Goal: Task Accomplishment & Management: Manage account settings

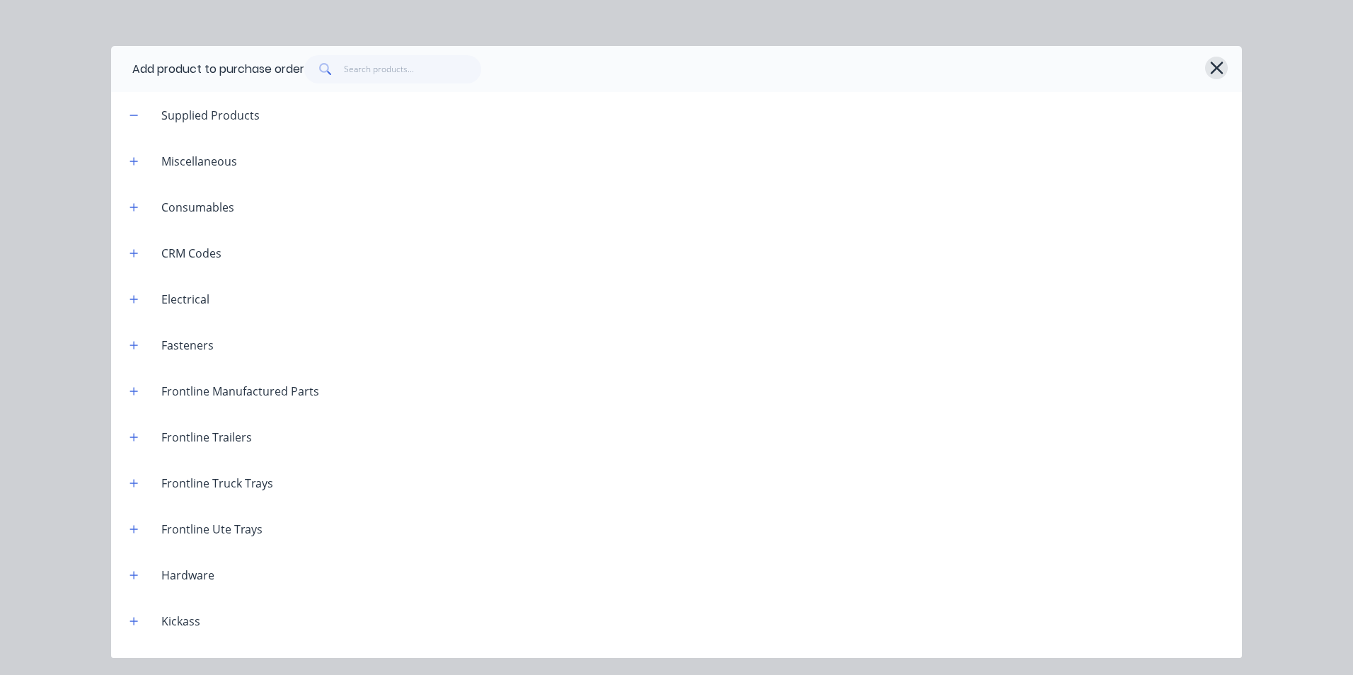
click at [1221, 66] on icon "button" at bounding box center [1216, 68] width 15 height 20
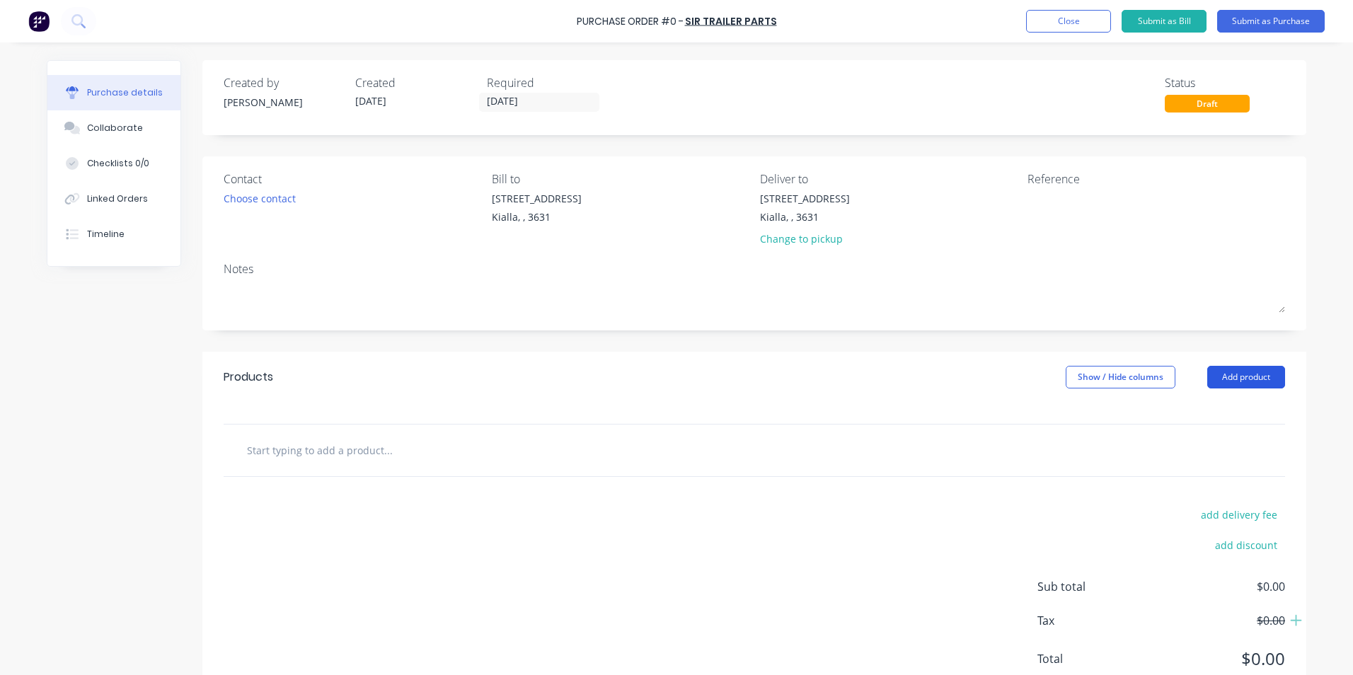
click at [1239, 376] on button "Add product" at bounding box center [1246, 377] width 78 height 23
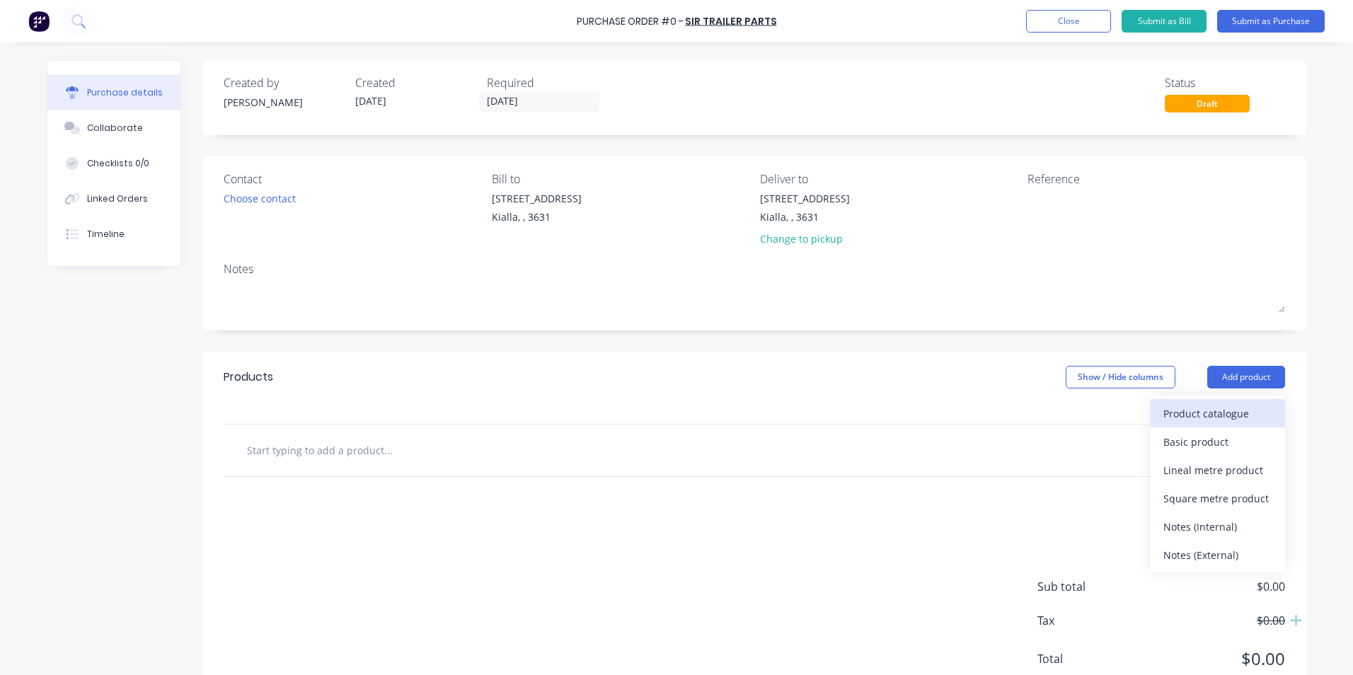
click at [1209, 413] on div "Product catalogue" at bounding box center [1217, 413] width 109 height 21
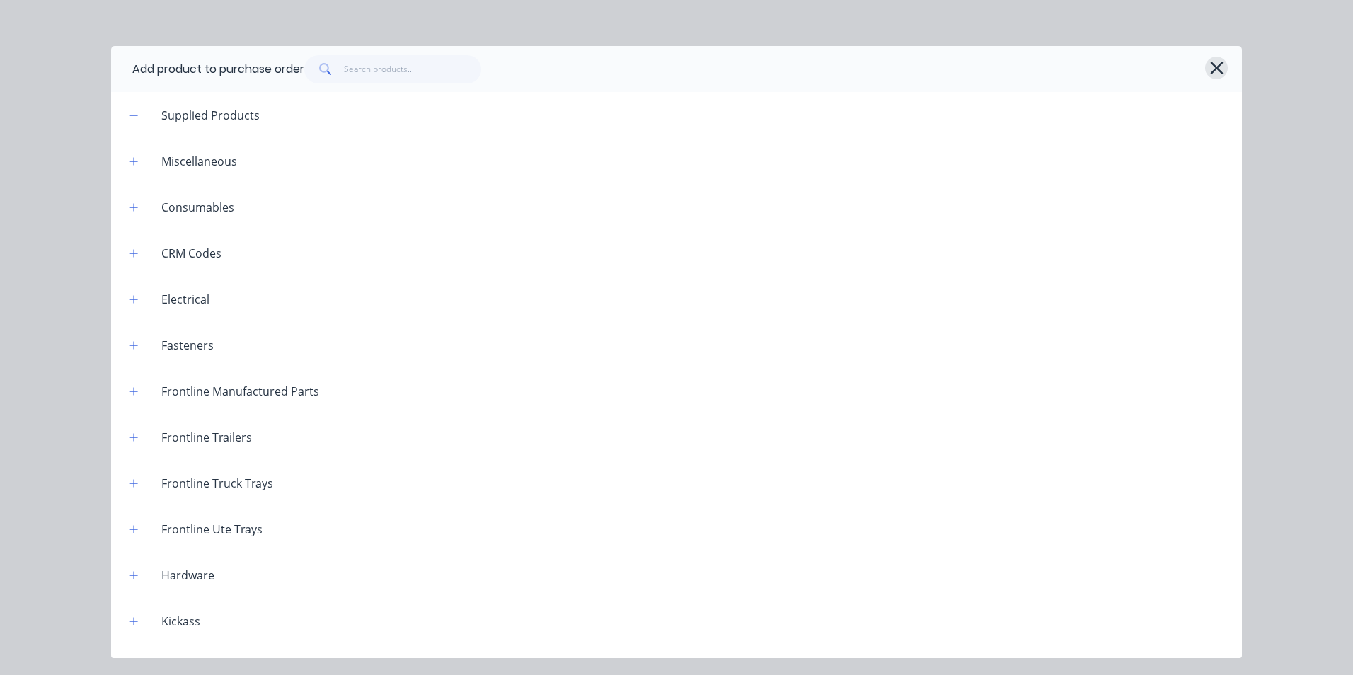
click at [1213, 69] on icon "button" at bounding box center [1216, 68] width 15 height 20
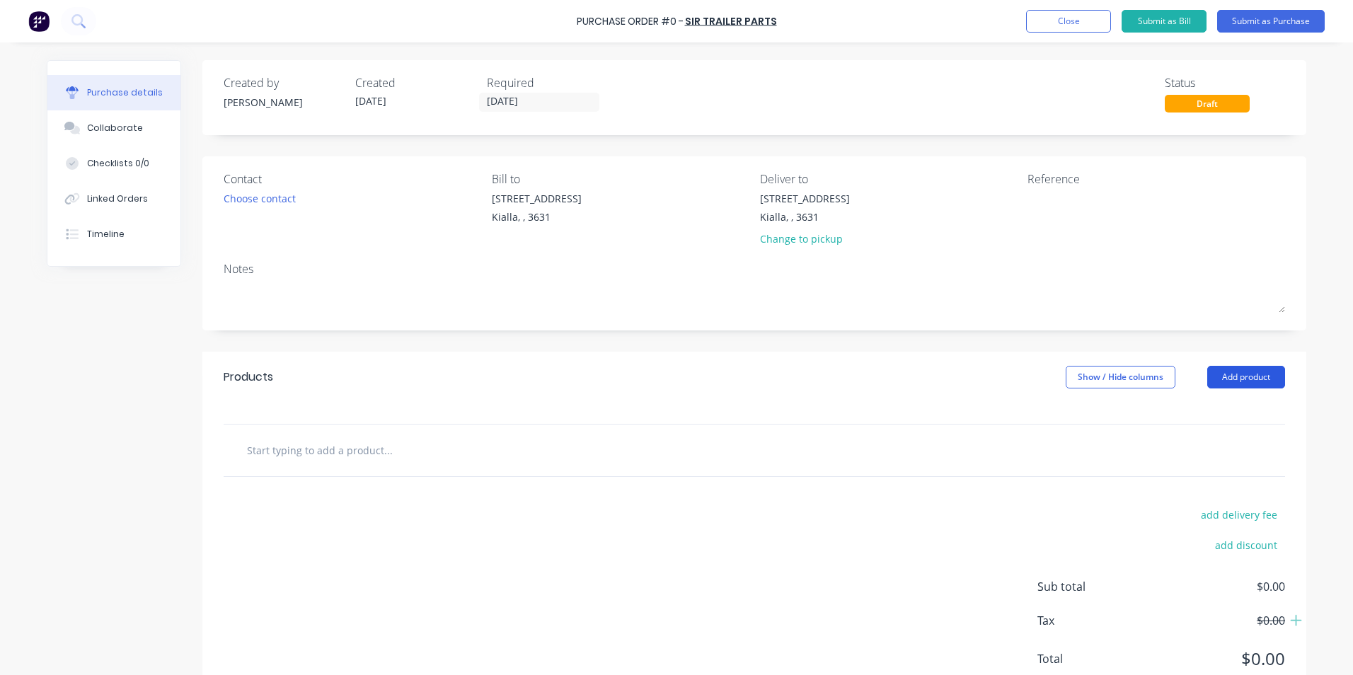
click at [1235, 380] on button "Add product" at bounding box center [1246, 377] width 78 height 23
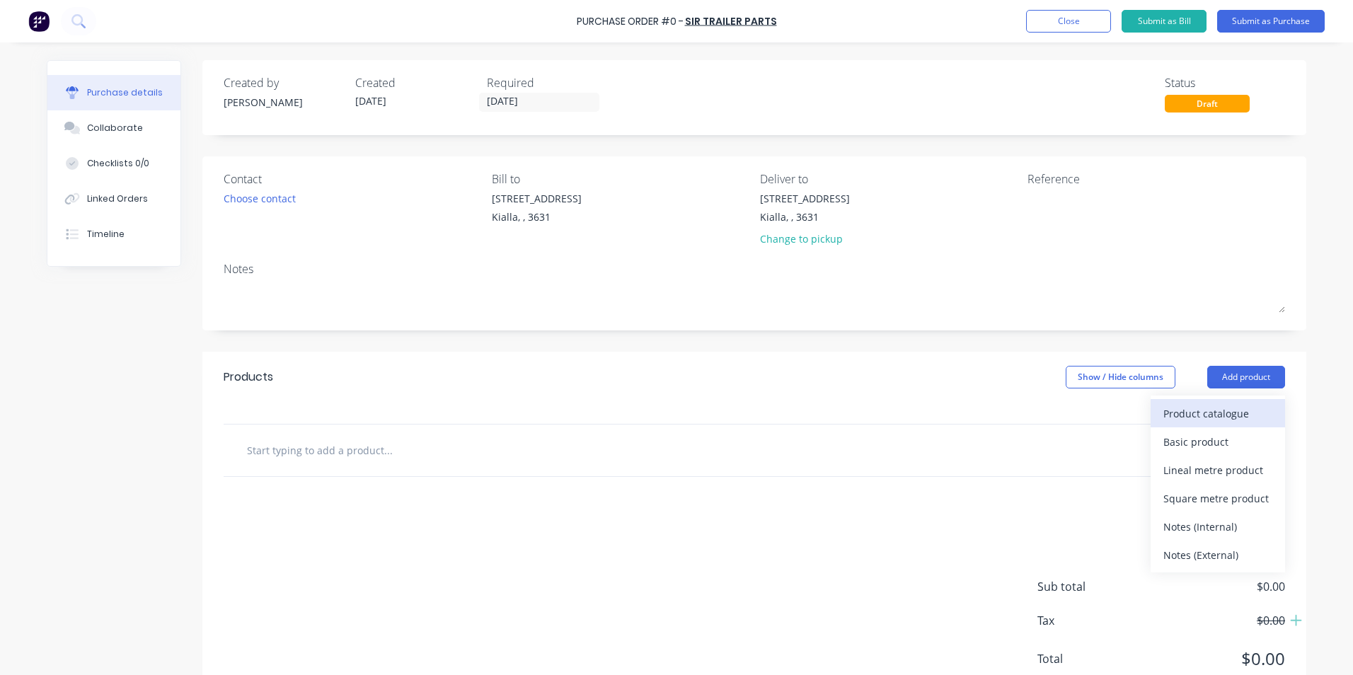
click at [1187, 420] on div "Product catalogue" at bounding box center [1217, 413] width 109 height 21
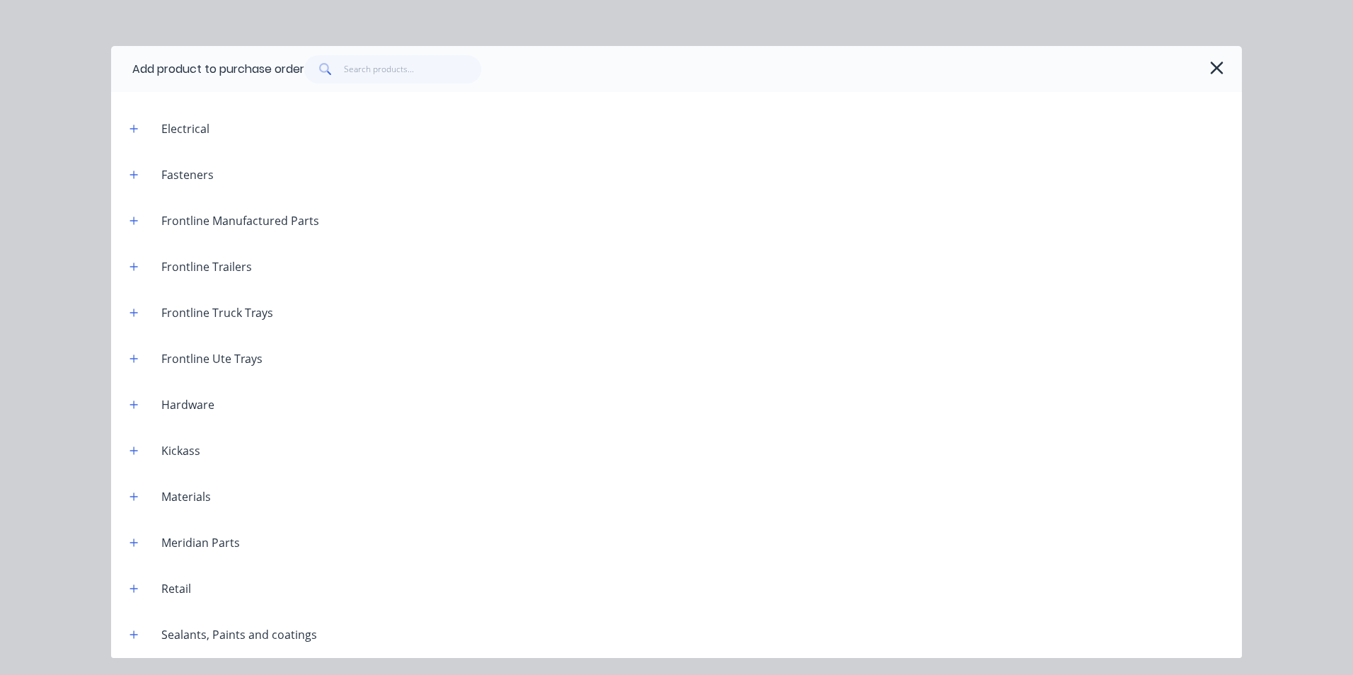
scroll to position [492, 0]
click at [133, 589] on icon "button" at bounding box center [134, 589] width 8 height 8
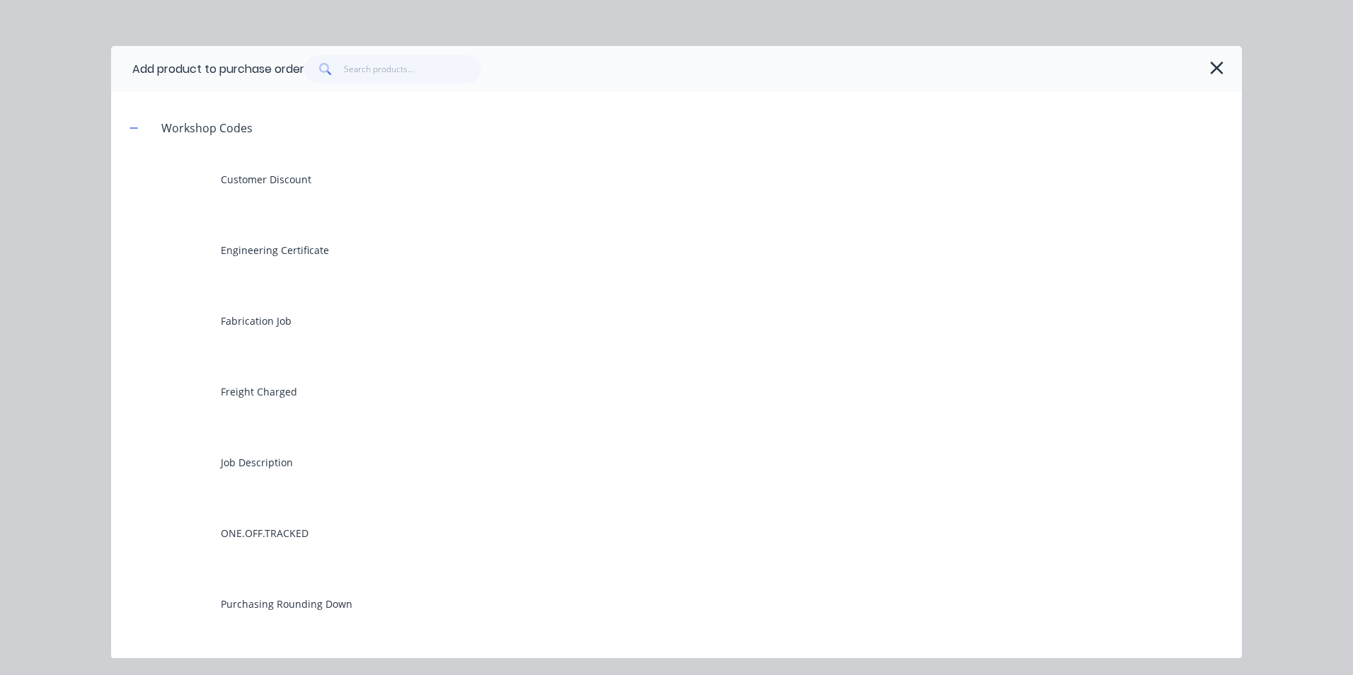
scroll to position [987, 0]
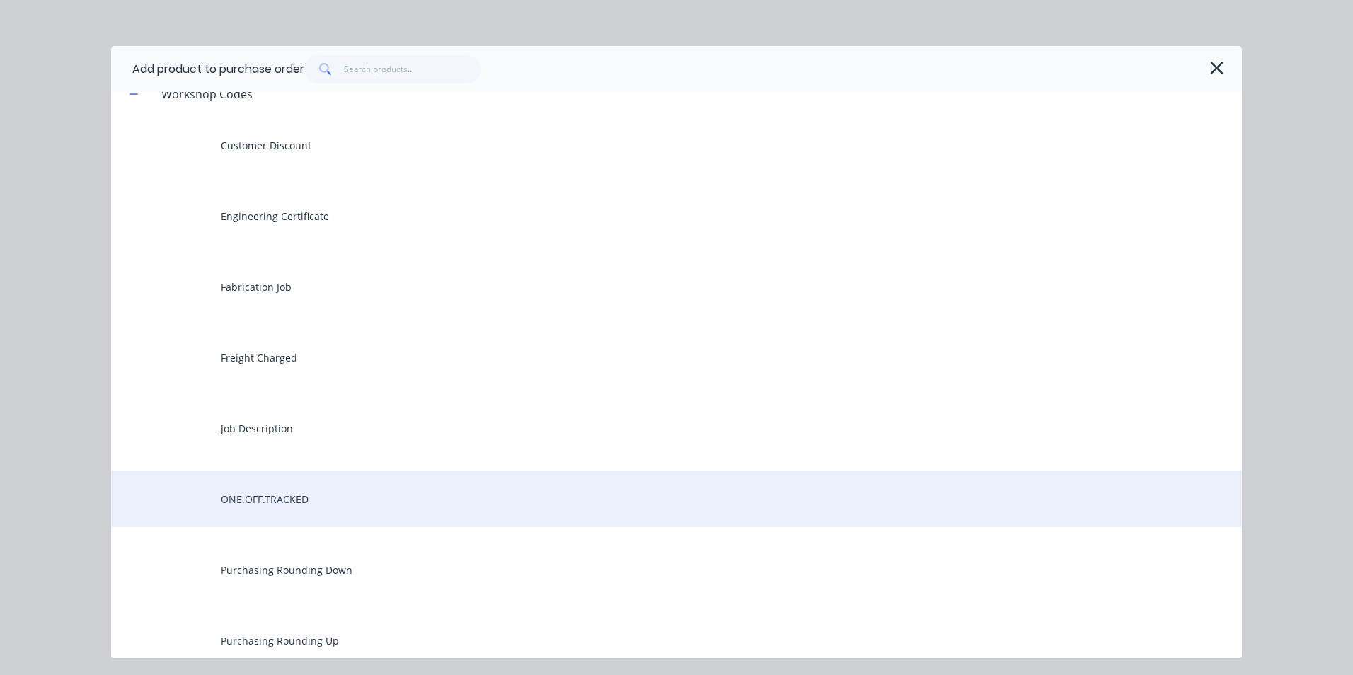
click at [245, 509] on div "ONE.OFF.TRACKED" at bounding box center [676, 499] width 1131 height 57
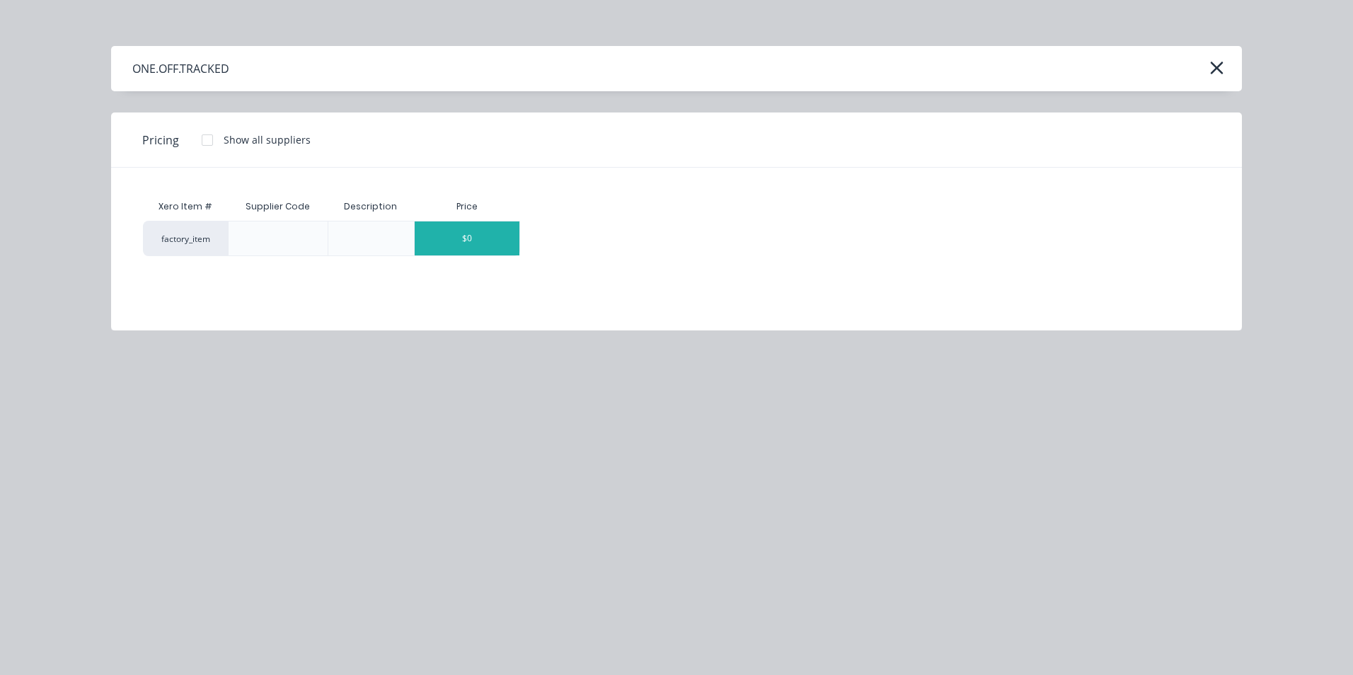
click at [494, 244] on div "$0" at bounding box center [467, 238] width 105 height 34
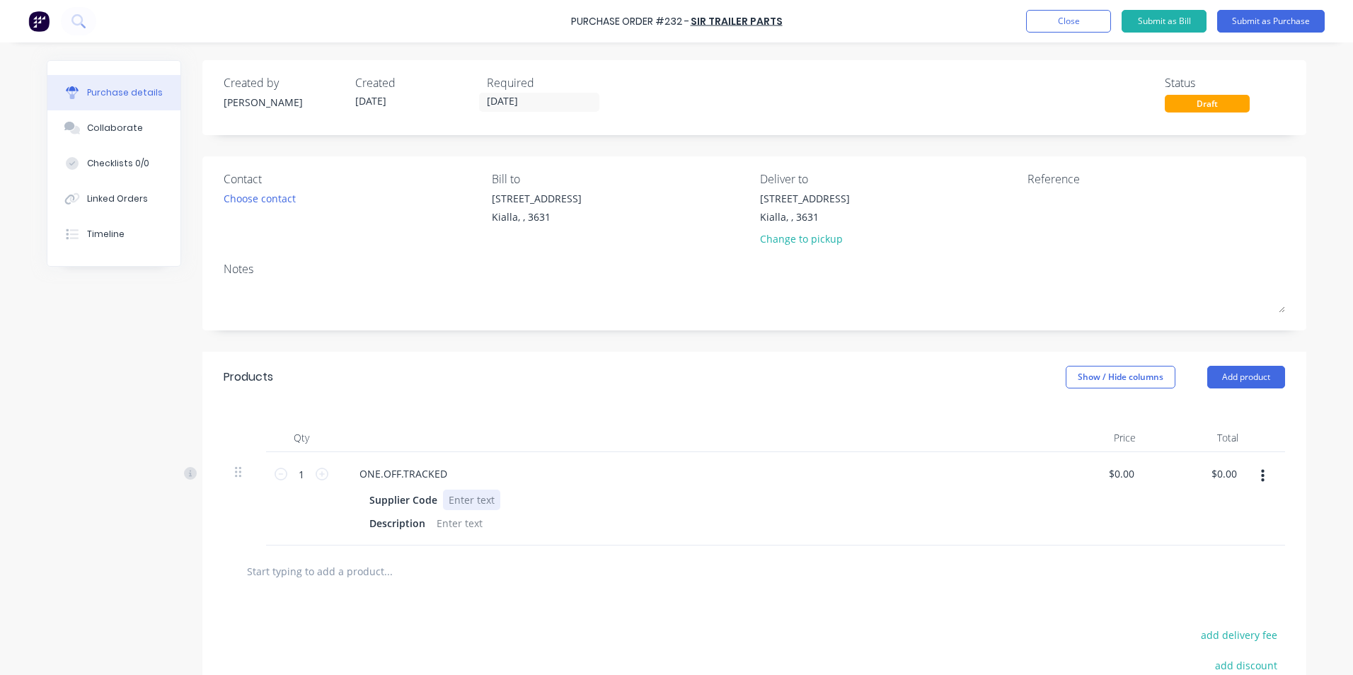
click at [451, 500] on div at bounding box center [471, 500] width 57 height 21
click at [437, 531] on div at bounding box center [459, 523] width 57 height 21
click at [572, 501] on div "Supplier Code" at bounding box center [688, 500] width 648 height 21
click at [297, 473] on input "1" at bounding box center [301, 473] width 28 height 21
type input "3"
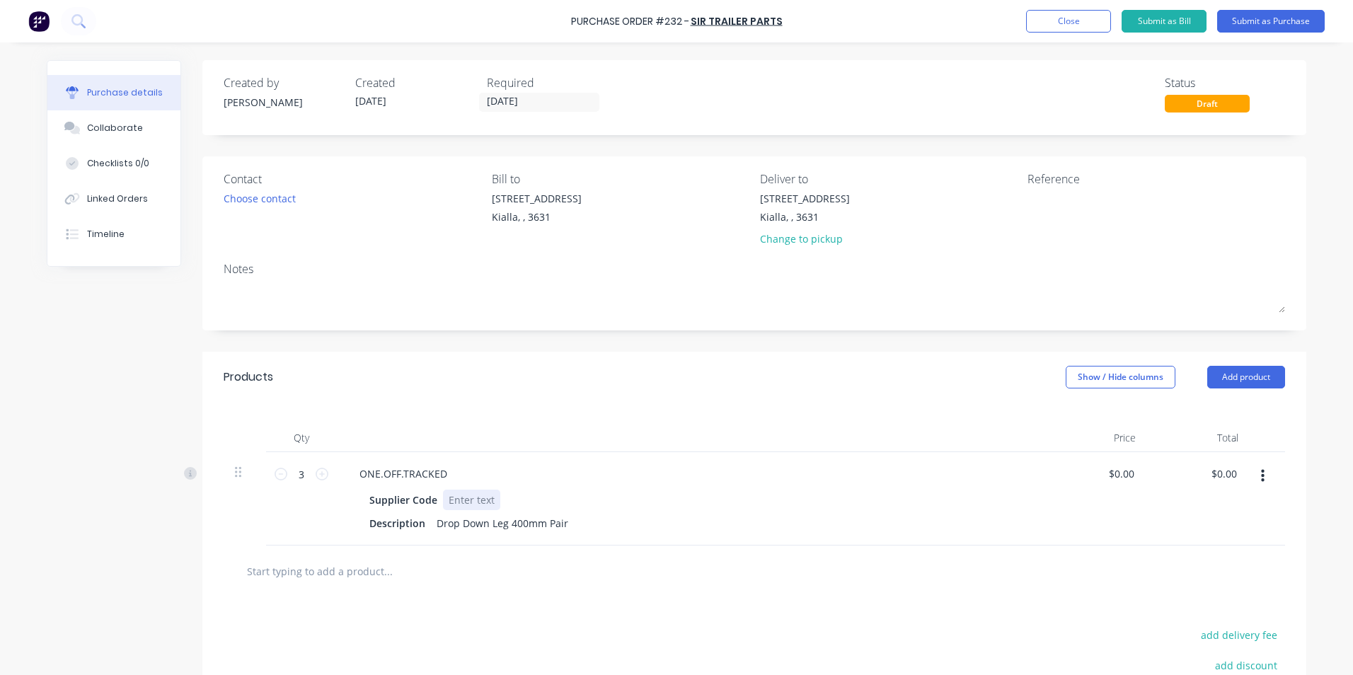
click at [879, 498] on div "Supplier Code" at bounding box center [688, 500] width 648 height 21
click at [1272, 22] on button "Submit as Purchase" at bounding box center [1271, 21] width 108 height 23
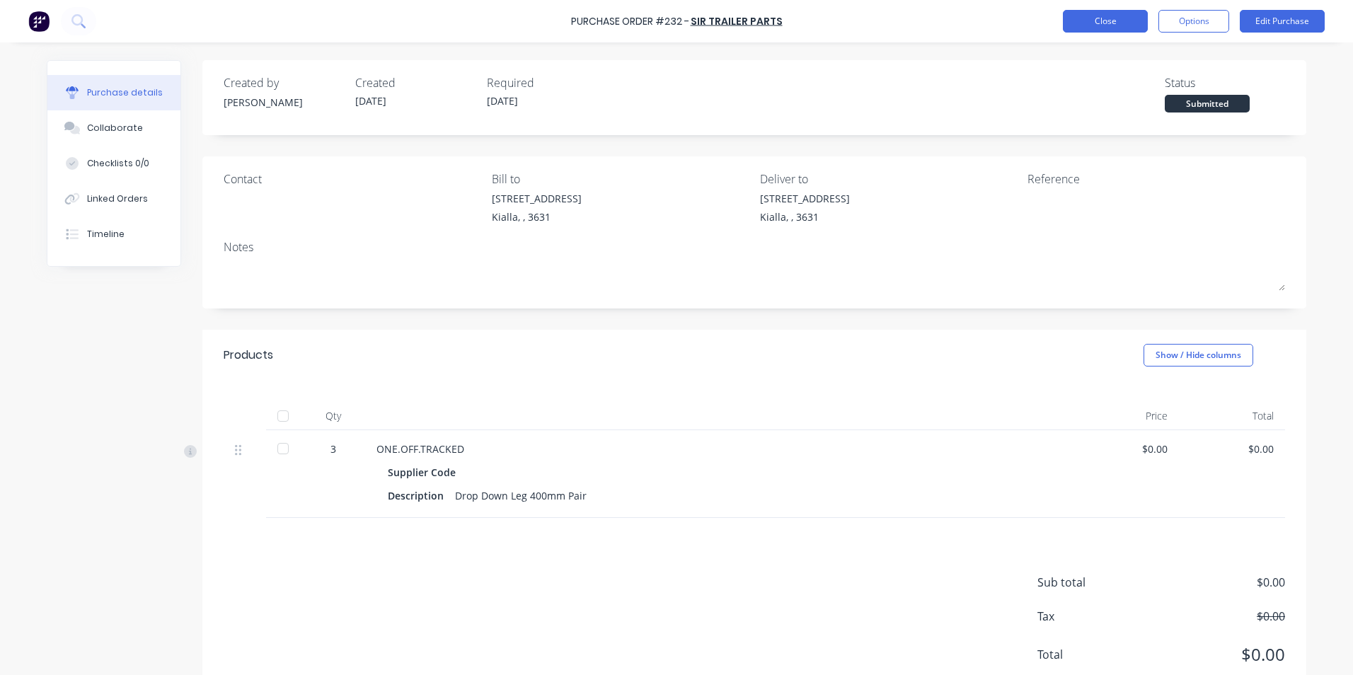
click at [1119, 25] on button "Close" at bounding box center [1105, 21] width 85 height 23
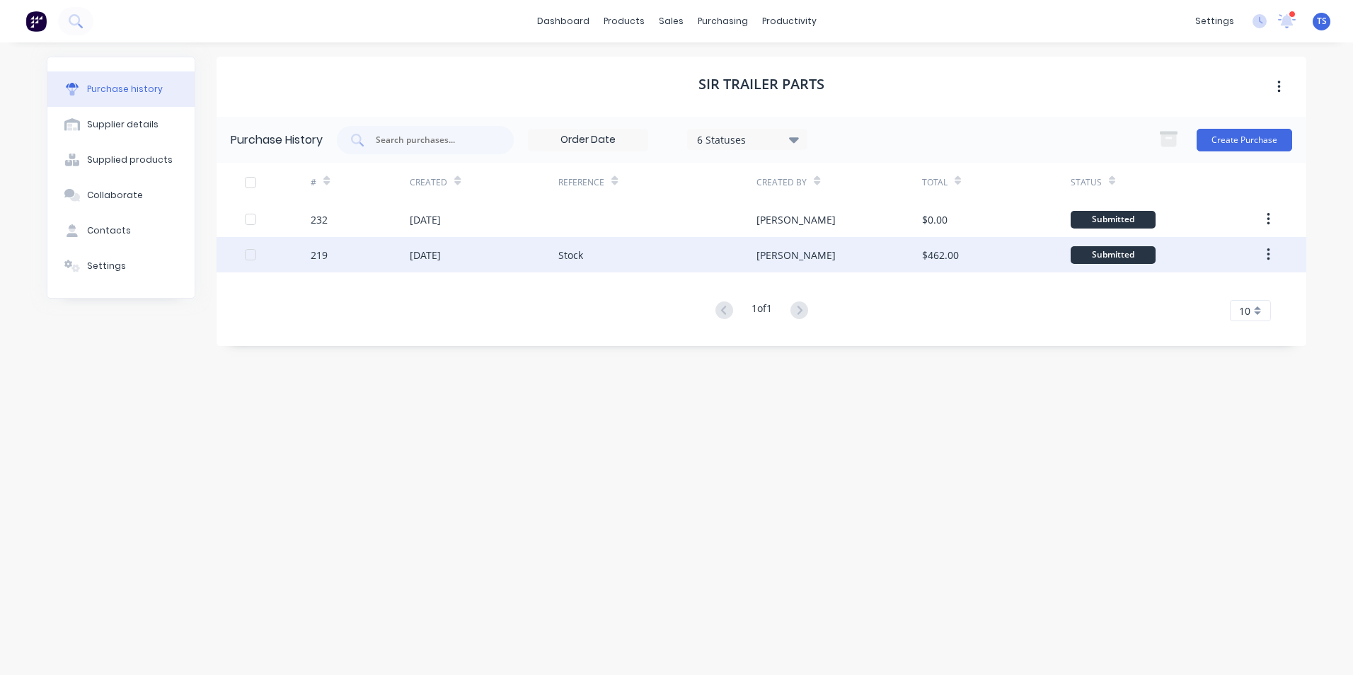
click at [341, 258] on div "219" at bounding box center [360, 254] width 99 height 35
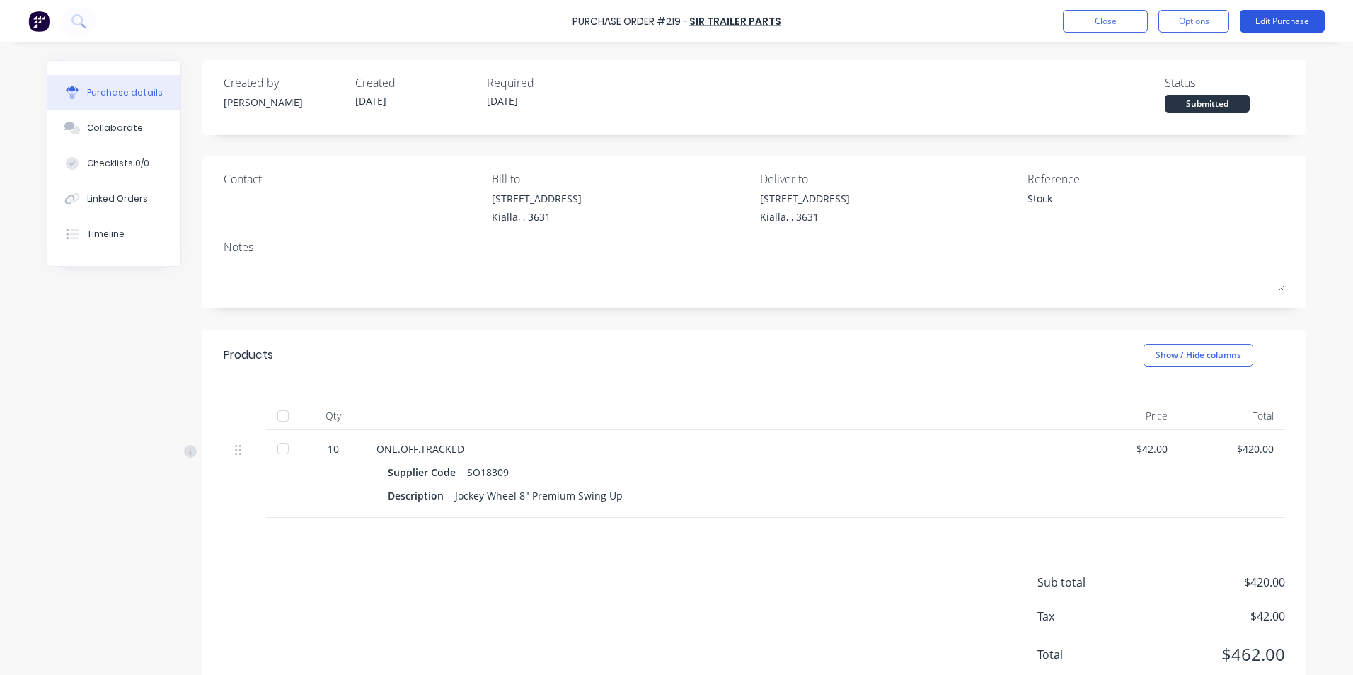
click at [1308, 20] on button "Edit Purchase" at bounding box center [1282, 21] width 85 height 23
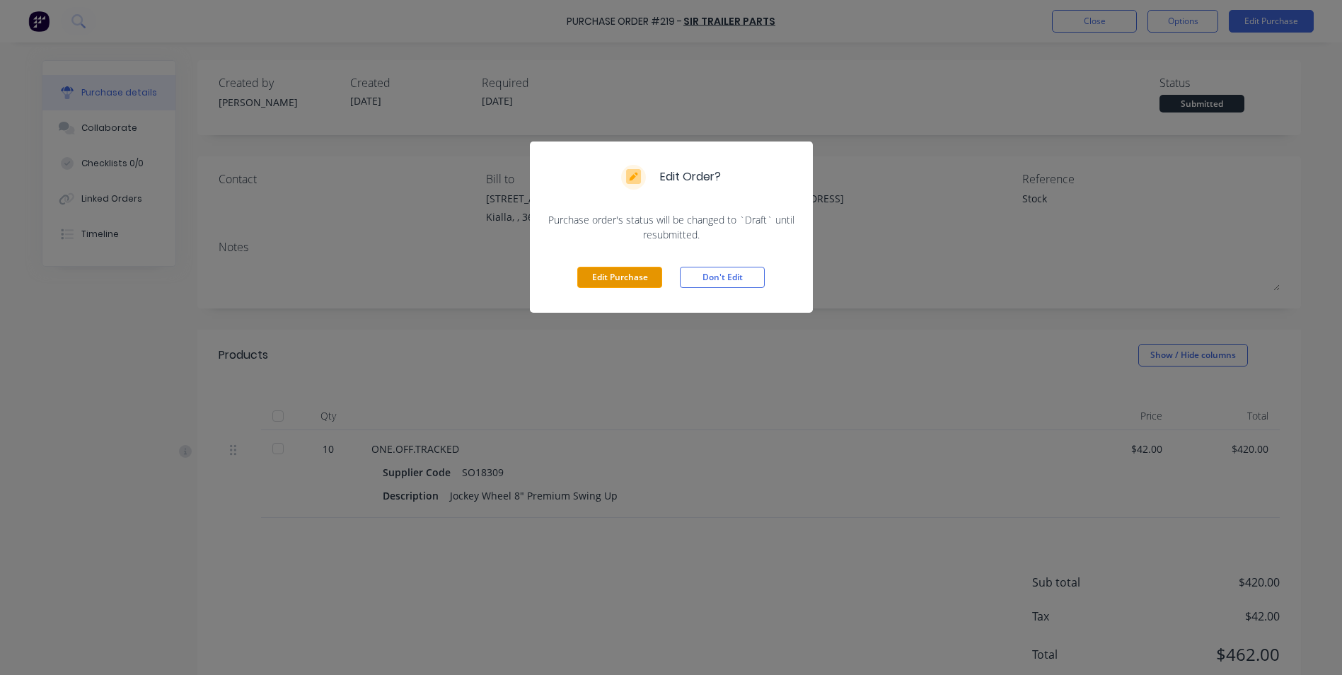
click at [629, 280] on button "Edit Purchase" at bounding box center [619, 277] width 85 height 21
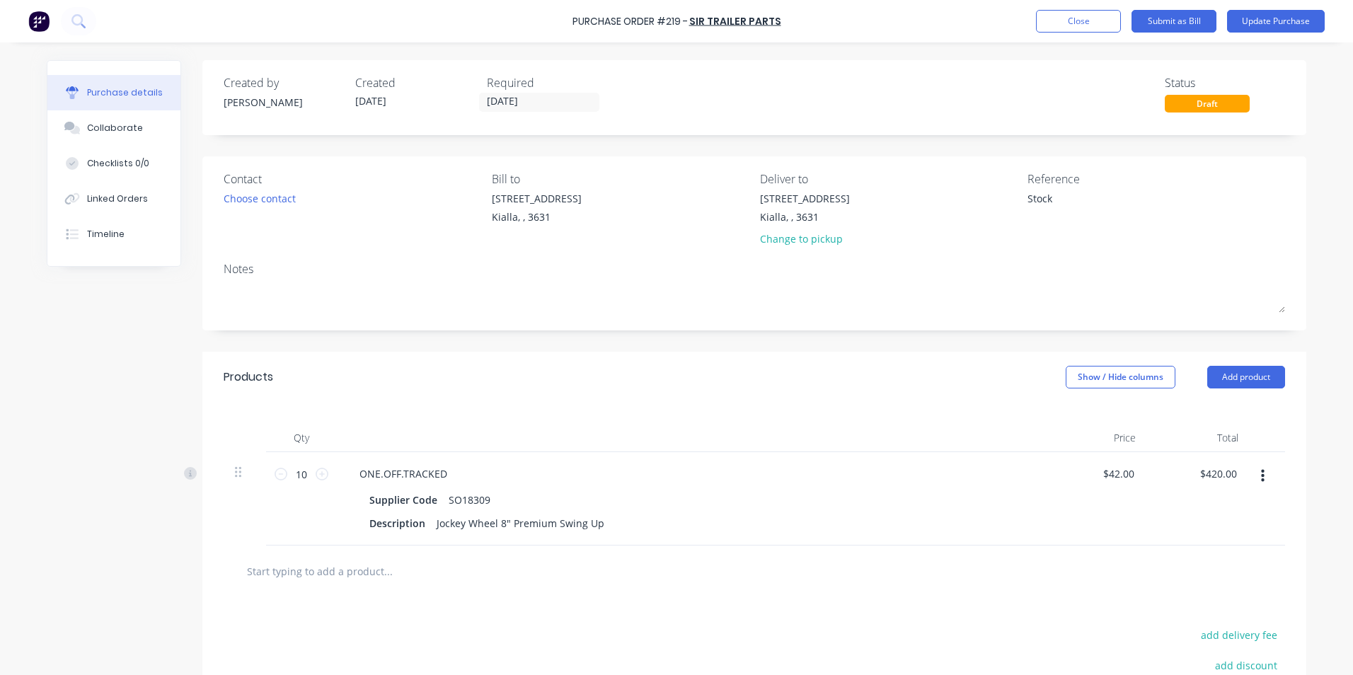
type textarea "x"
click at [1050, 200] on textarea "Stock" at bounding box center [1115, 207] width 177 height 32
type textarea "S"
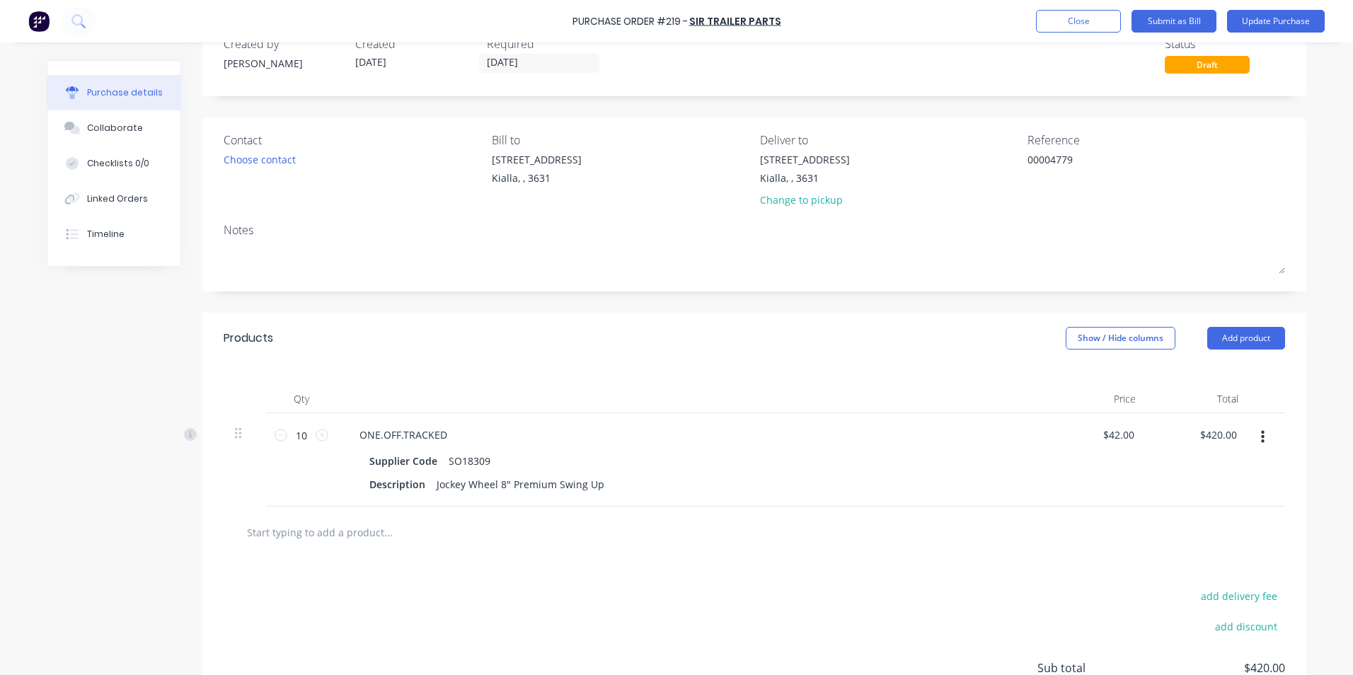
scroll to position [142, 0]
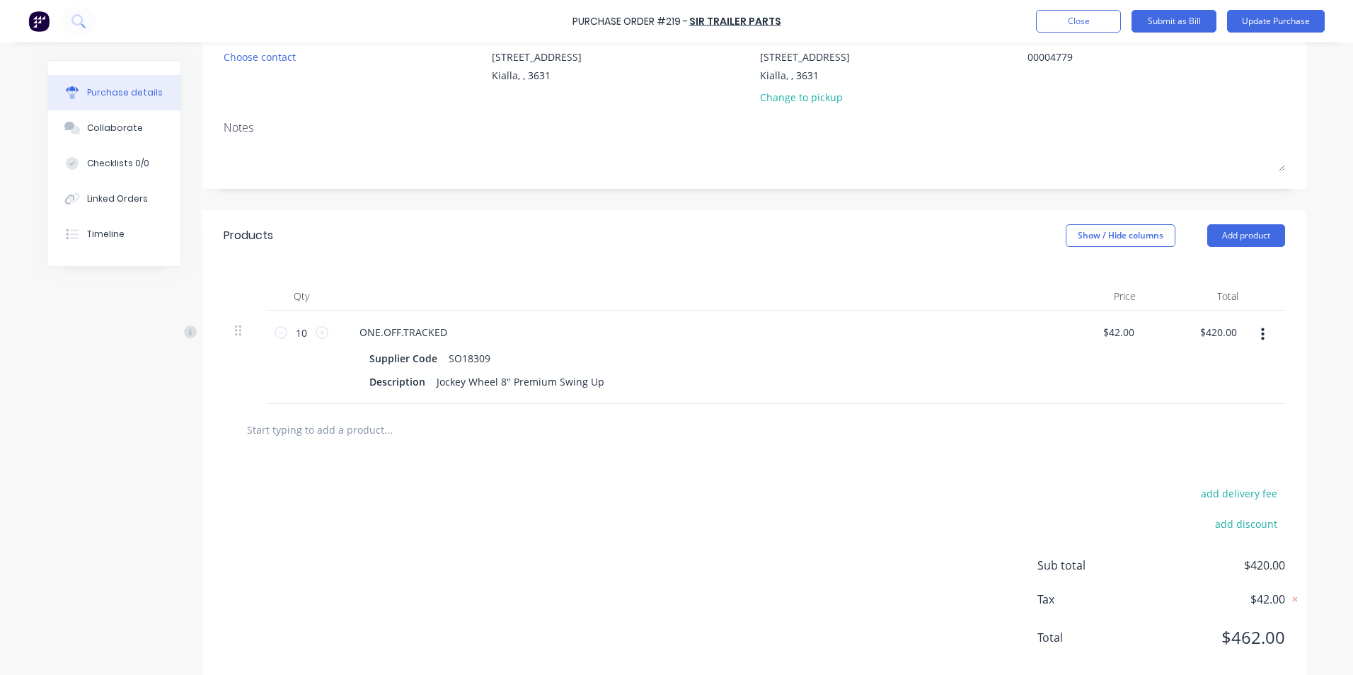
type textarea "00004779"
type textarea "x"
type textarea "00004779"
click at [306, 431] on input "text" at bounding box center [387, 429] width 283 height 28
click at [1232, 233] on button "Add product" at bounding box center [1246, 235] width 78 height 23
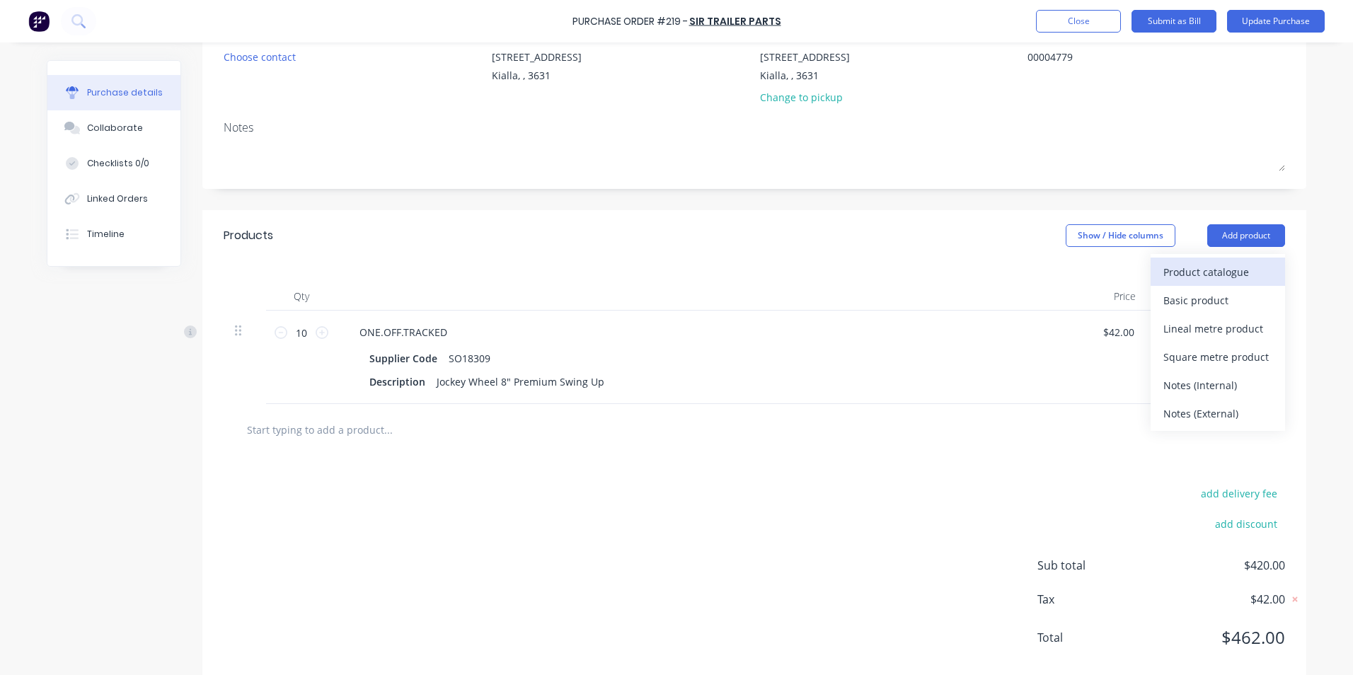
click at [1216, 275] on div "Product catalogue" at bounding box center [1217, 272] width 109 height 21
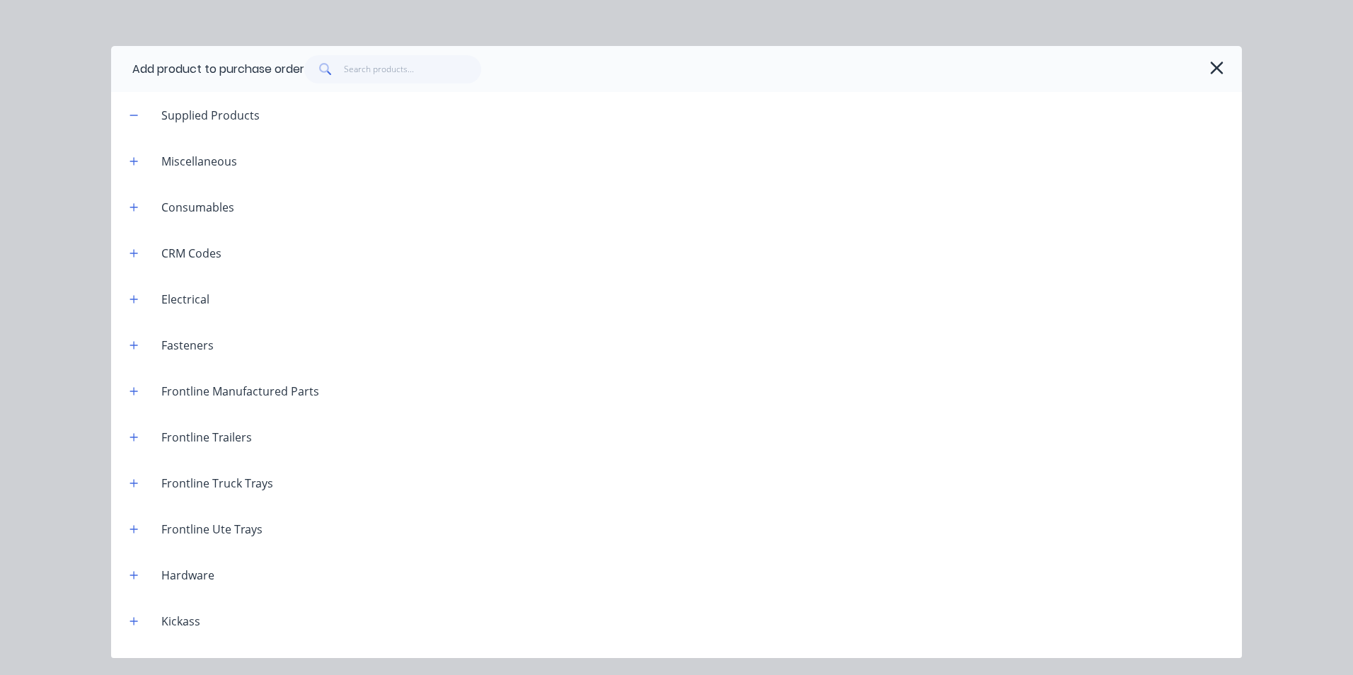
scroll to position [492, 0]
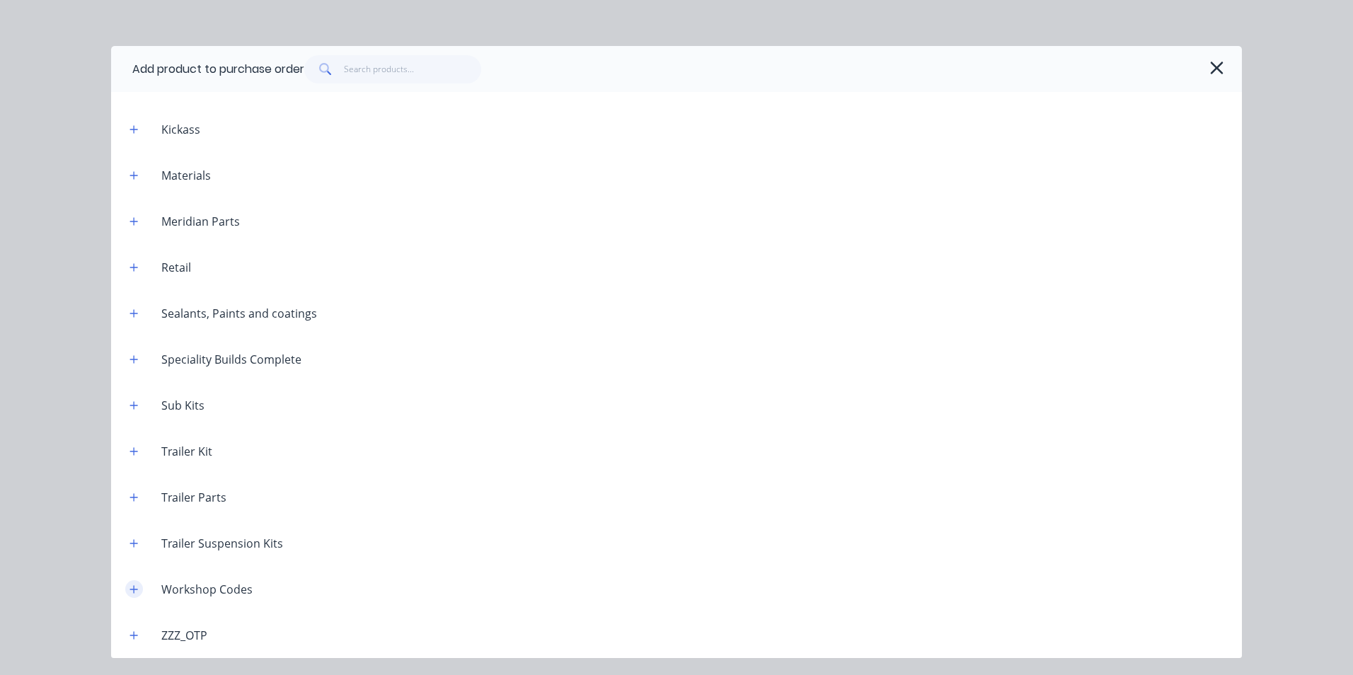
click at [141, 589] on button "button" at bounding box center [134, 589] width 18 height 18
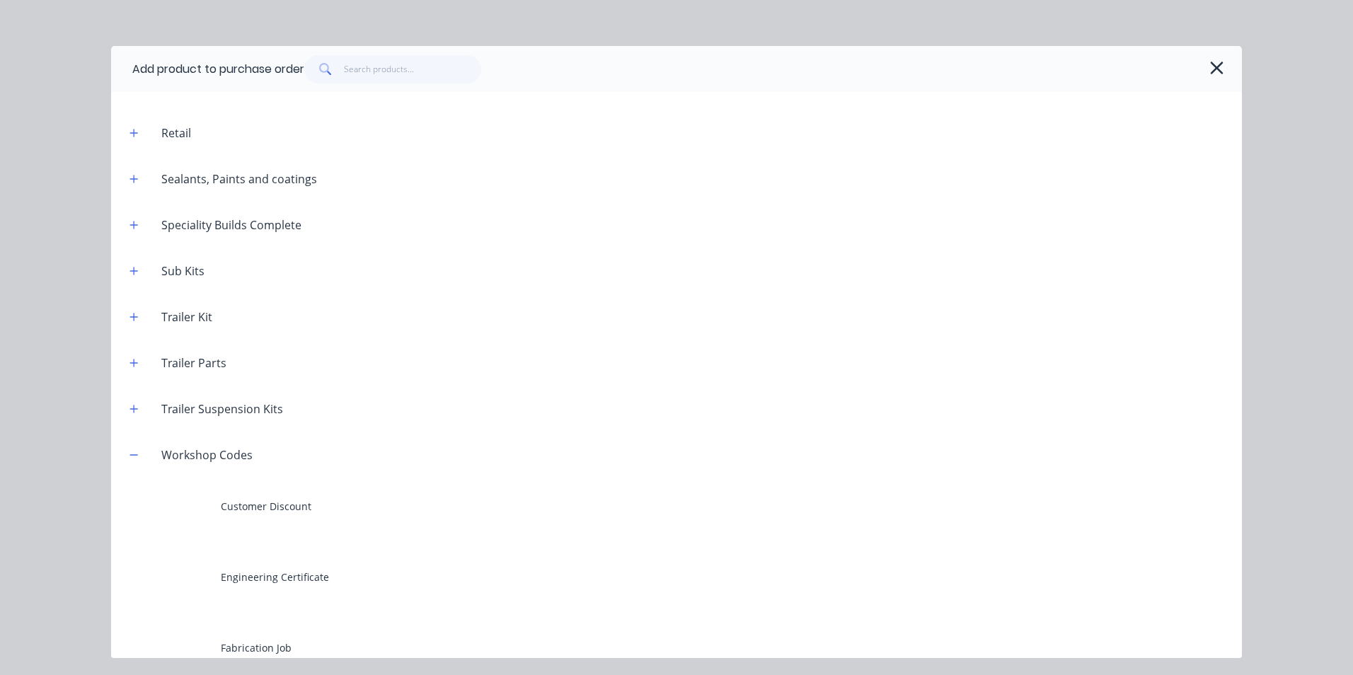
scroll to position [987, 0]
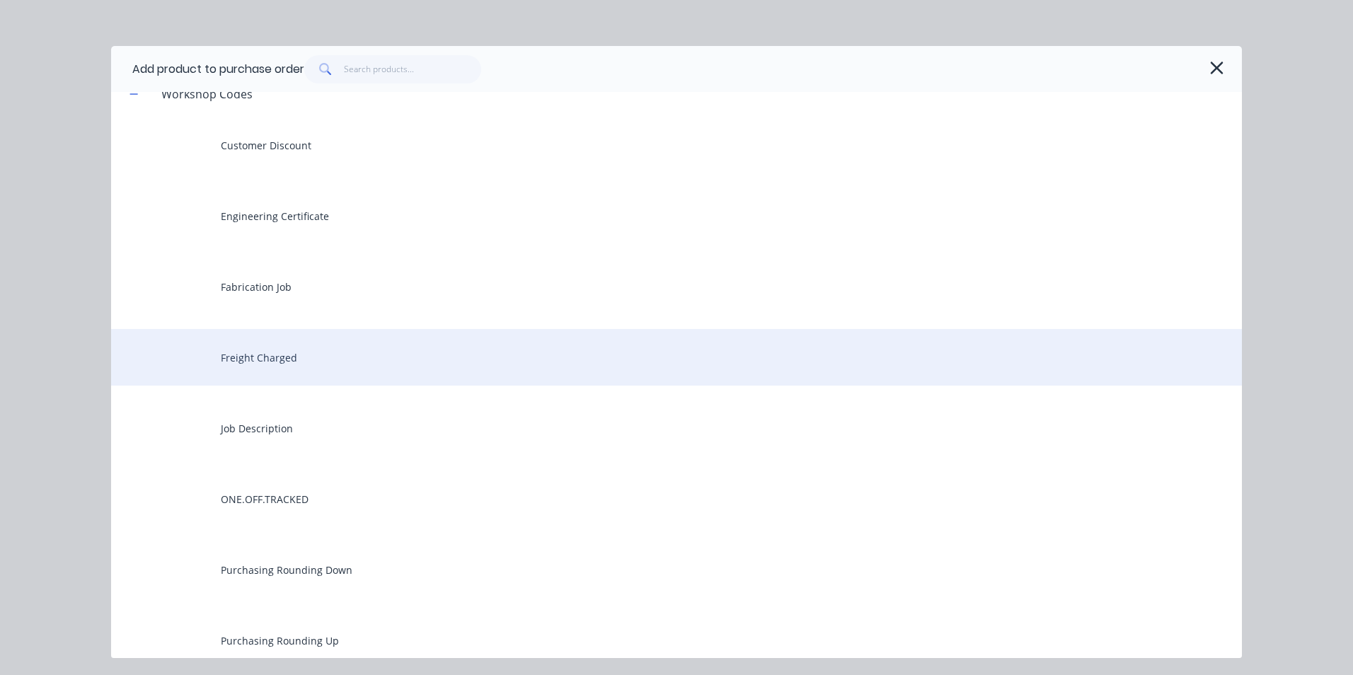
click at [308, 360] on div "Freight Charged" at bounding box center [676, 357] width 1131 height 57
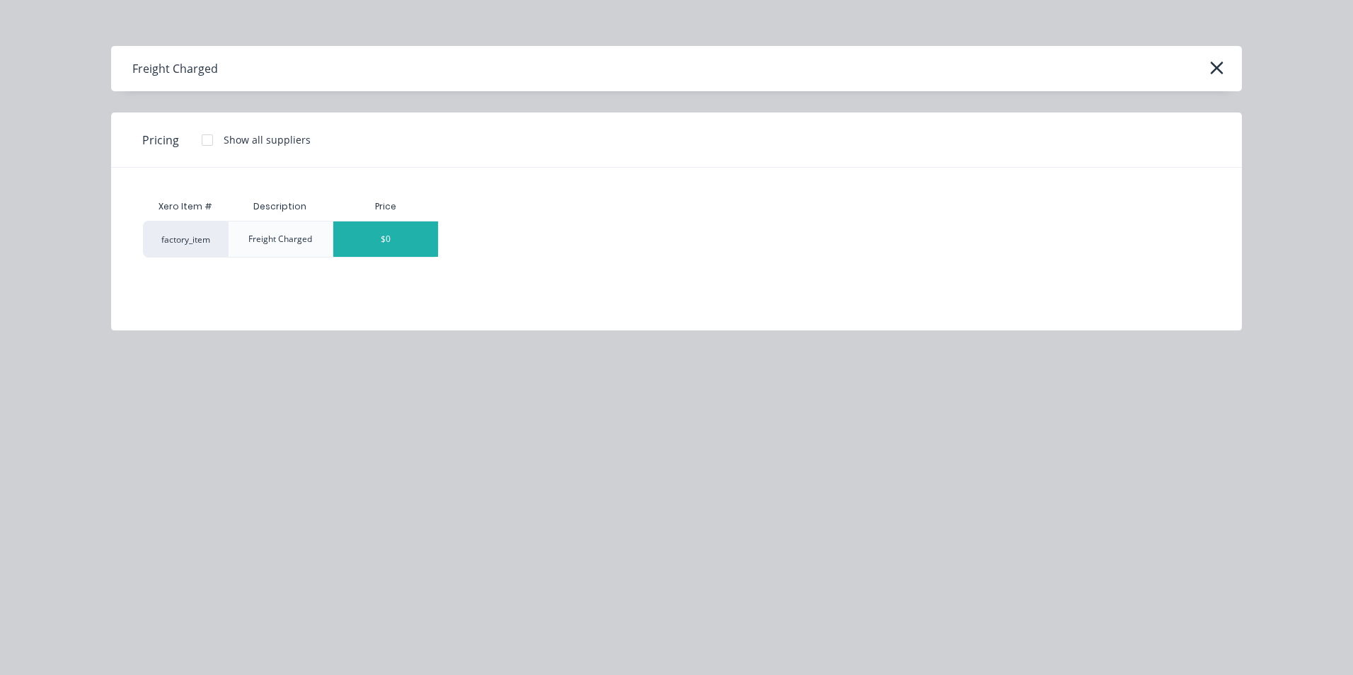
click at [421, 233] on div "$0" at bounding box center [385, 238] width 105 height 35
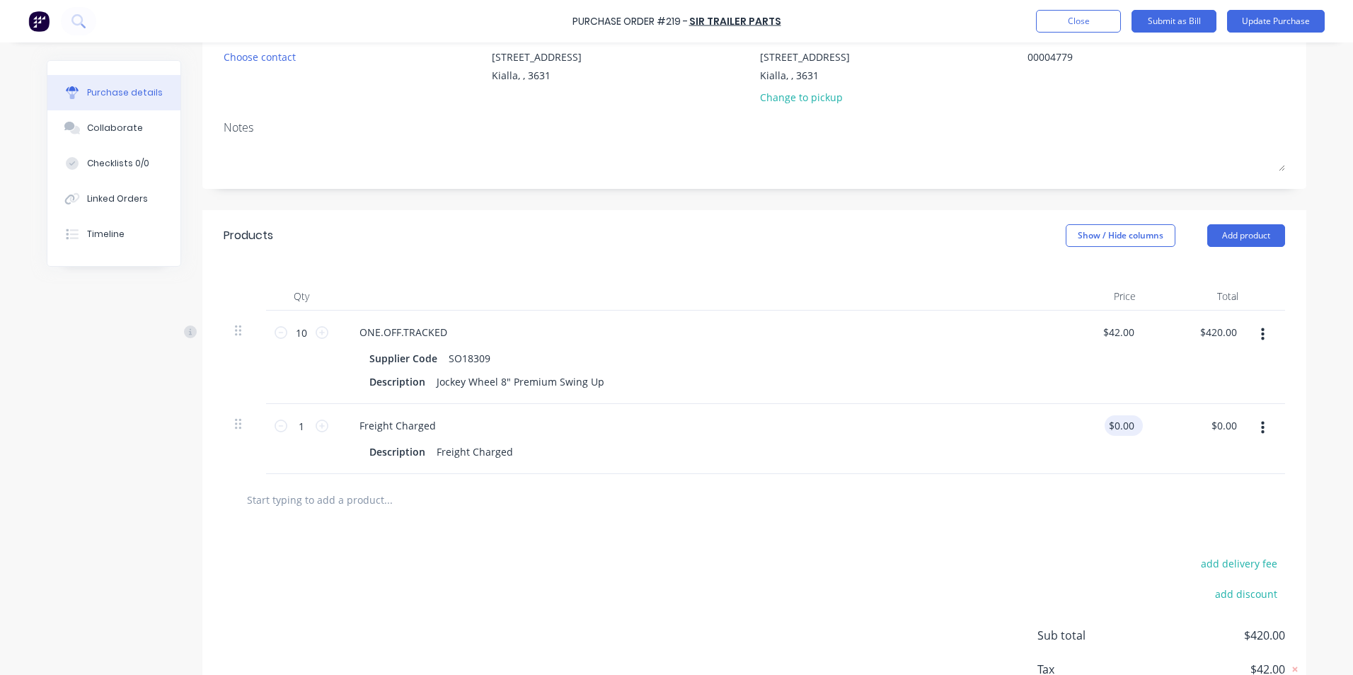
type textarea "x"
click at [1129, 423] on input "0.00" at bounding box center [1123, 425] width 27 height 21
type input "0"
type input "90.00"
type textarea "x"
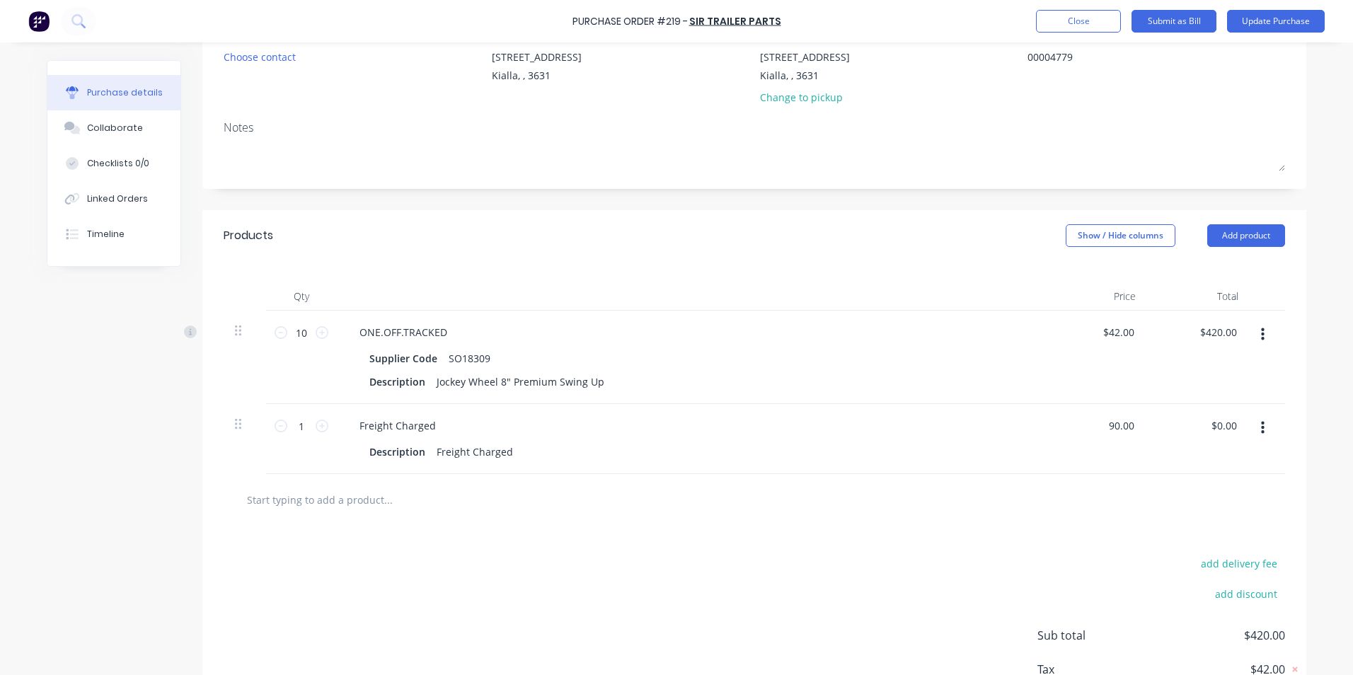
type input "$90.00"
click at [1032, 538] on div "add delivery fee add discount Sub total $510.00 Tax $51.00 Total $561.00" at bounding box center [754, 642] width 1104 height 233
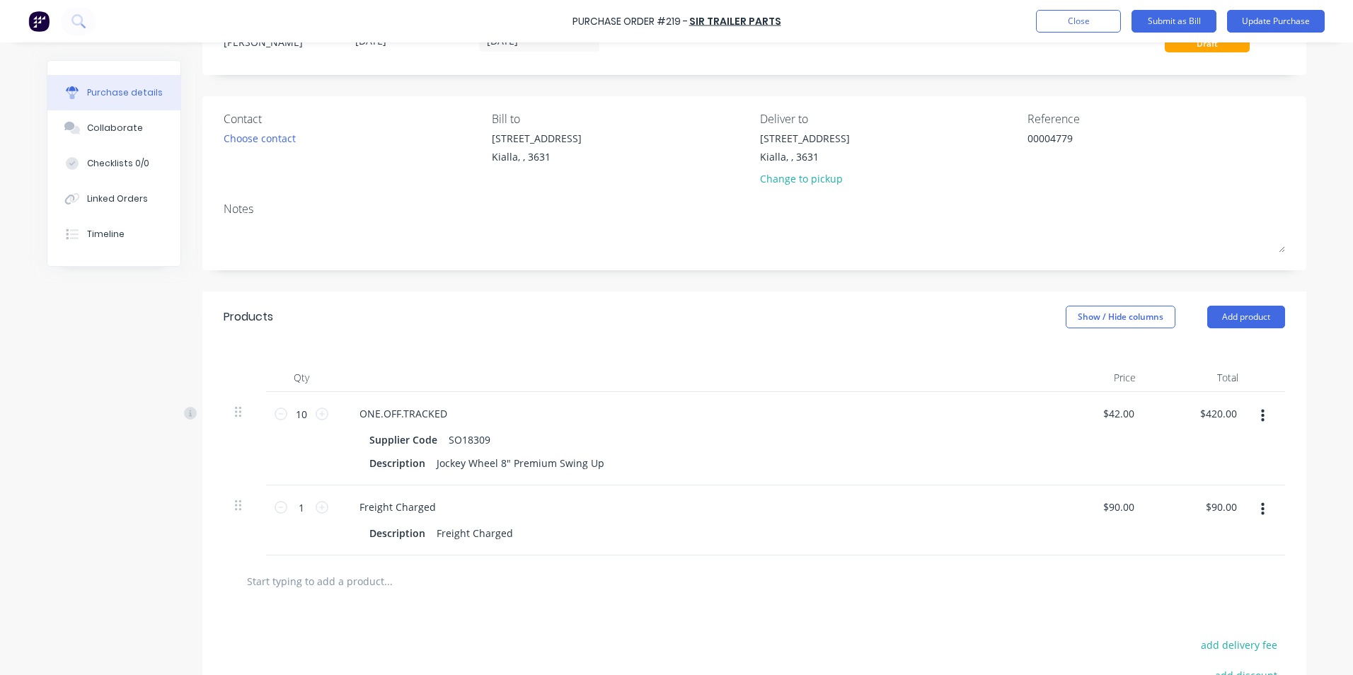
scroll to position [0, 0]
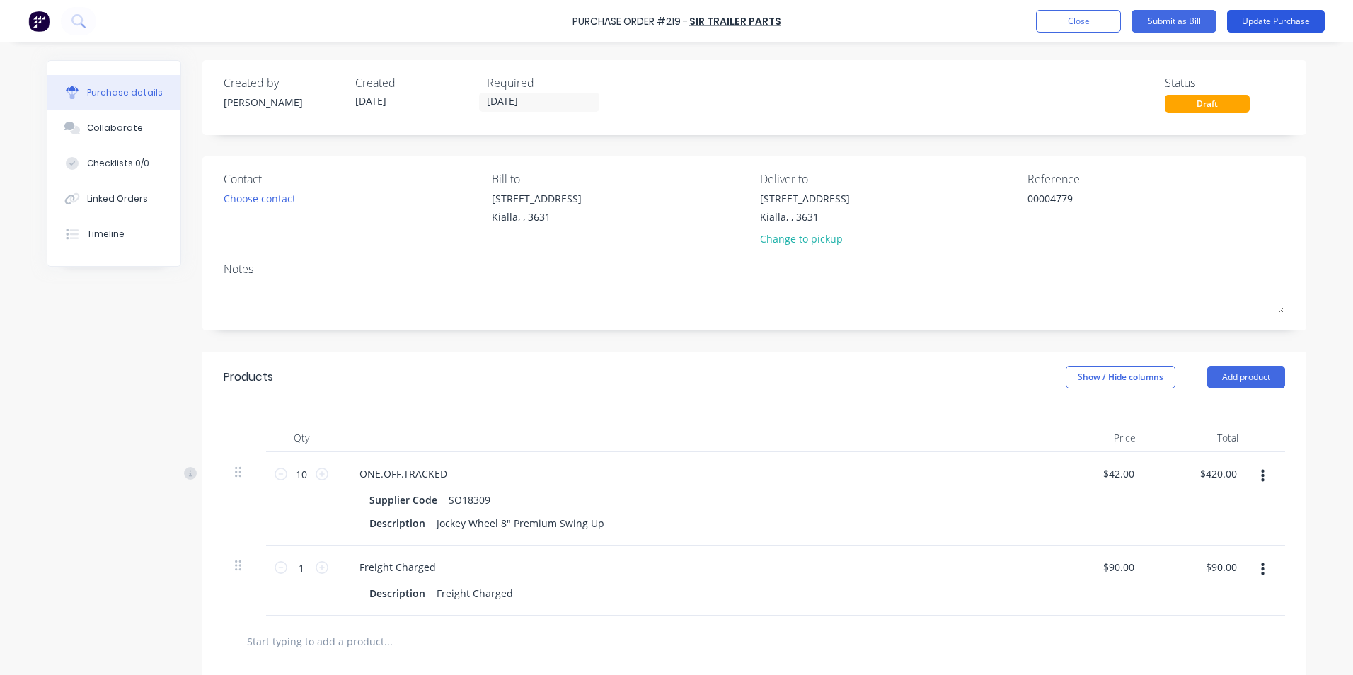
click at [1277, 21] on button "Update Purchase" at bounding box center [1276, 21] width 98 height 23
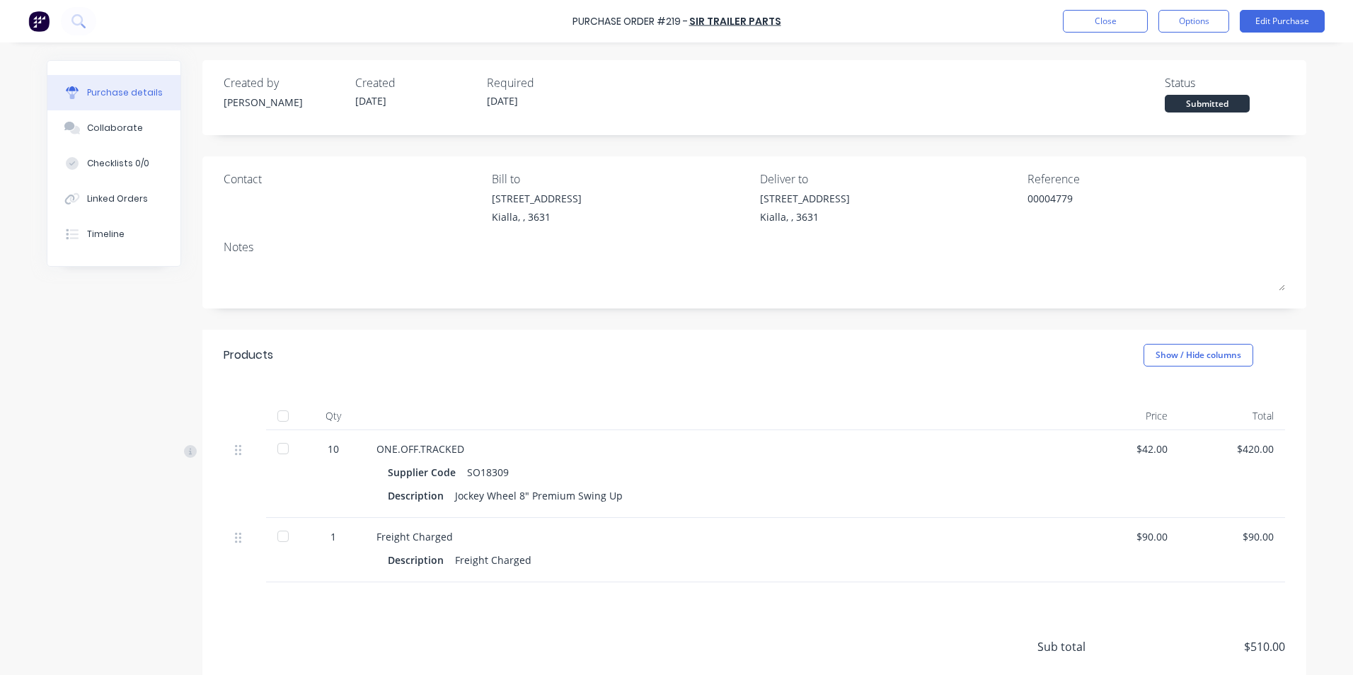
click at [284, 606] on div "Sub total $510.00 Tax $51.00 Total $561.00" at bounding box center [754, 676] width 1104 height 188
click at [687, 359] on div "Products Show / Hide columns" at bounding box center [754, 355] width 1104 height 51
click at [1269, 23] on button "Edit Purchase" at bounding box center [1282, 21] width 85 height 23
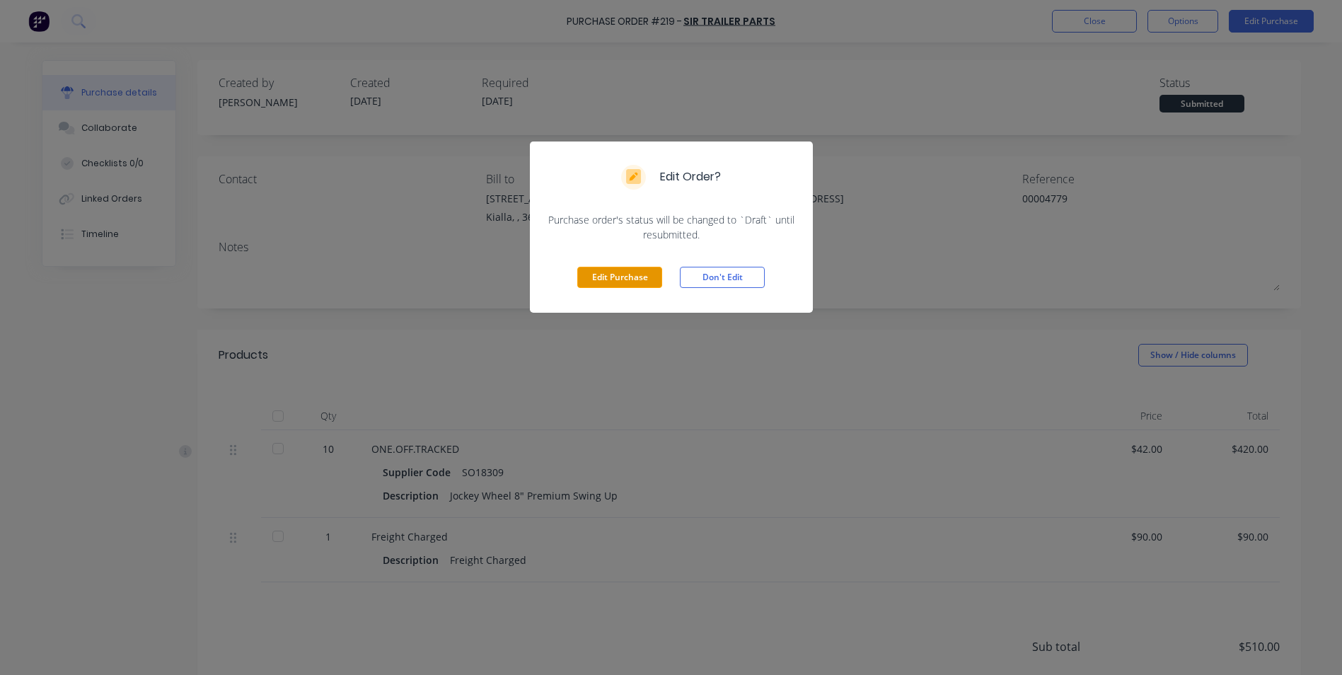
click at [657, 279] on button "Edit Purchase" at bounding box center [619, 277] width 85 height 21
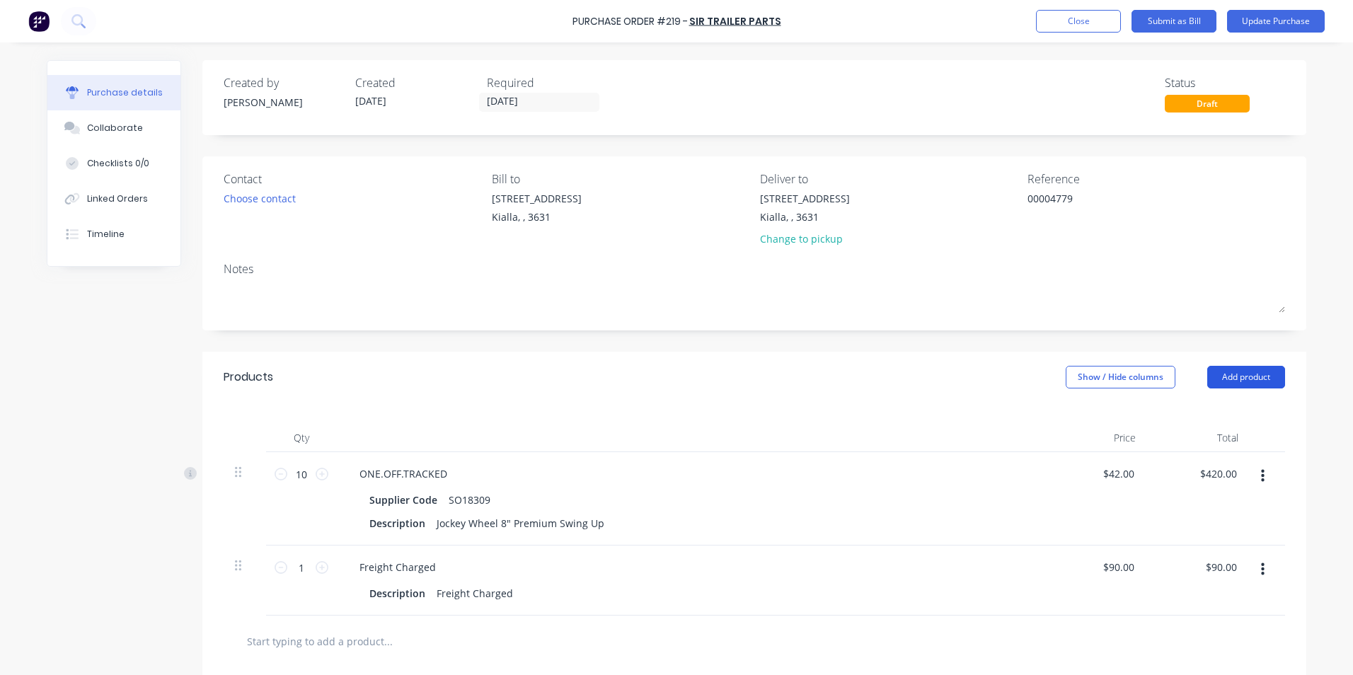
click at [1223, 373] on button "Add product" at bounding box center [1246, 377] width 78 height 23
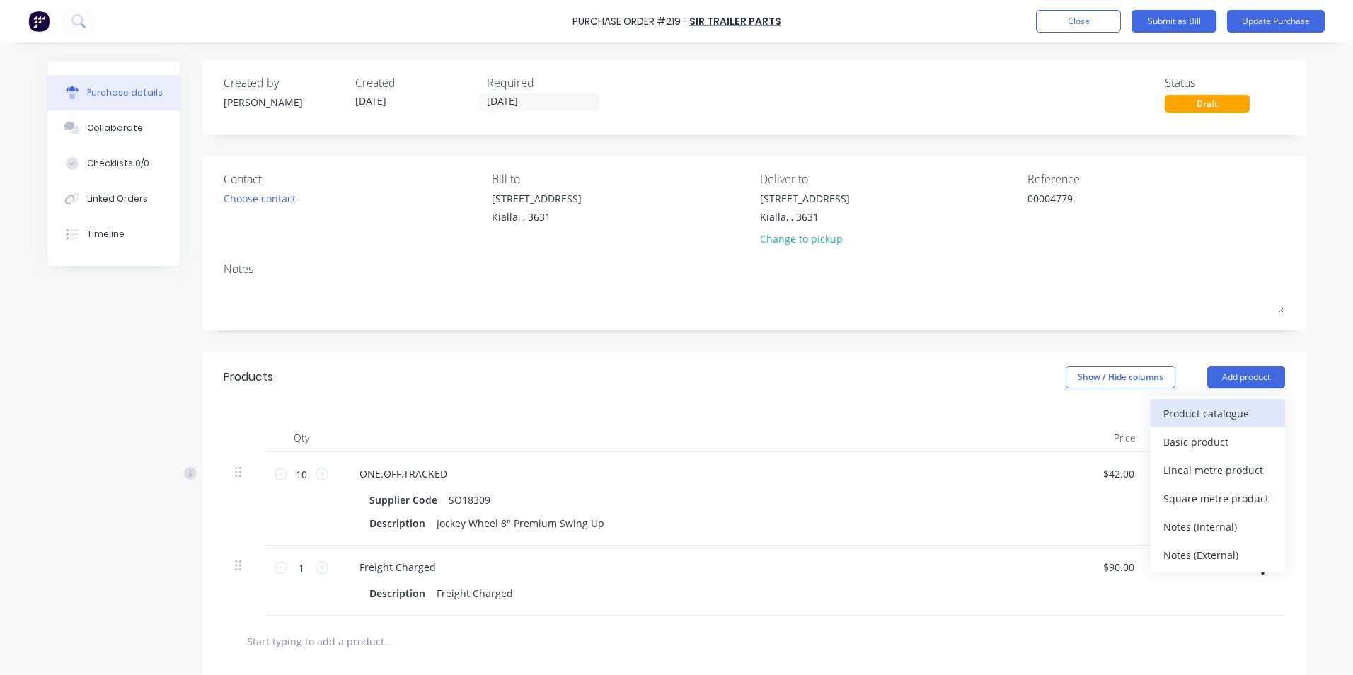
click at [1175, 412] on div "Product catalogue" at bounding box center [1217, 413] width 109 height 21
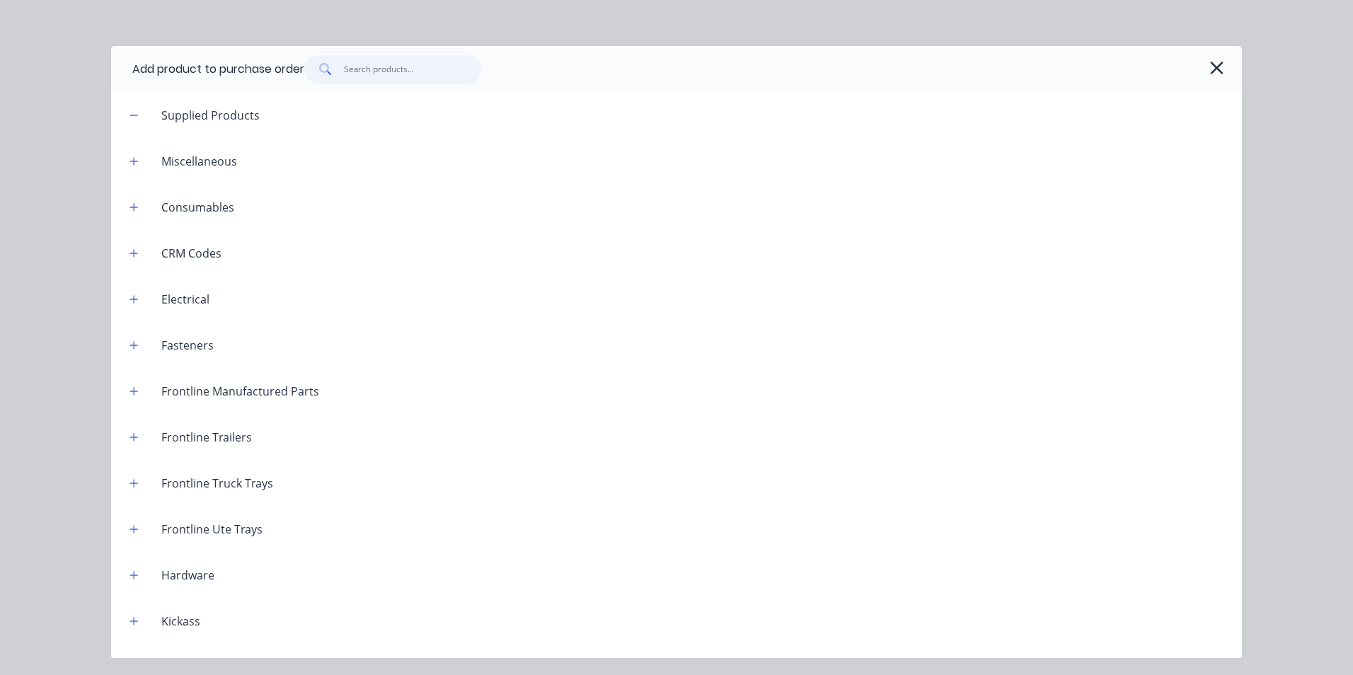
click at [369, 71] on input "text" at bounding box center [413, 69] width 138 height 28
type textarea "x"
type input "j"
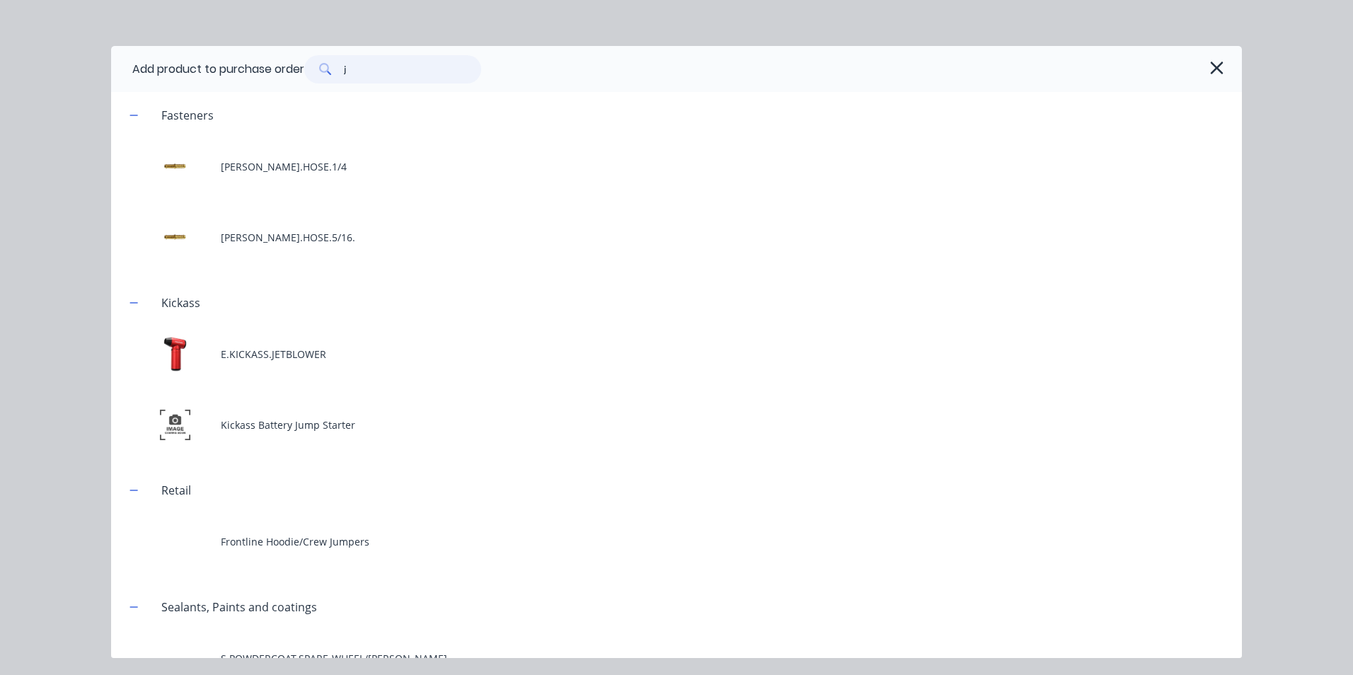
type textarea "x"
type input "jo"
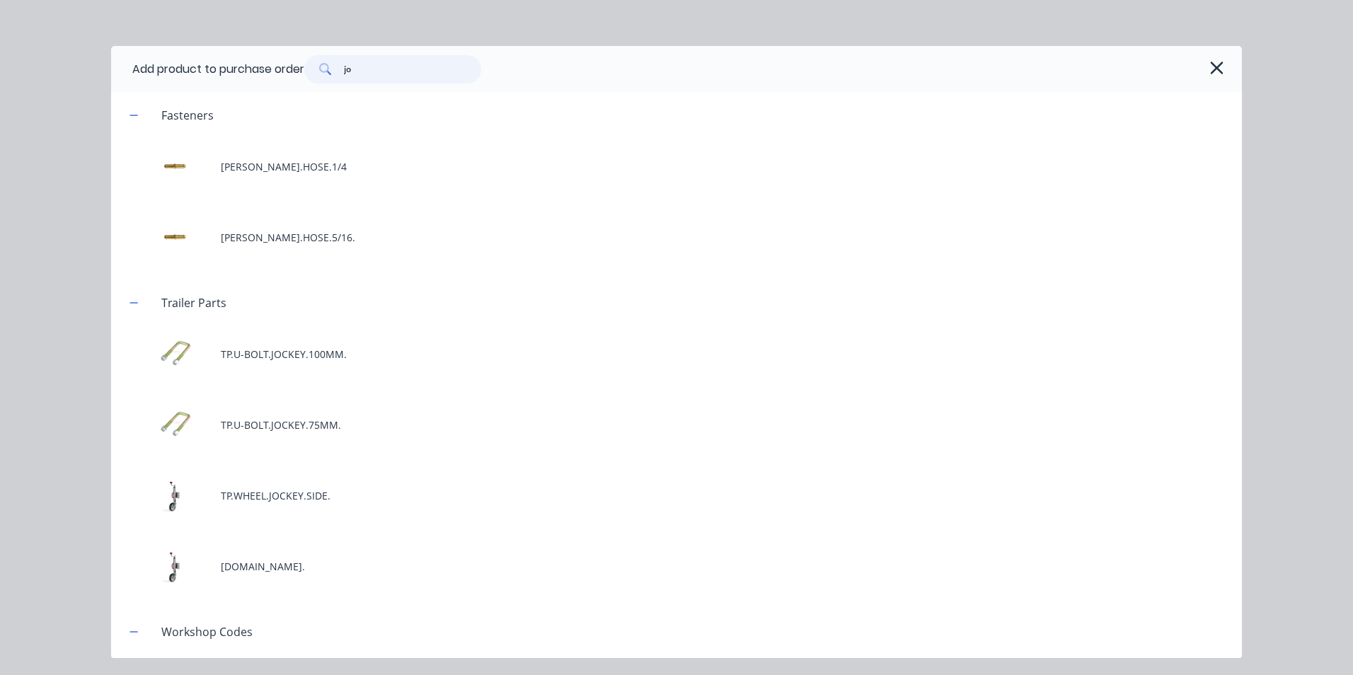
type textarea "x"
type input "joc"
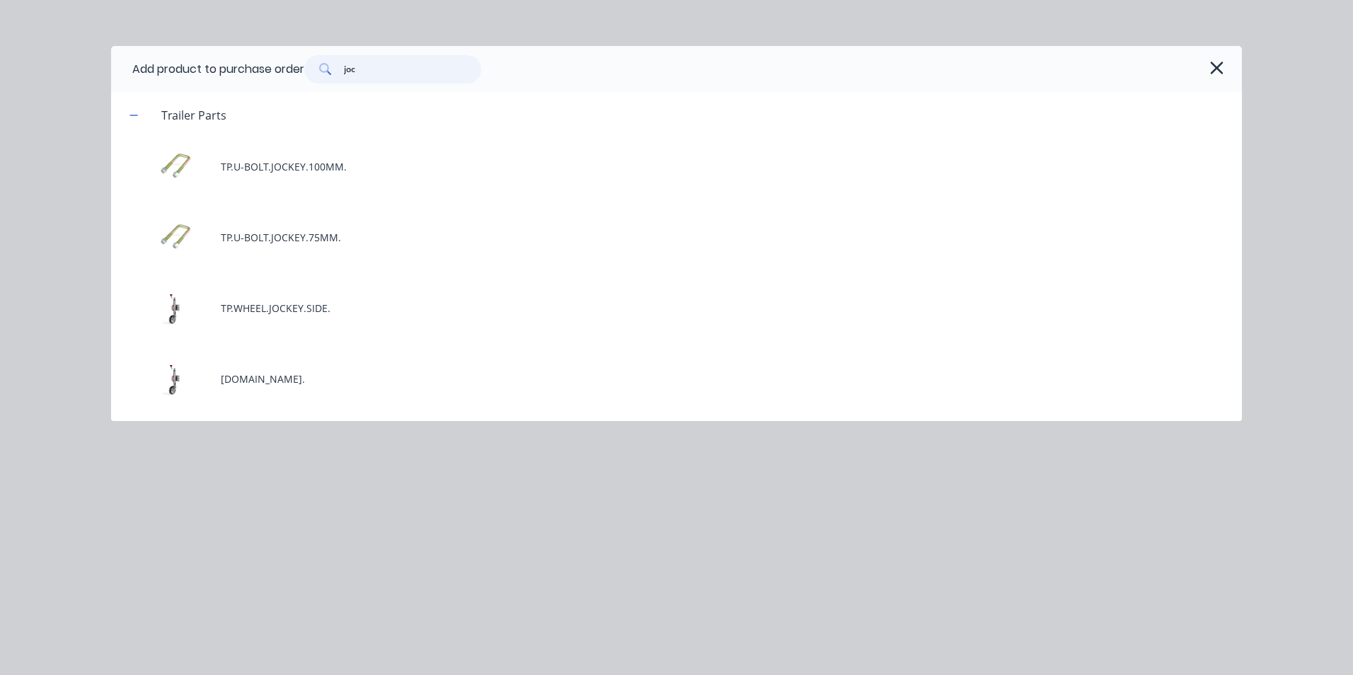
type textarea "x"
type input "jock"
type textarea "x"
type input "jocke"
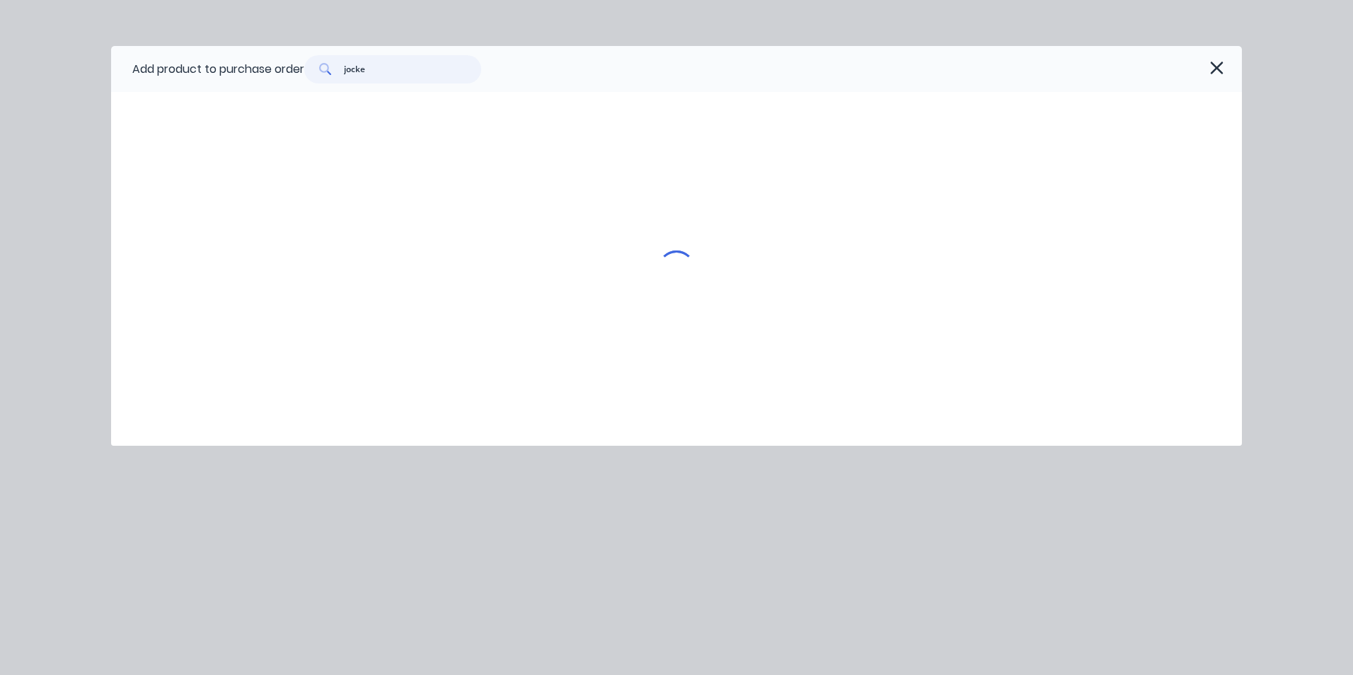
type textarea "x"
type input "jockey"
type textarea "x"
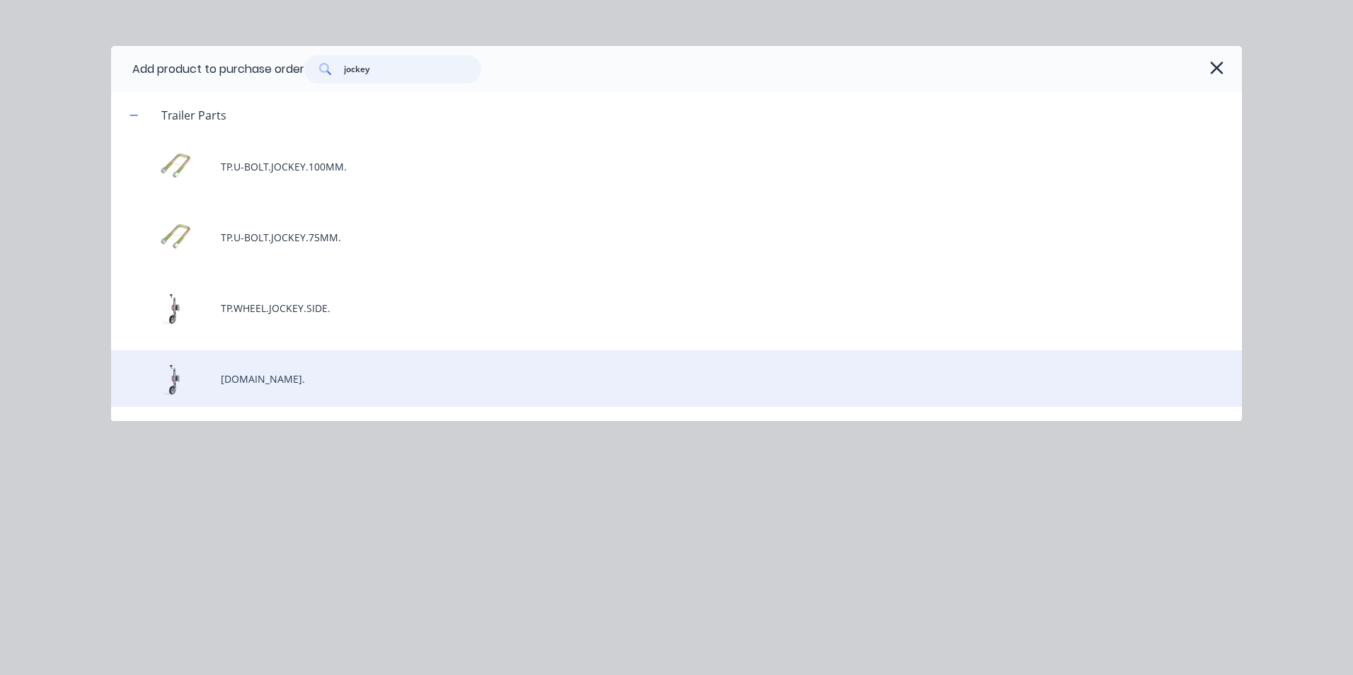
type input "jockey"
click at [243, 381] on div "[DOMAIN_NAME]." at bounding box center [676, 378] width 1131 height 57
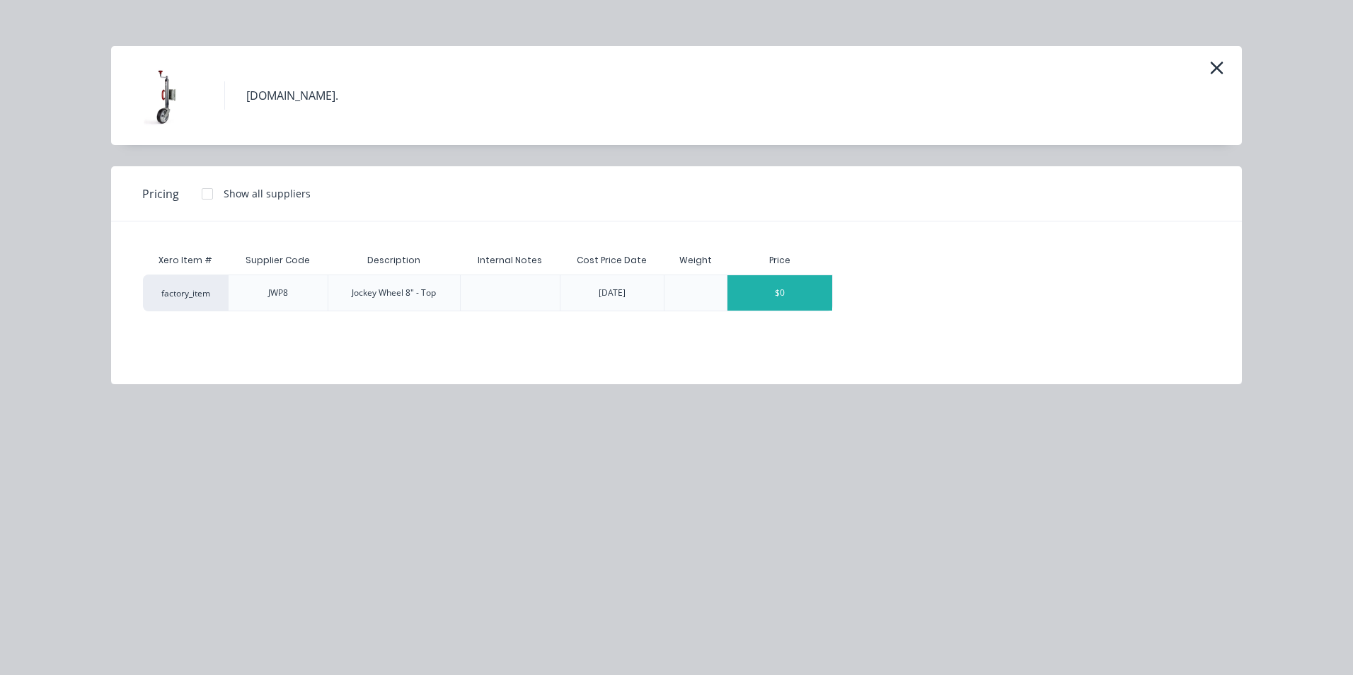
click at [754, 297] on div "$0" at bounding box center [779, 292] width 105 height 35
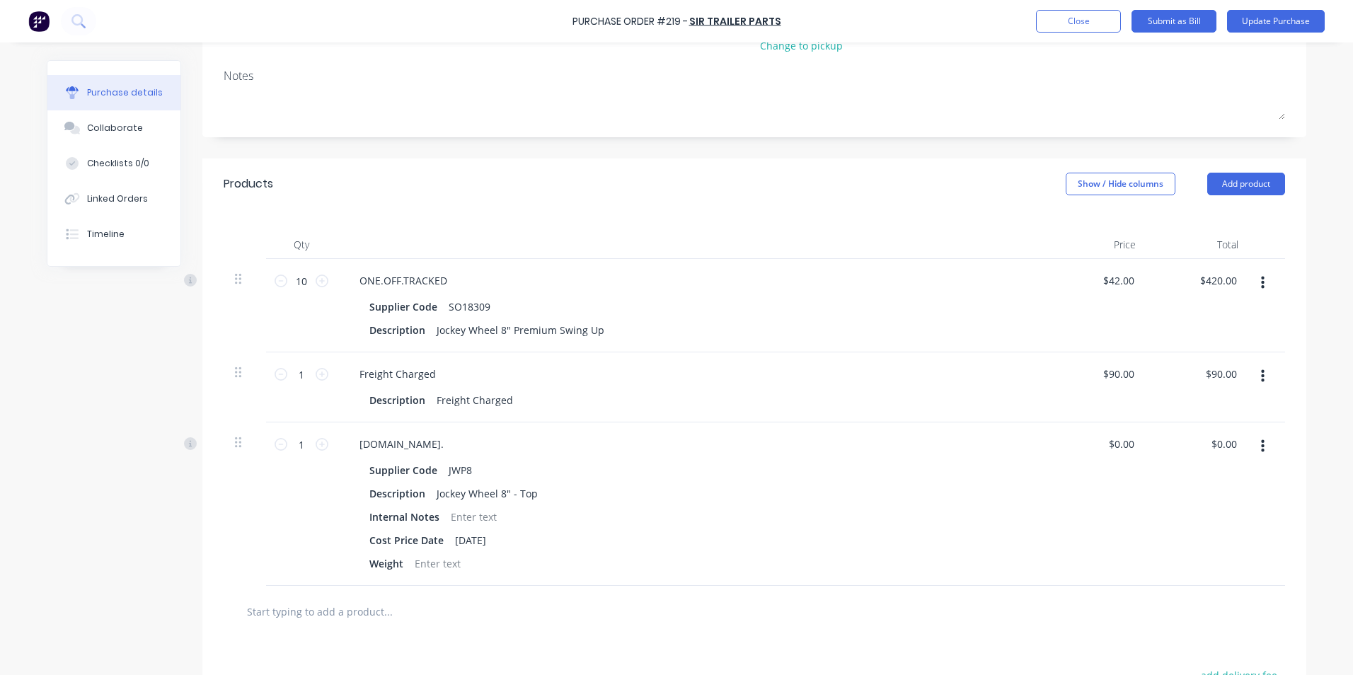
scroll to position [212, 0]
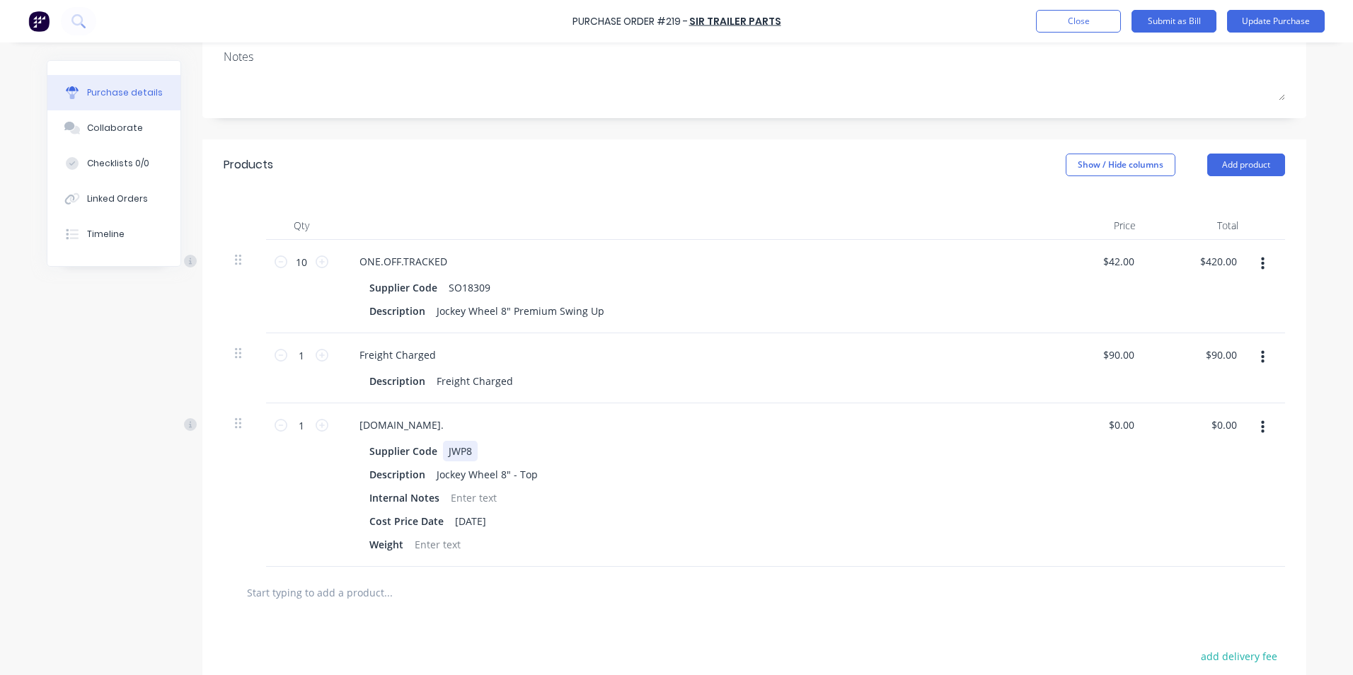
type textarea "x"
click at [473, 447] on div "JWP8" at bounding box center [460, 451] width 35 height 21
type textarea "x"
click at [1126, 422] on input "0.00" at bounding box center [1123, 425] width 27 height 21
type input "0"
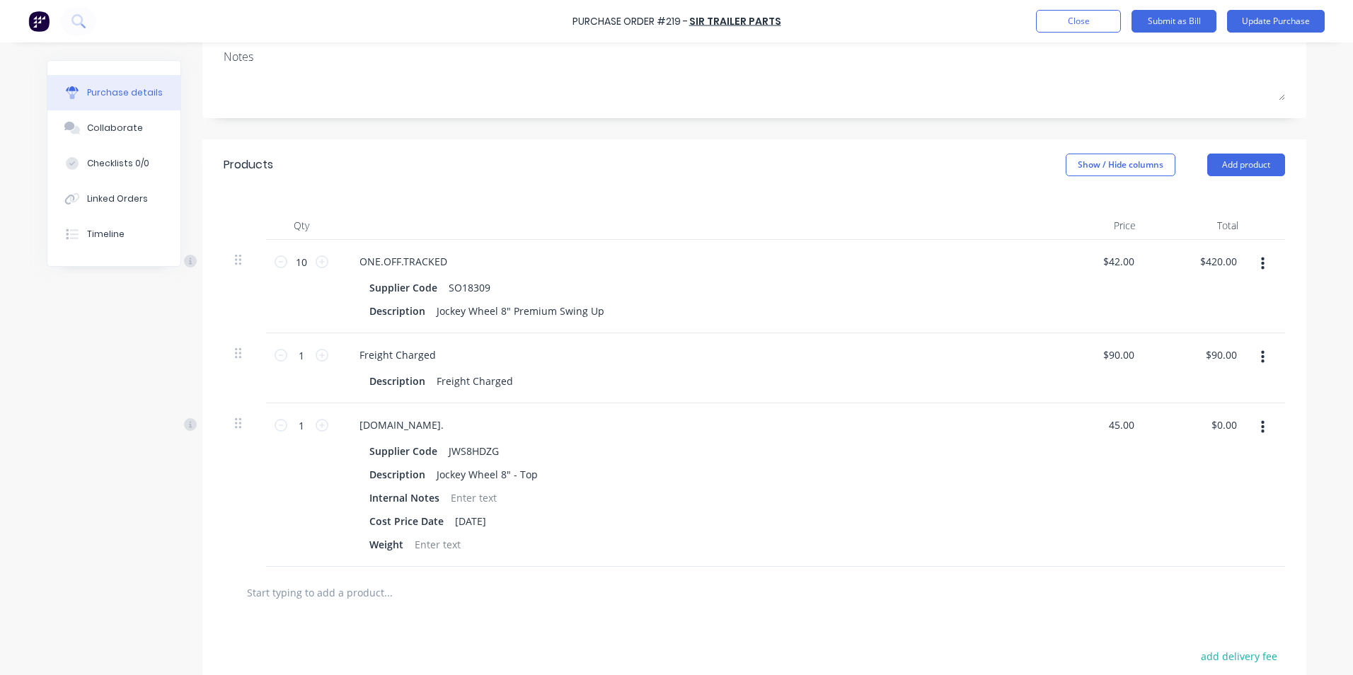
type input "45.00"
type textarea "x"
type input "$45.00"
click at [1222, 486] on div "$45.00 $45.00" at bounding box center [1198, 484] width 103 height 163
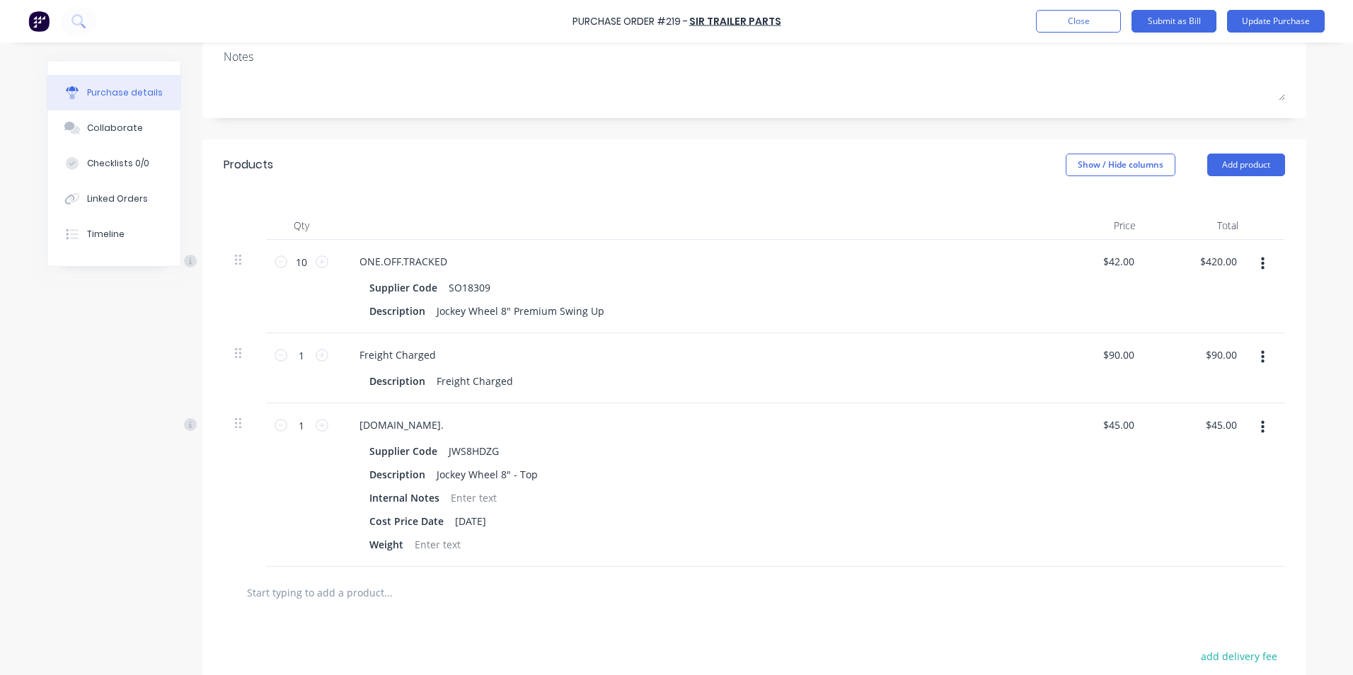
click at [1261, 265] on icon "button" at bounding box center [1263, 264] width 4 height 16
click at [1197, 386] on button "Delete" at bounding box center [1219, 386] width 120 height 28
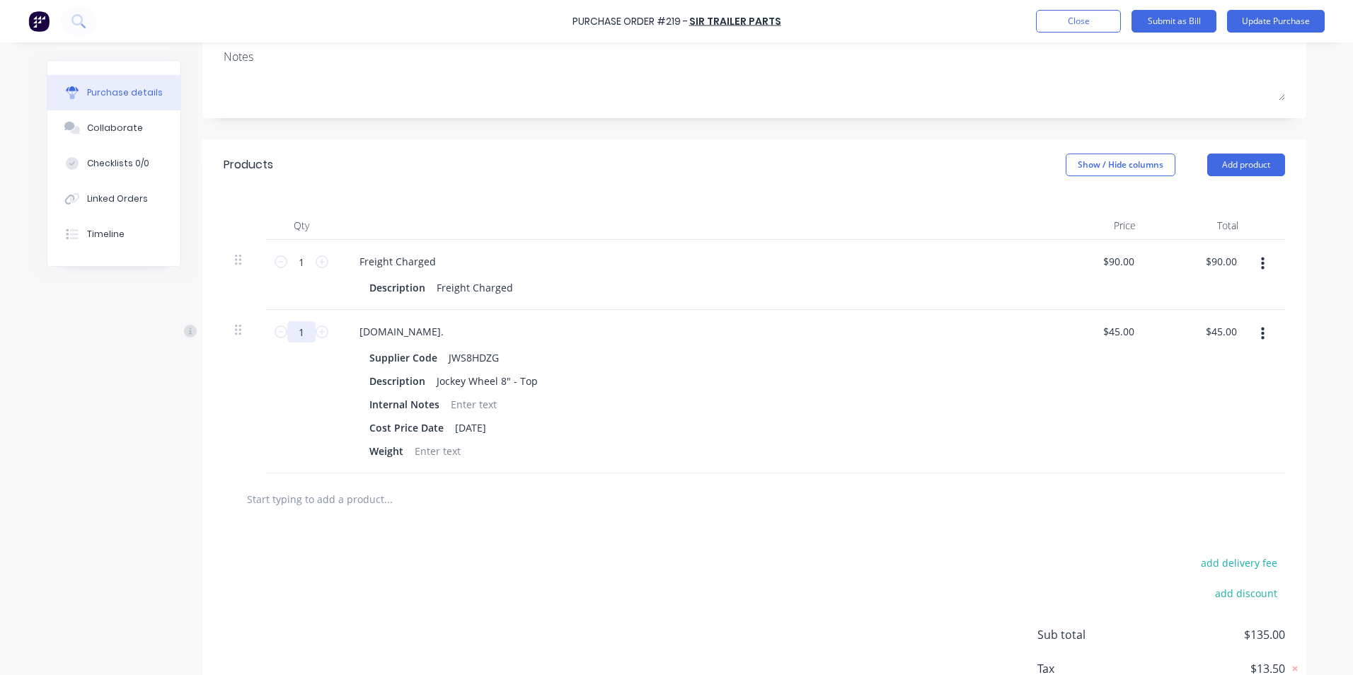
click at [297, 333] on input "1" at bounding box center [301, 331] width 28 height 21
type textarea "x"
type input "10"
type input "$450.00"
type textarea "x"
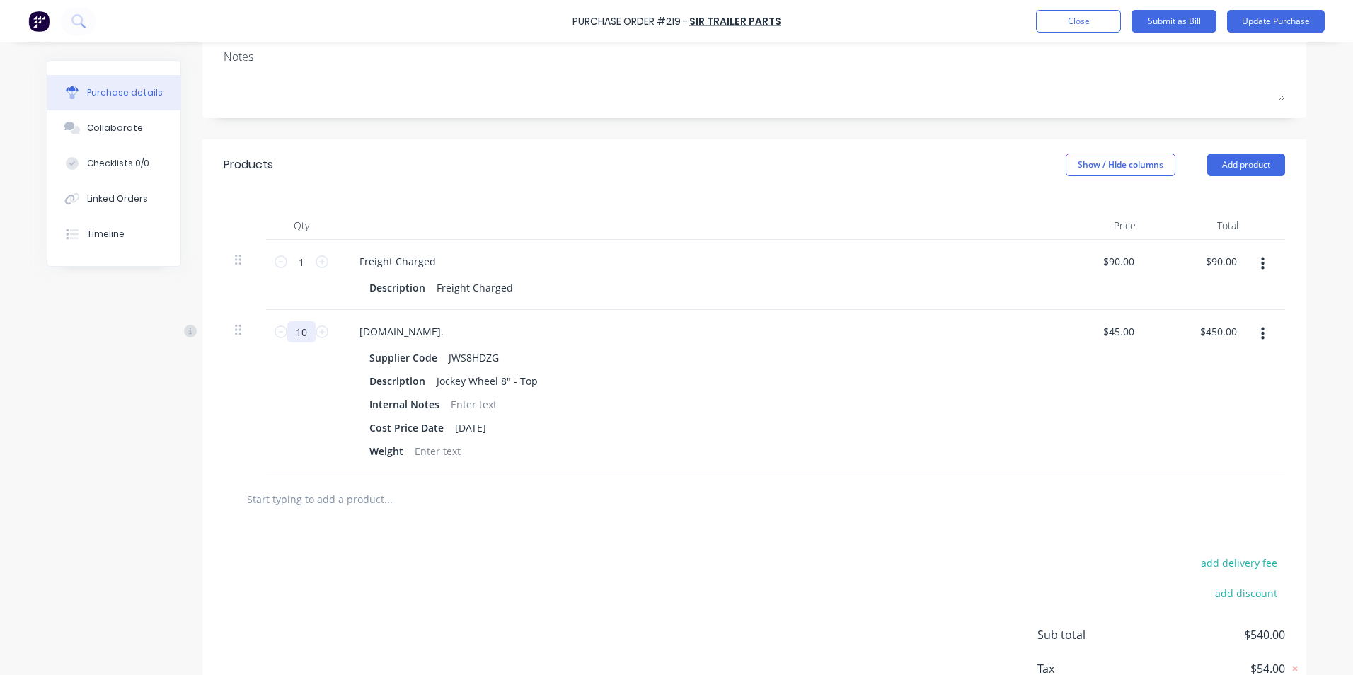
type input "10"
click at [632, 425] on div "Cost Price Date [DATE]" at bounding box center [688, 427] width 648 height 21
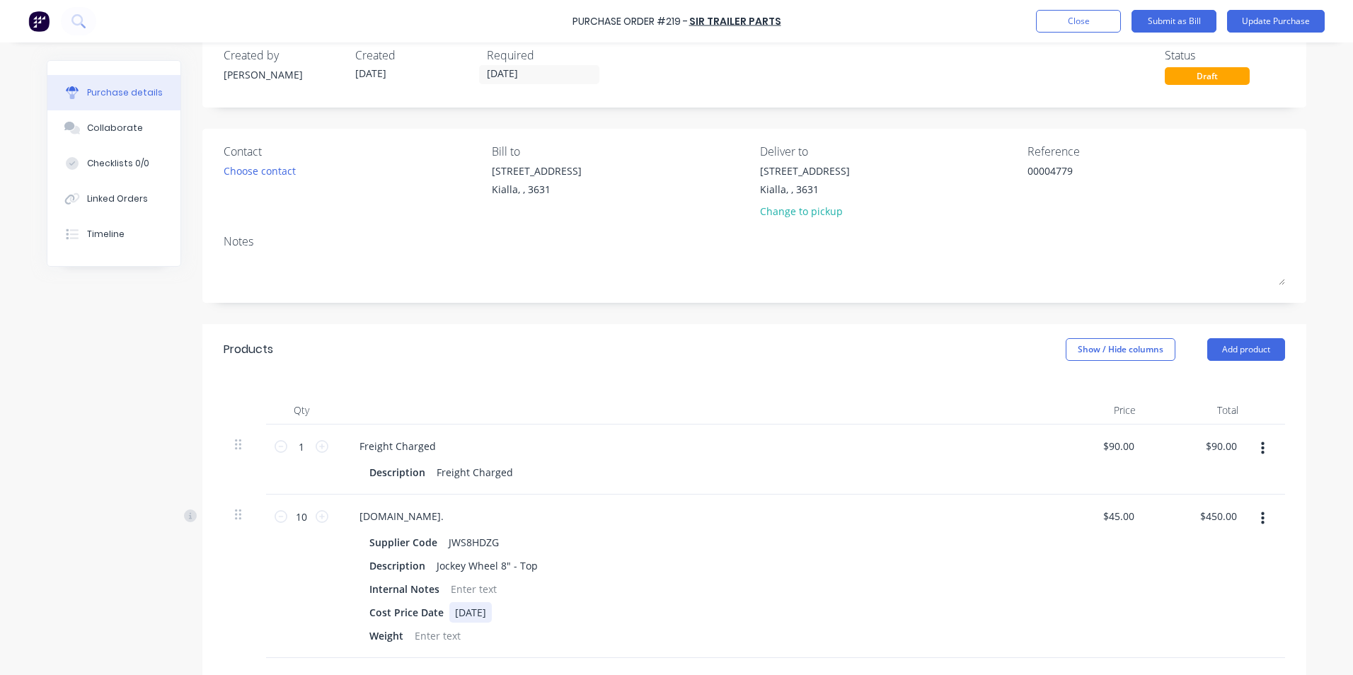
scroll to position [0, 0]
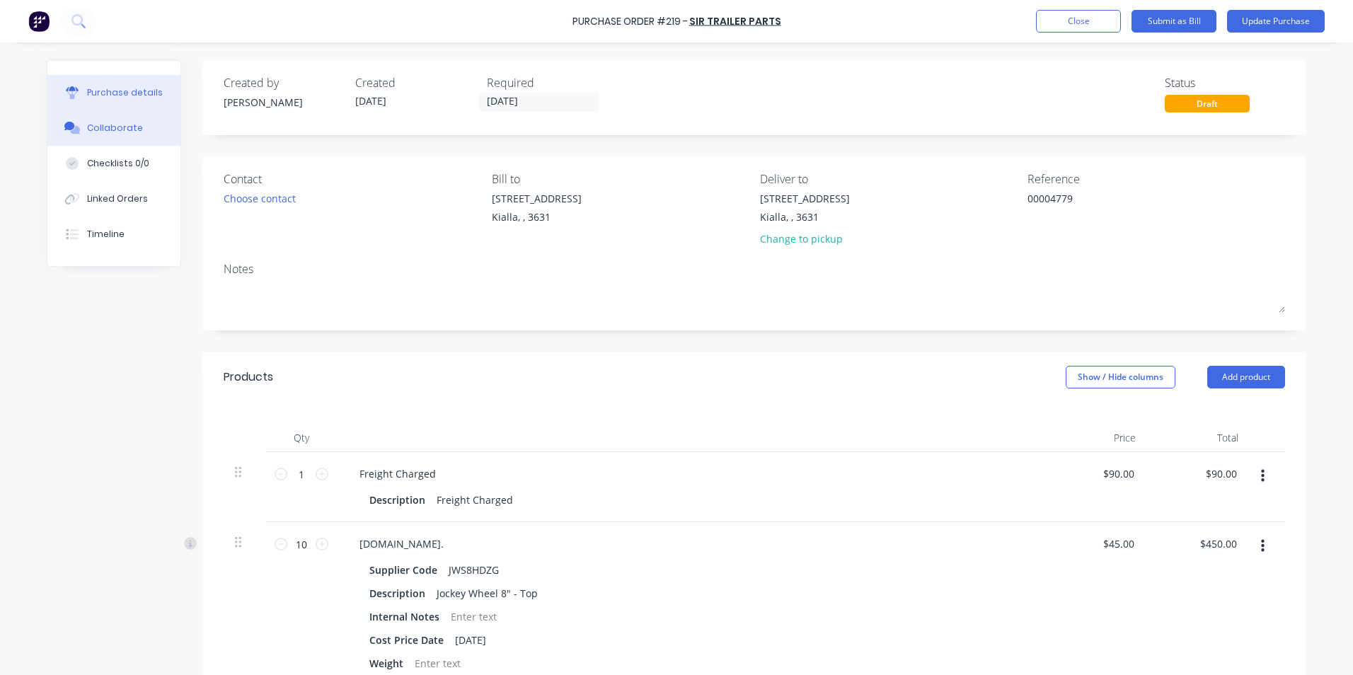
type textarea "x"
click at [123, 124] on div "Collaborate" at bounding box center [115, 128] width 56 height 13
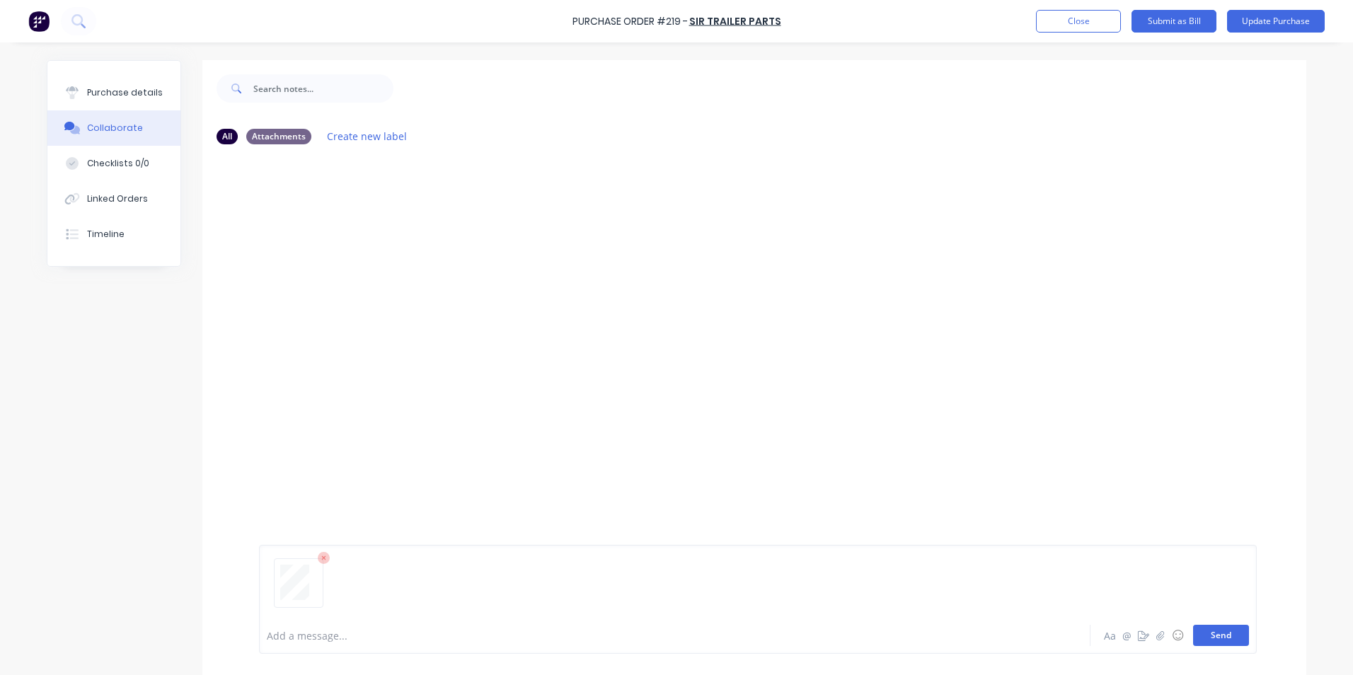
click at [1213, 637] on button "Send" at bounding box center [1221, 635] width 56 height 21
click at [122, 91] on div "Purchase details" at bounding box center [125, 92] width 76 height 13
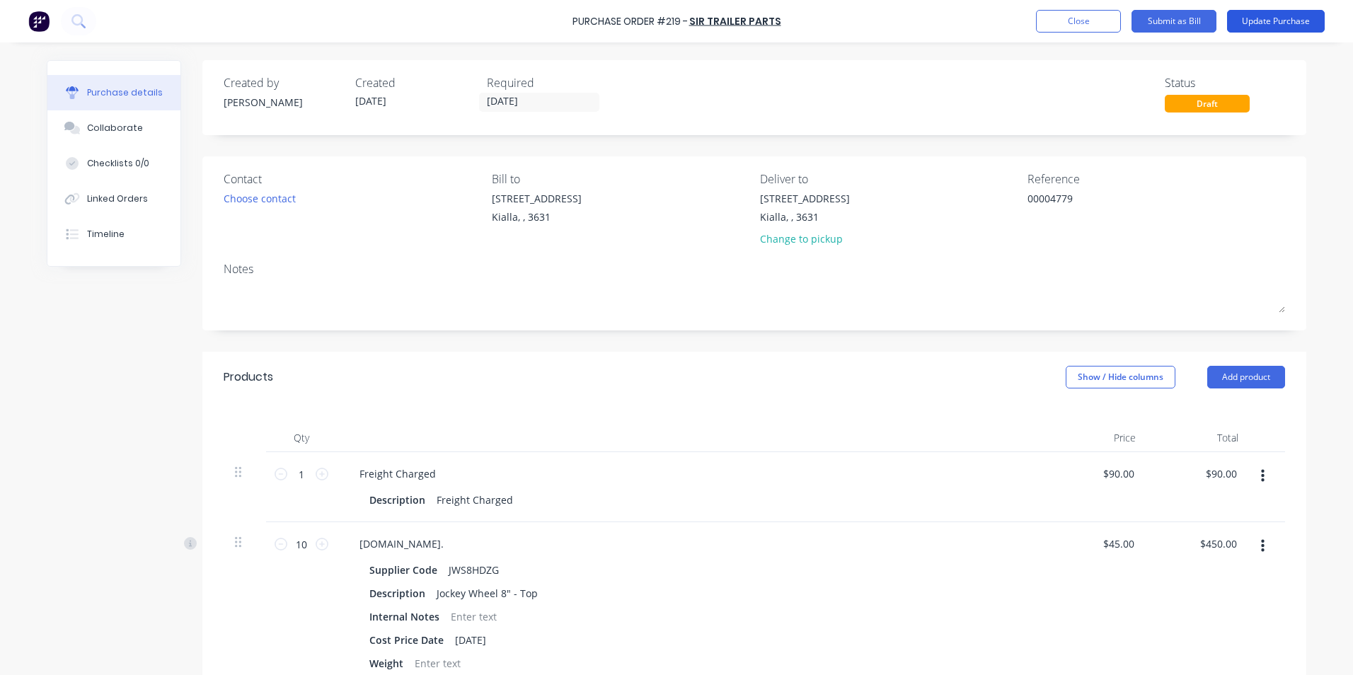
click at [1279, 21] on button "Update Purchase" at bounding box center [1276, 21] width 98 height 23
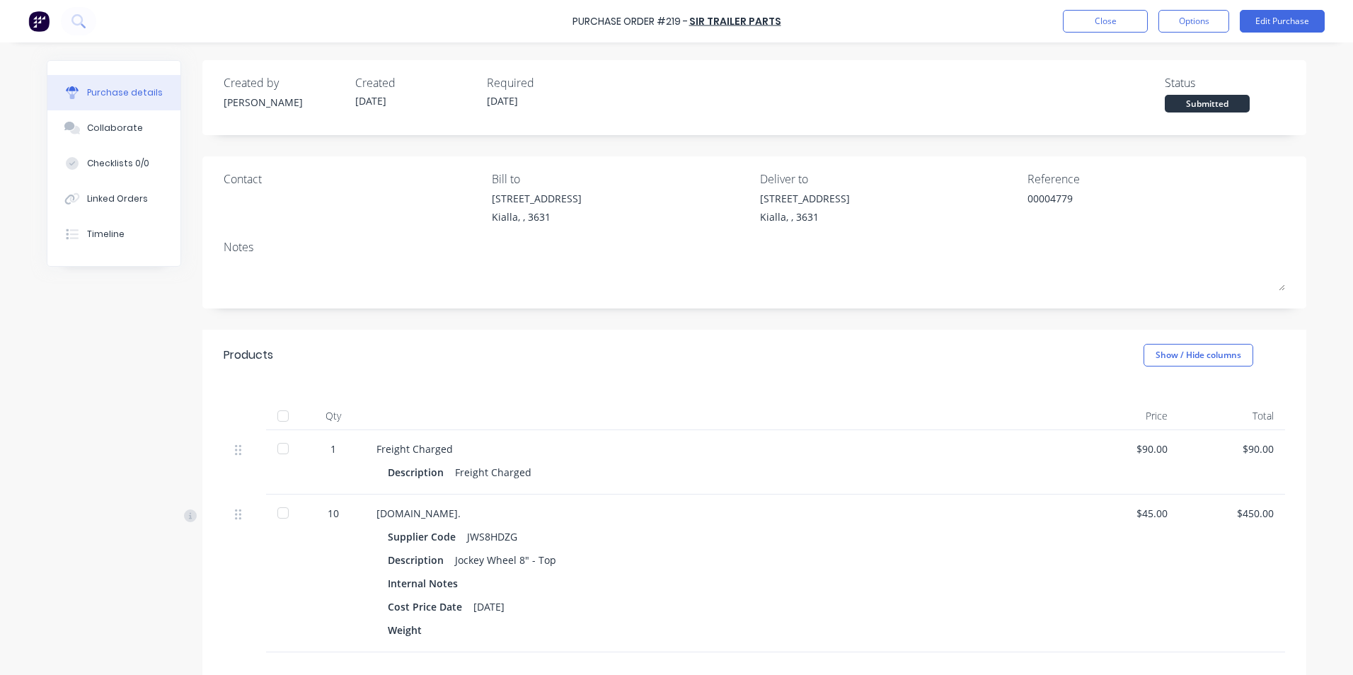
click at [277, 417] on div at bounding box center [283, 416] width 28 height 28
click at [1211, 21] on button "Options" at bounding box center [1193, 21] width 71 height 23
click at [1136, 84] on div "Convert to Bill" at bounding box center [1161, 86] width 109 height 21
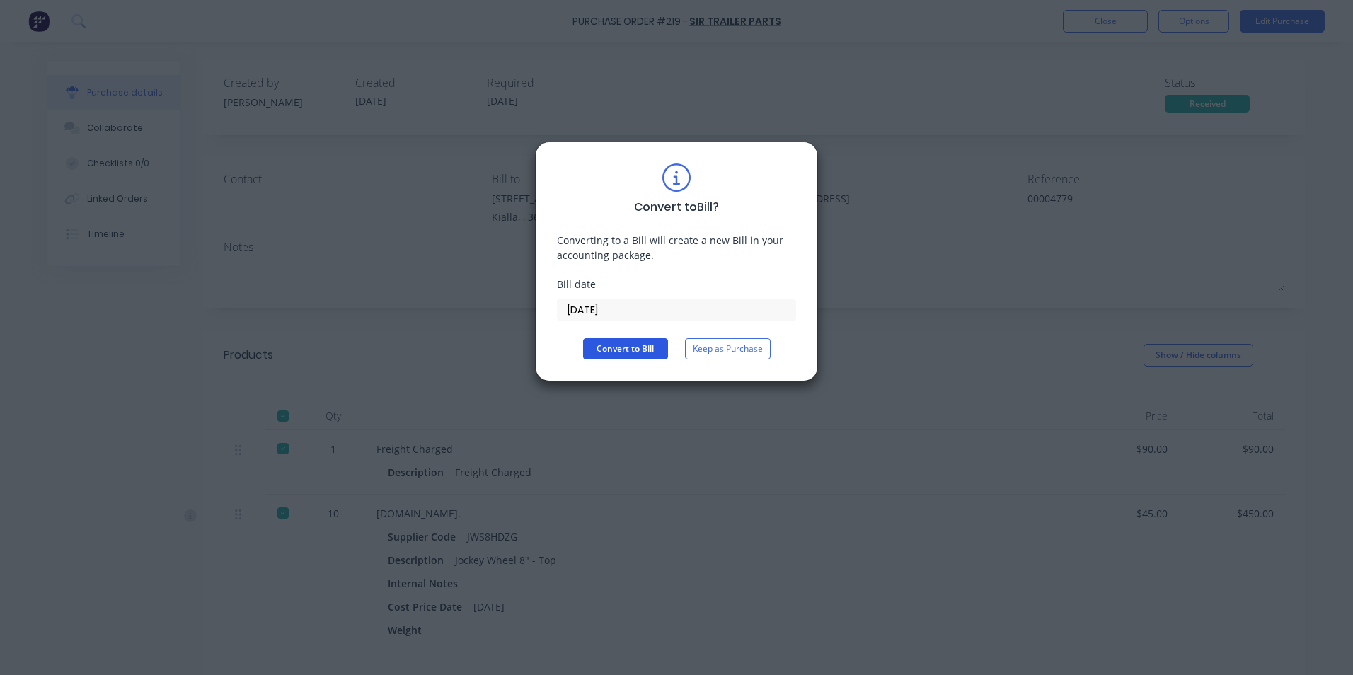
click at [635, 356] on button "Convert to Bill" at bounding box center [625, 348] width 85 height 21
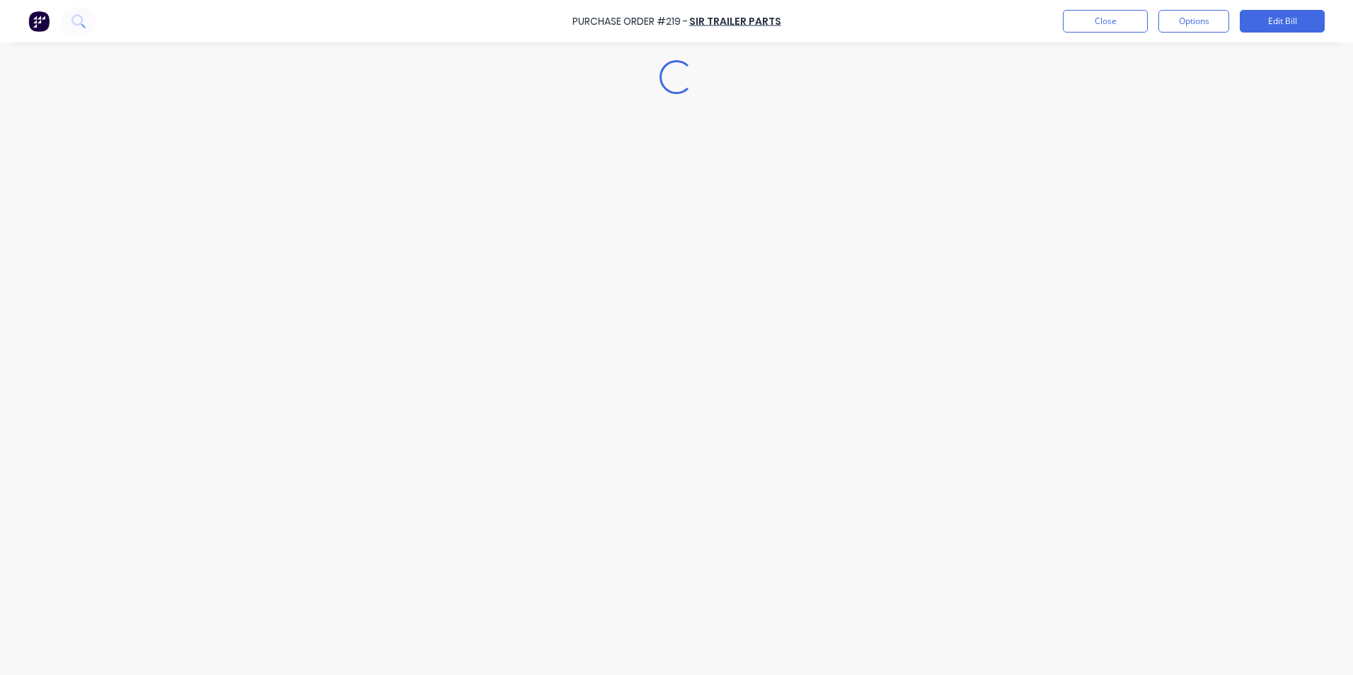
type textarea "x"
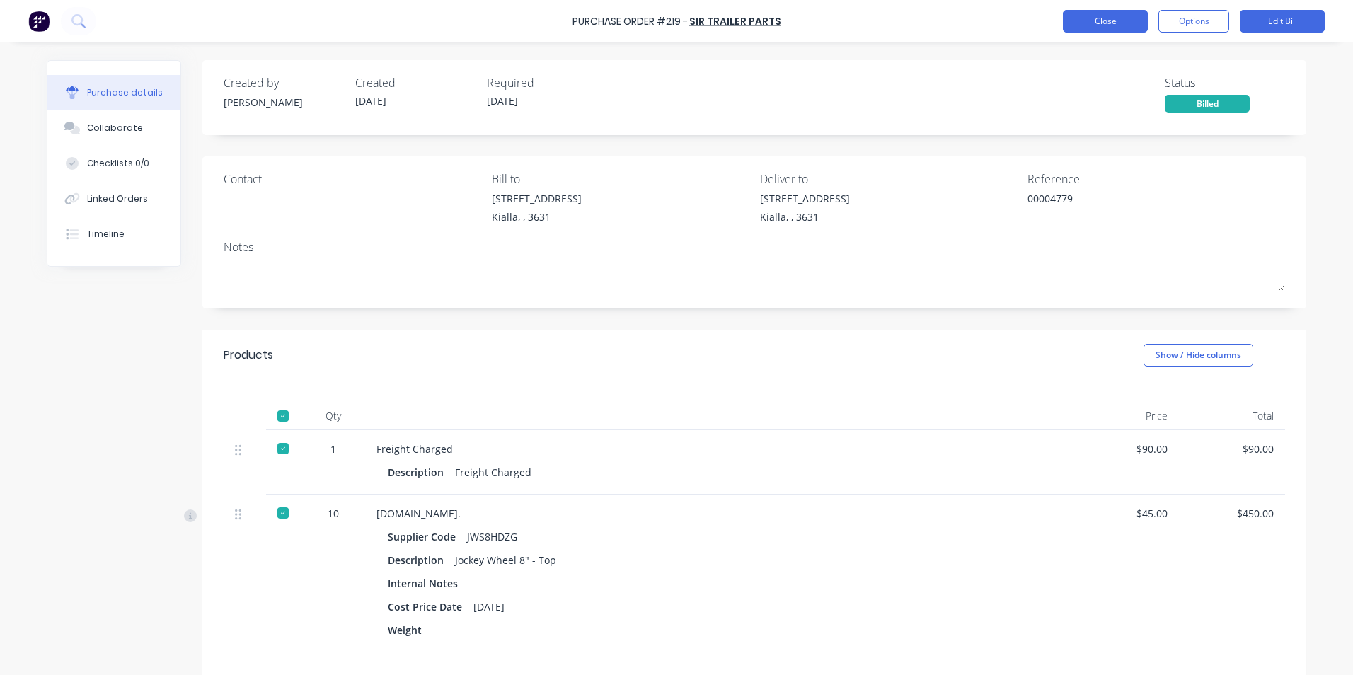
click at [1109, 17] on button "Close" at bounding box center [1105, 21] width 85 height 23
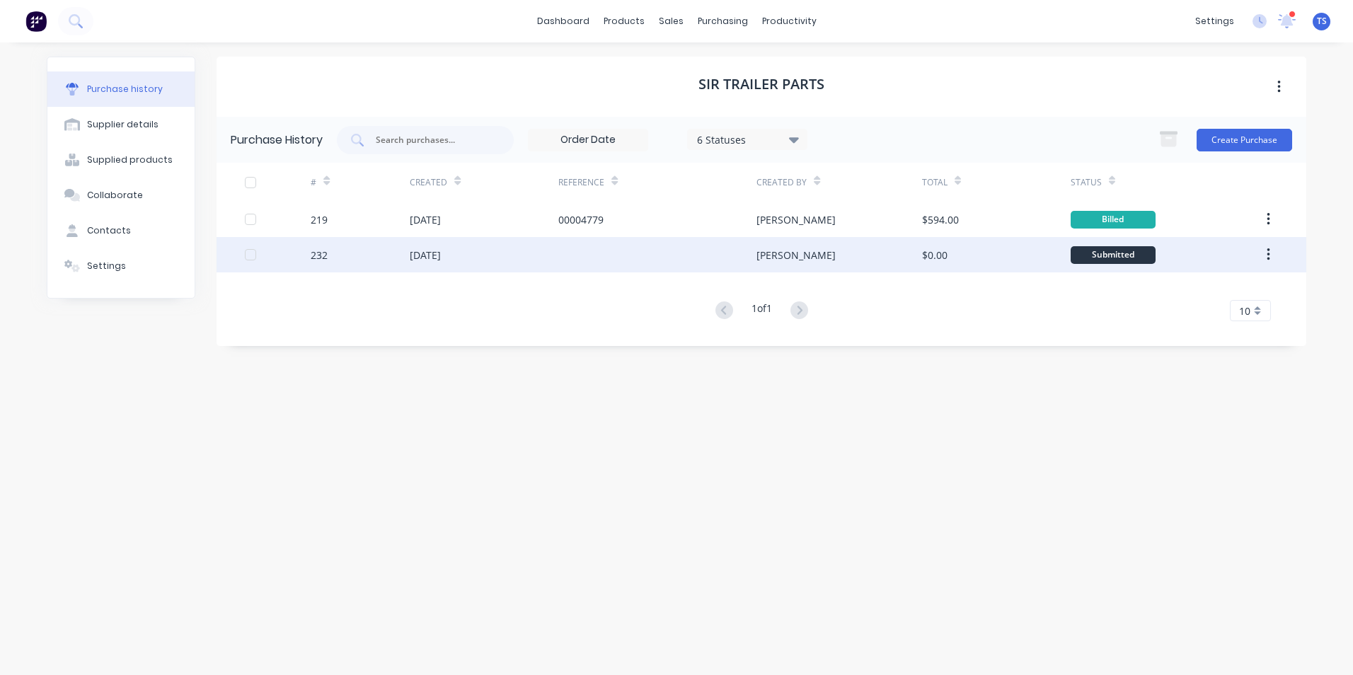
click at [441, 250] on div "[DATE]" at bounding box center [425, 255] width 31 height 15
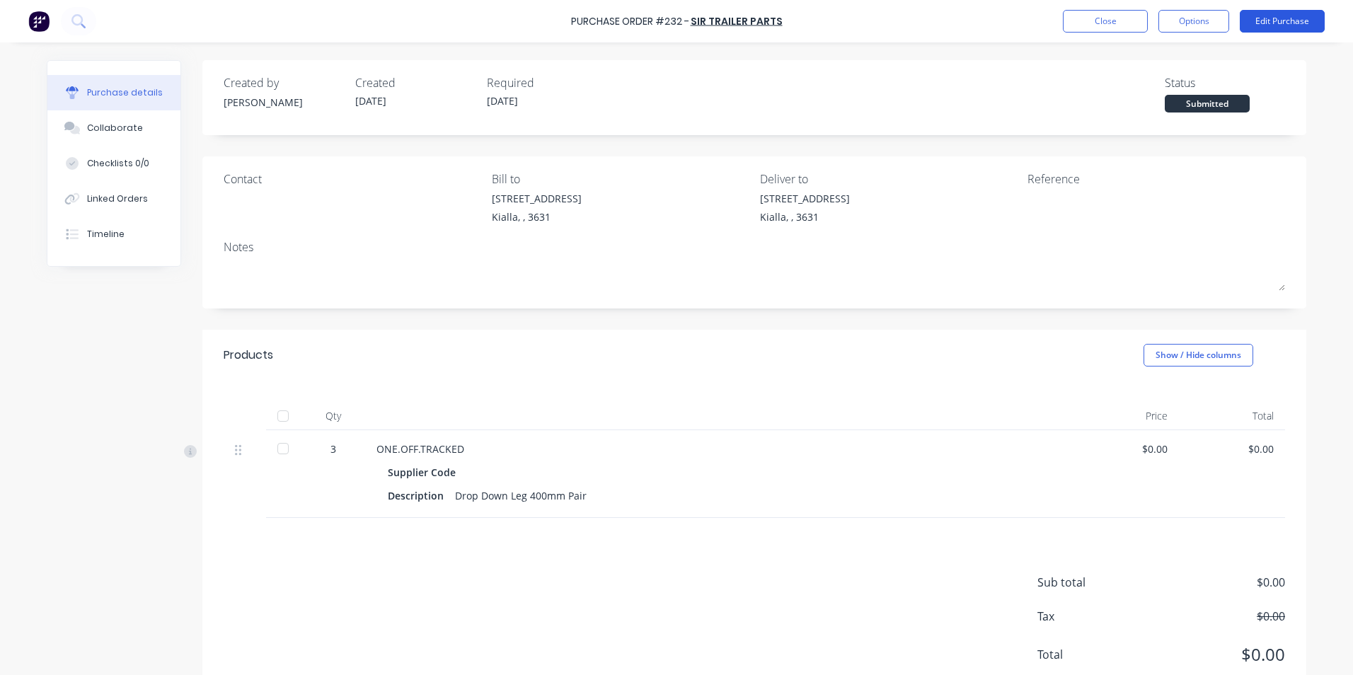
click at [1279, 16] on button "Edit Purchase" at bounding box center [1282, 21] width 85 height 23
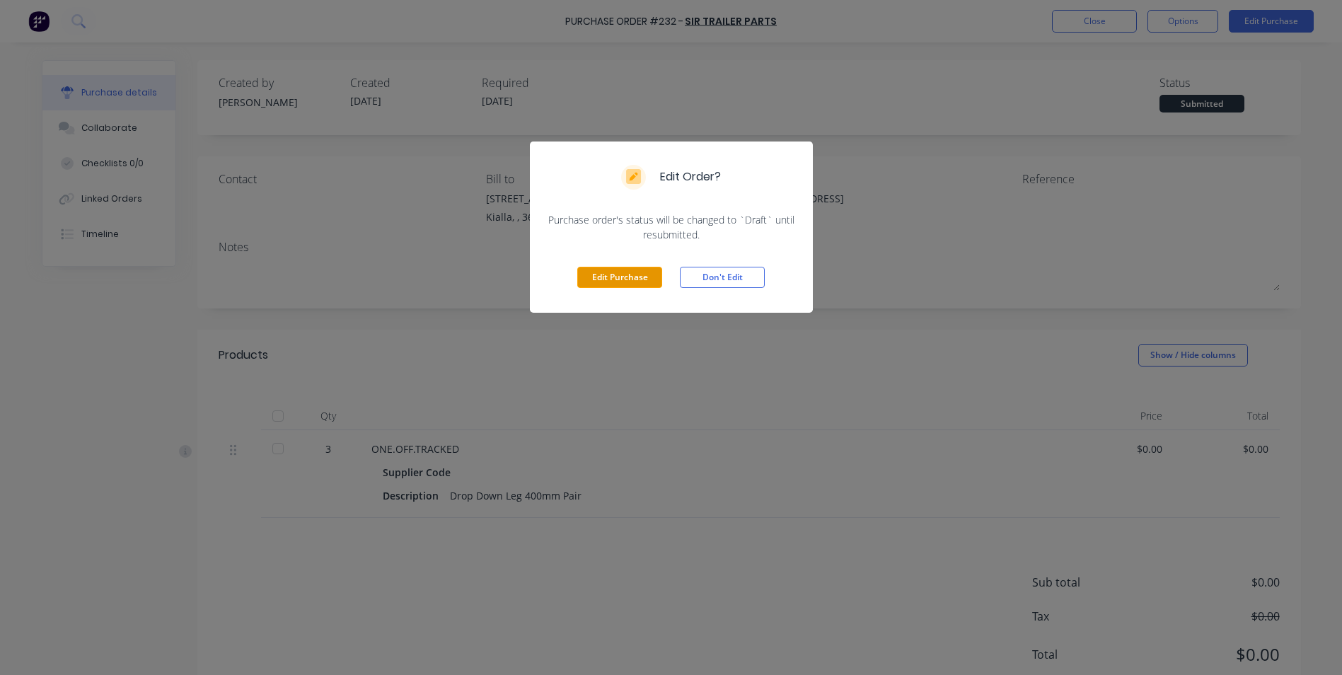
click at [634, 271] on button "Edit Purchase" at bounding box center [619, 277] width 85 height 21
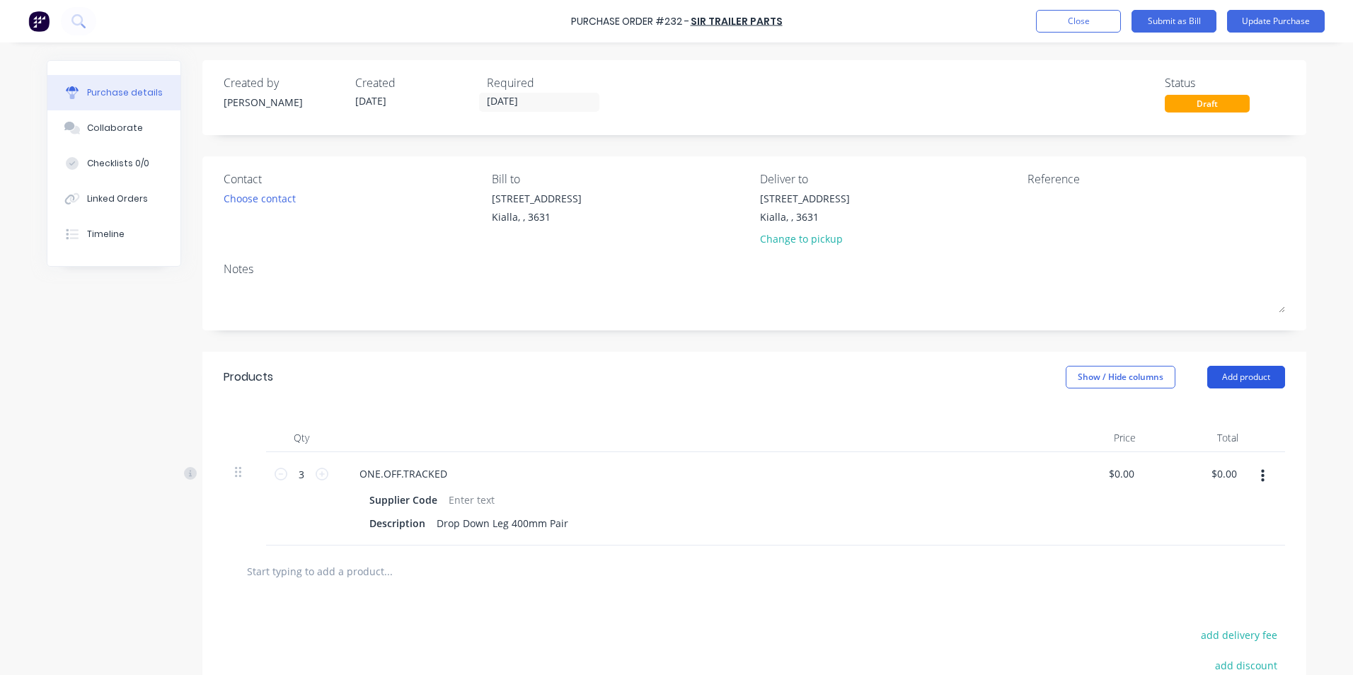
click at [1220, 376] on button "Add product" at bounding box center [1246, 377] width 78 height 23
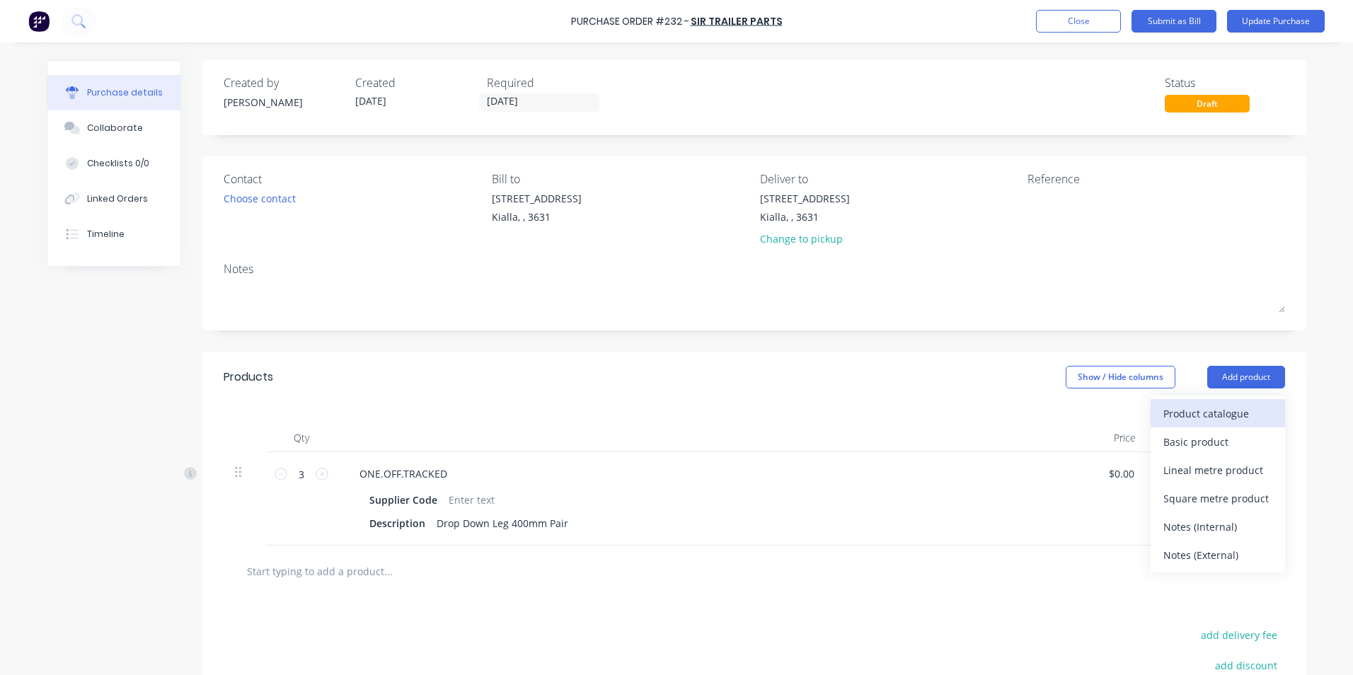
click at [1176, 413] on div "Product catalogue" at bounding box center [1217, 413] width 109 height 21
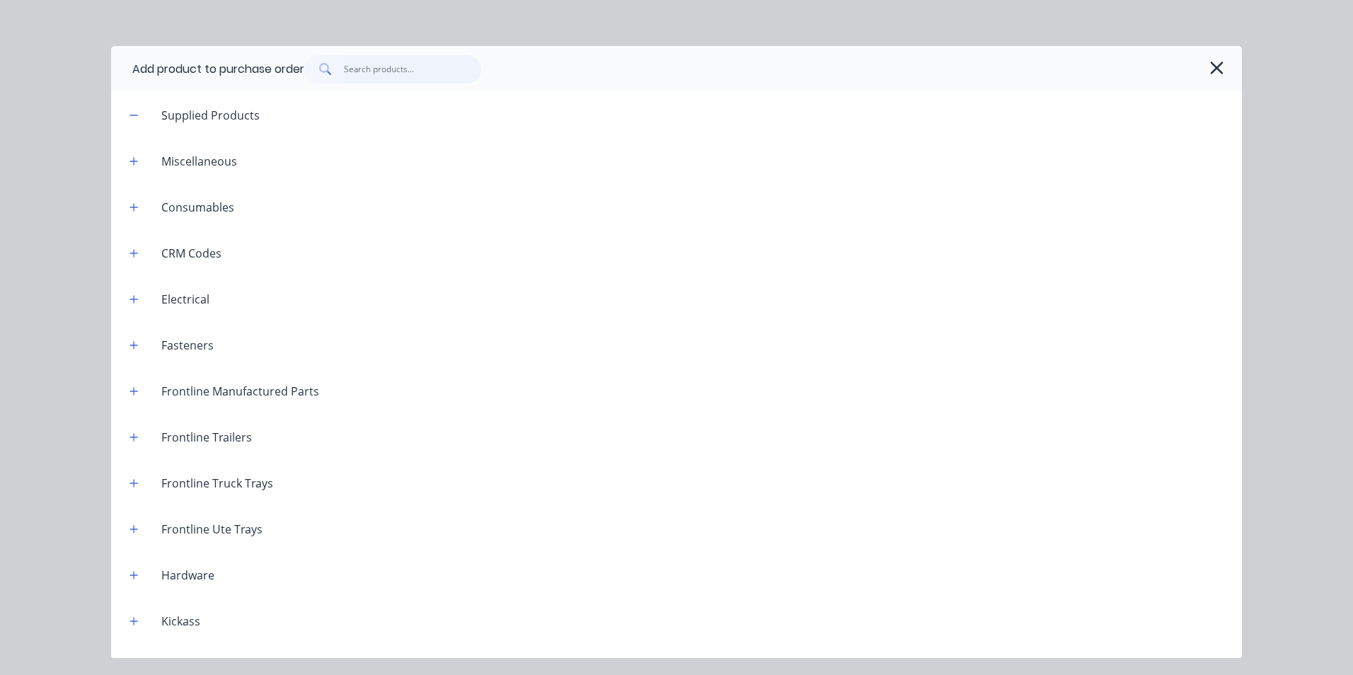
click at [359, 70] on input "text" at bounding box center [413, 69] width 138 height 28
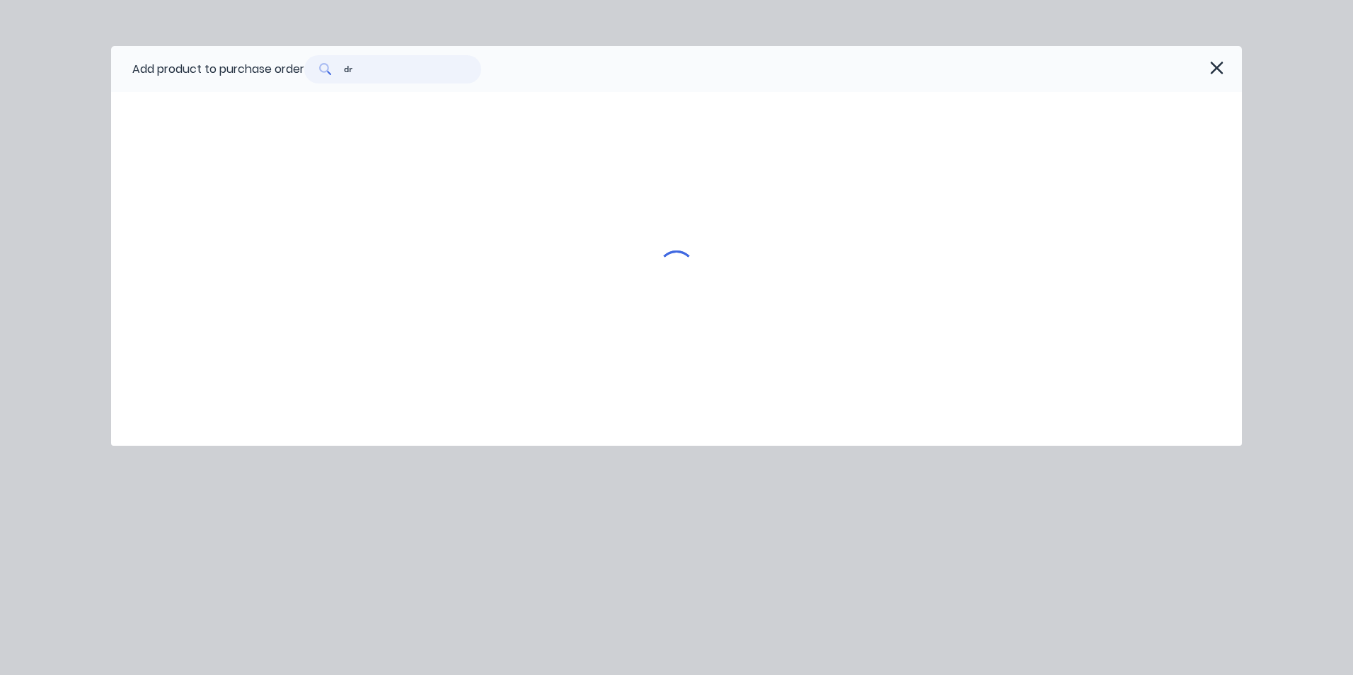
type input "d"
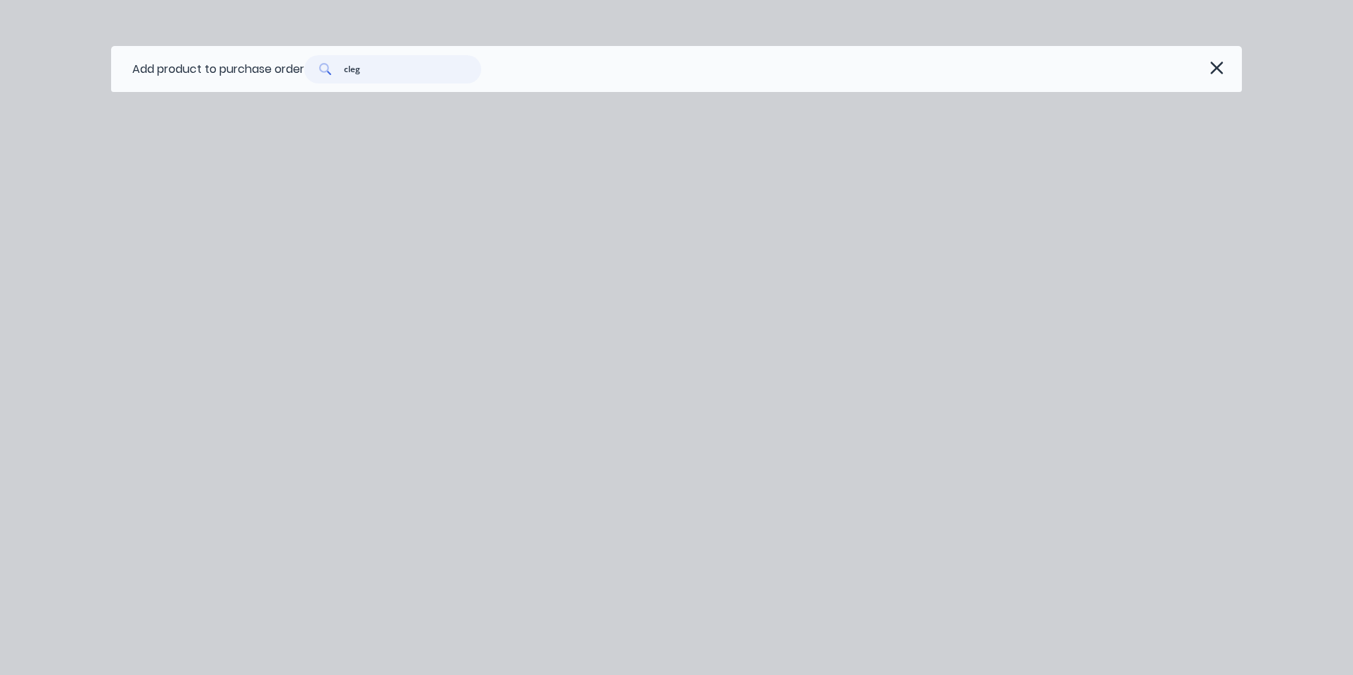
type input "cleg"
click at [1219, 68] on icon "button" at bounding box center [1216, 68] width 15 height 20
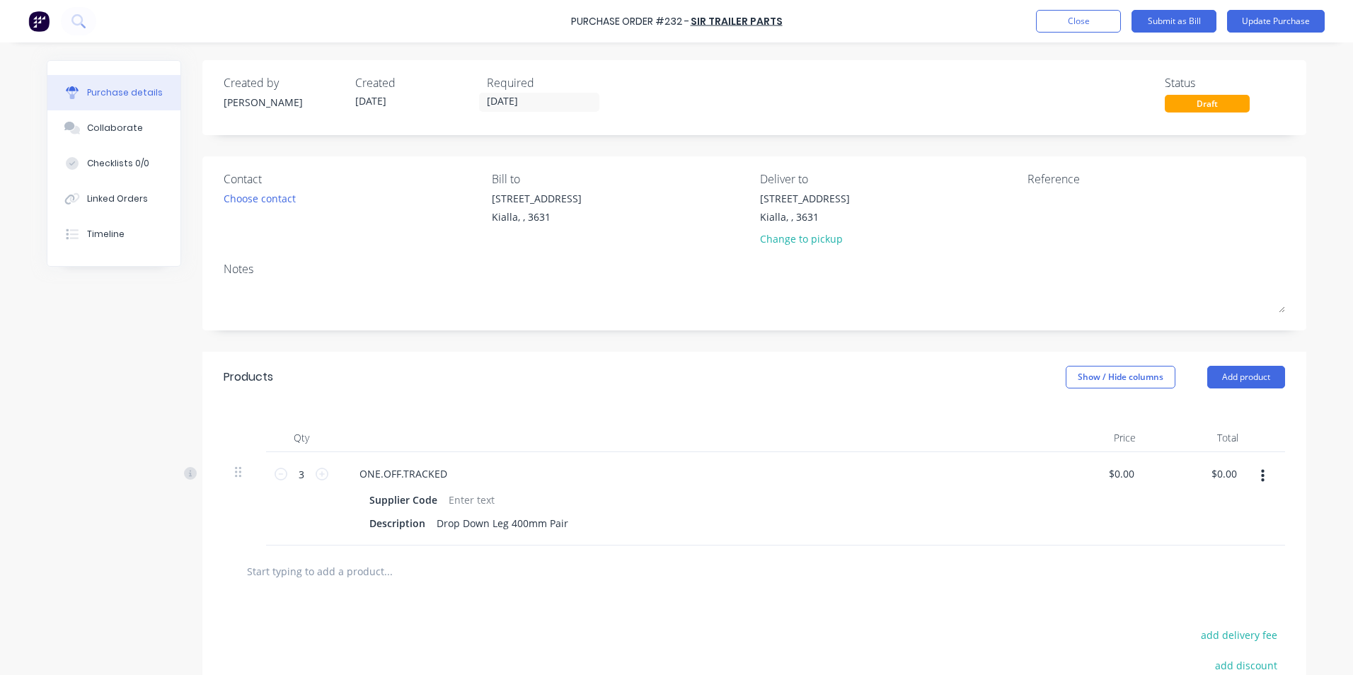
click at [301, 568] on input "text" at bounding box center [387, 571] width 283 height 28
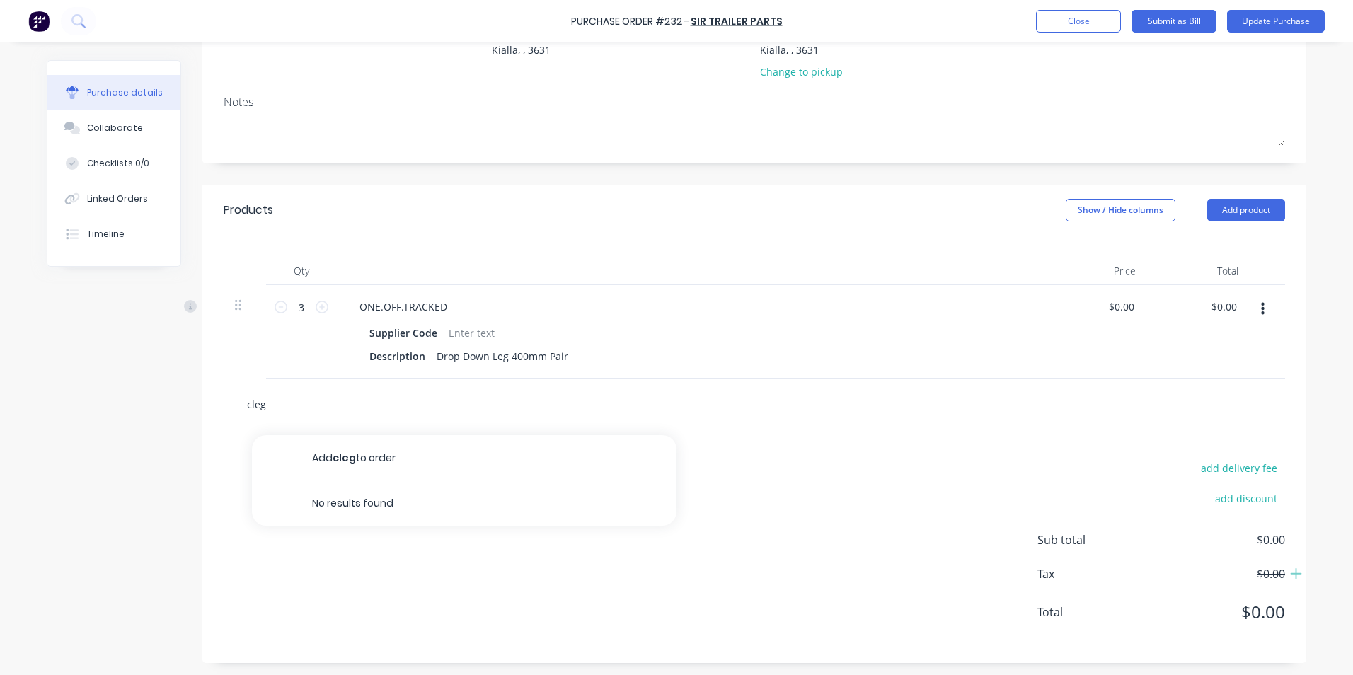
scroll to position [169, 0]
type input "c"
click at [1308, 21] on button "Update Purchase" at bounding box center [1276, 21] width 98 height 23
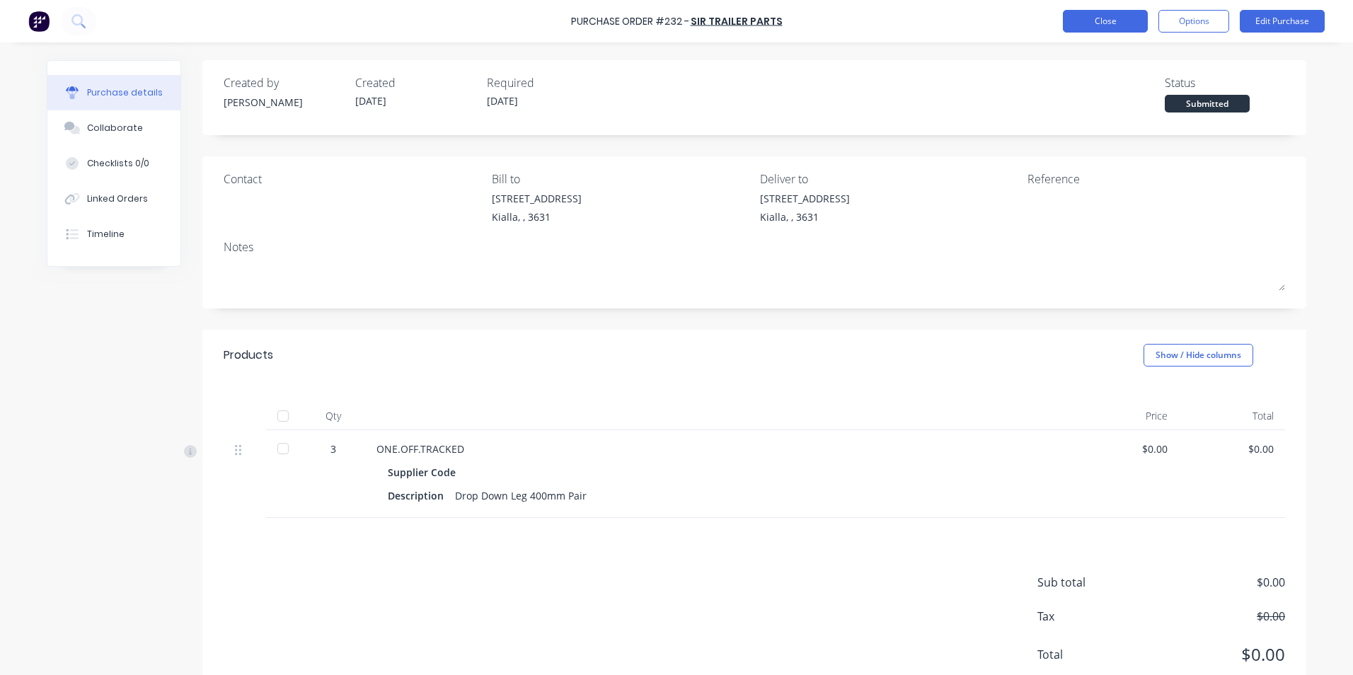
click at [1119, 23] on button "Close" at bounding box center [1105, 21] width 85 height 23
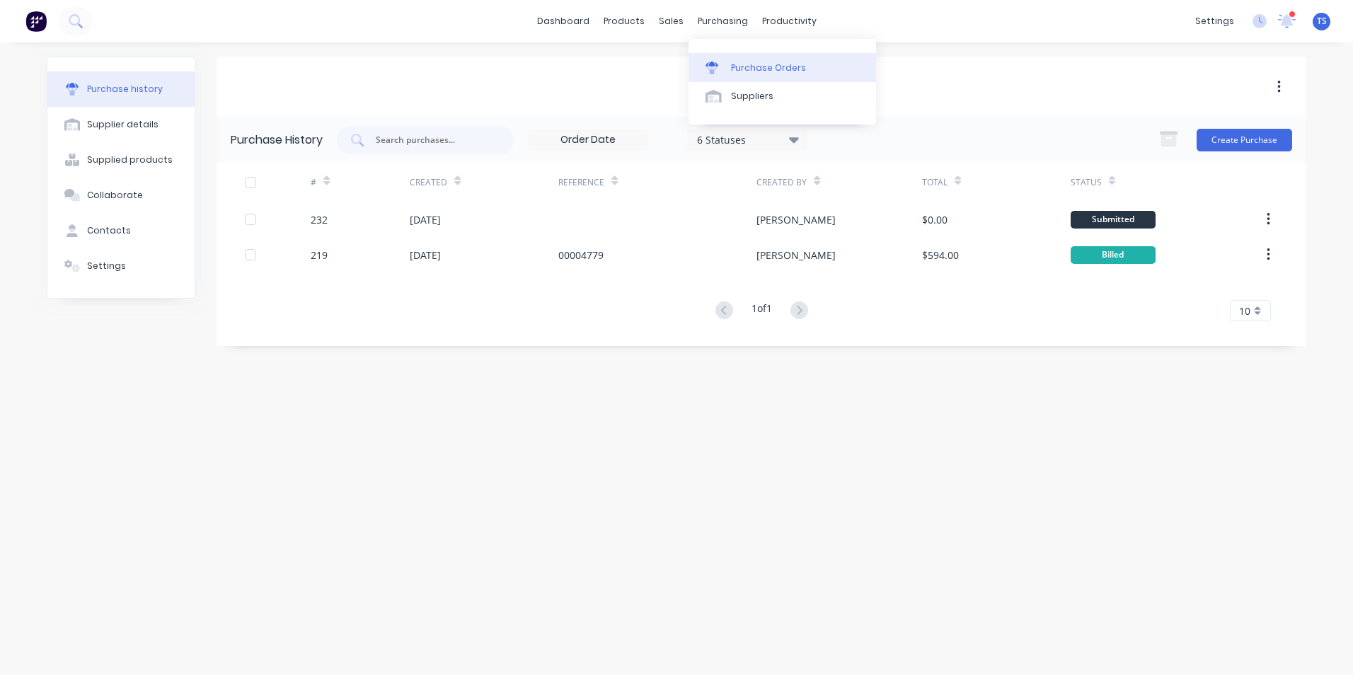
click at [746, 67] on div "Purchase Orders" at bounding box center [768, 68] width 75 height 13
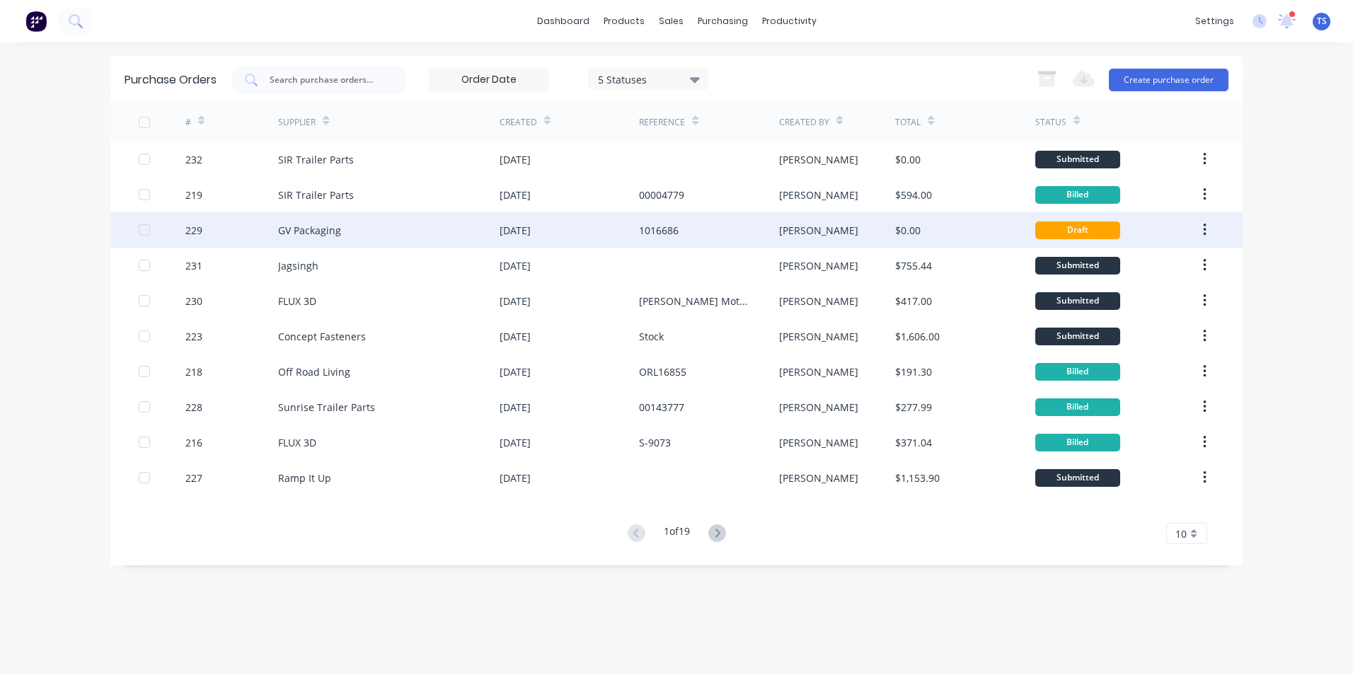
click at [307, 229] on div "GV Packaging" at bounding box center [309, 230] width 63 height 15
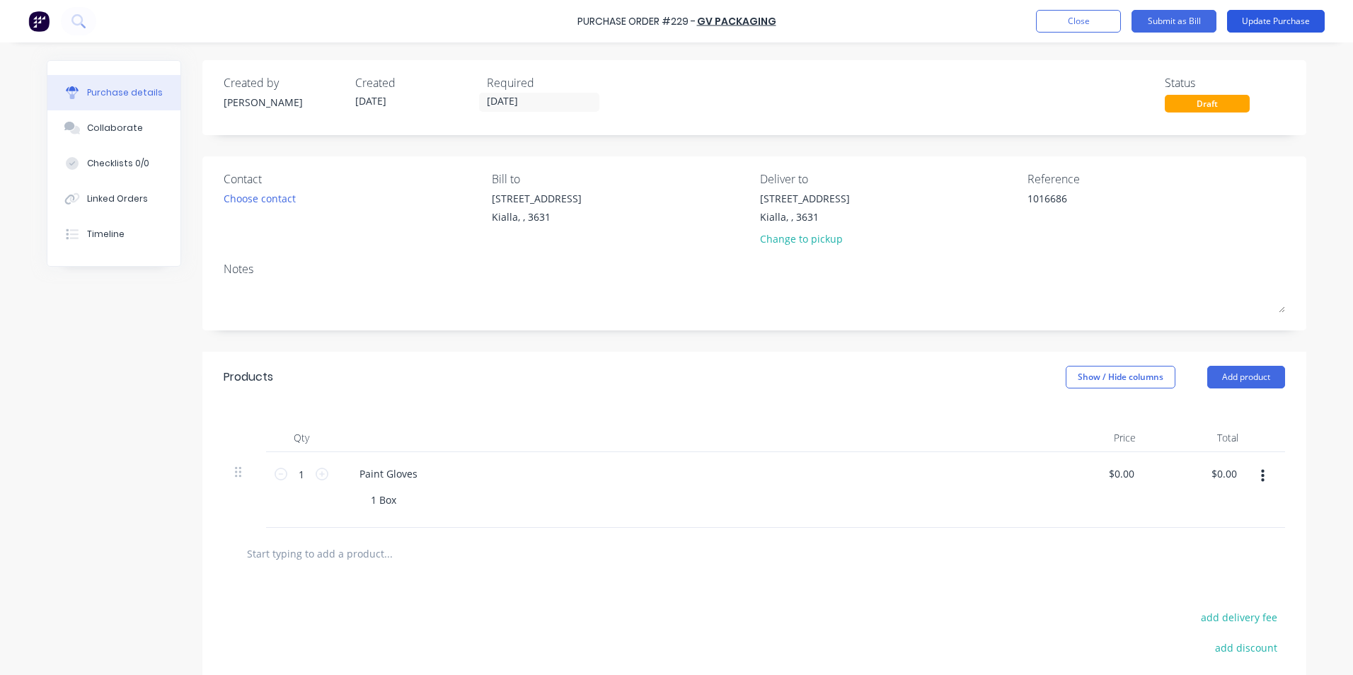
click at [1261, 20] on button "Update Purchase" at bounding box center [1276, 21] width 98 height 23
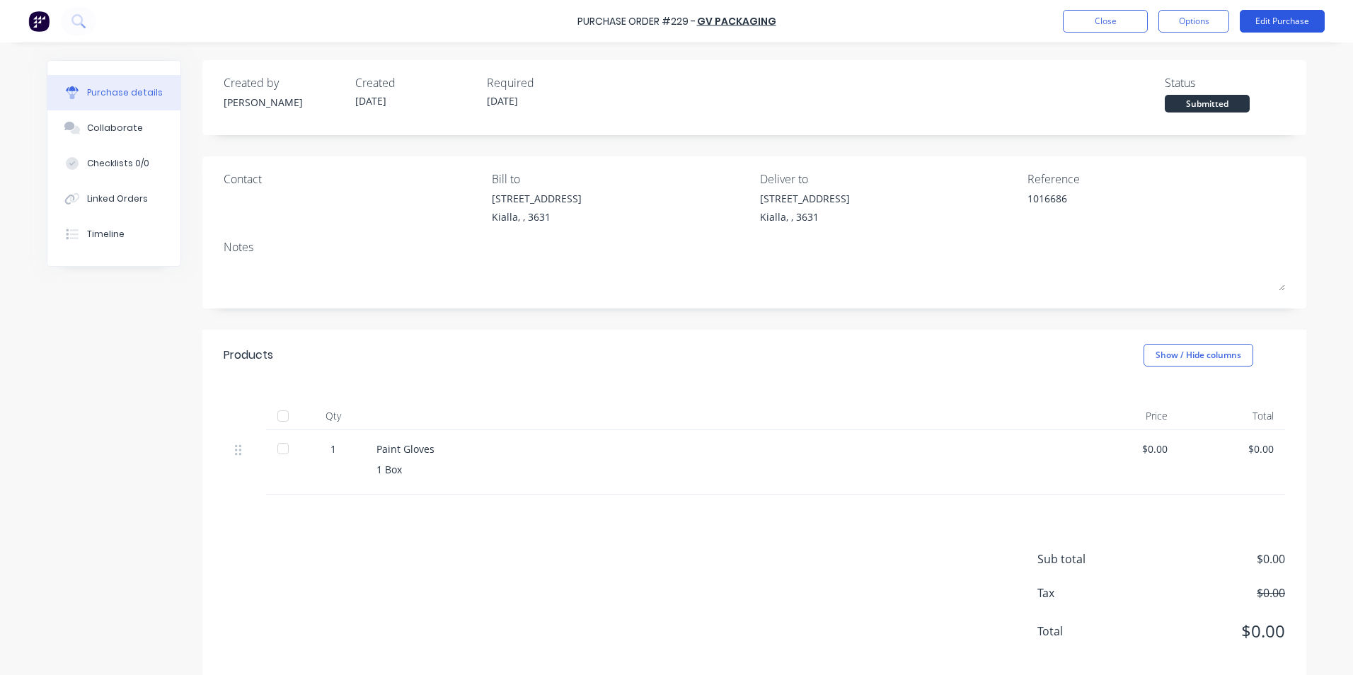
click at [1296, 19] on button "Edit Purchase" at bounding box center [1282, 21] width 85 height 23
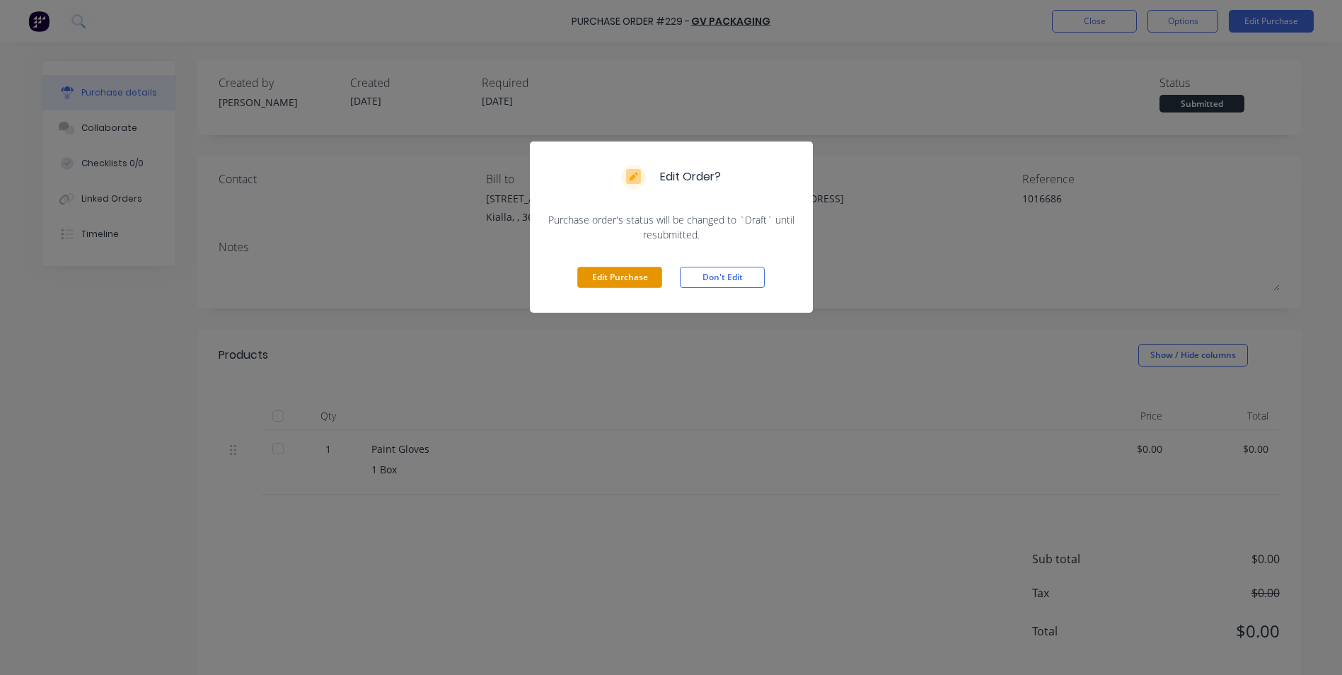
click at [653, 282] on button "Edit Purchase" at bounding box center [619, 277] width 85 height 21
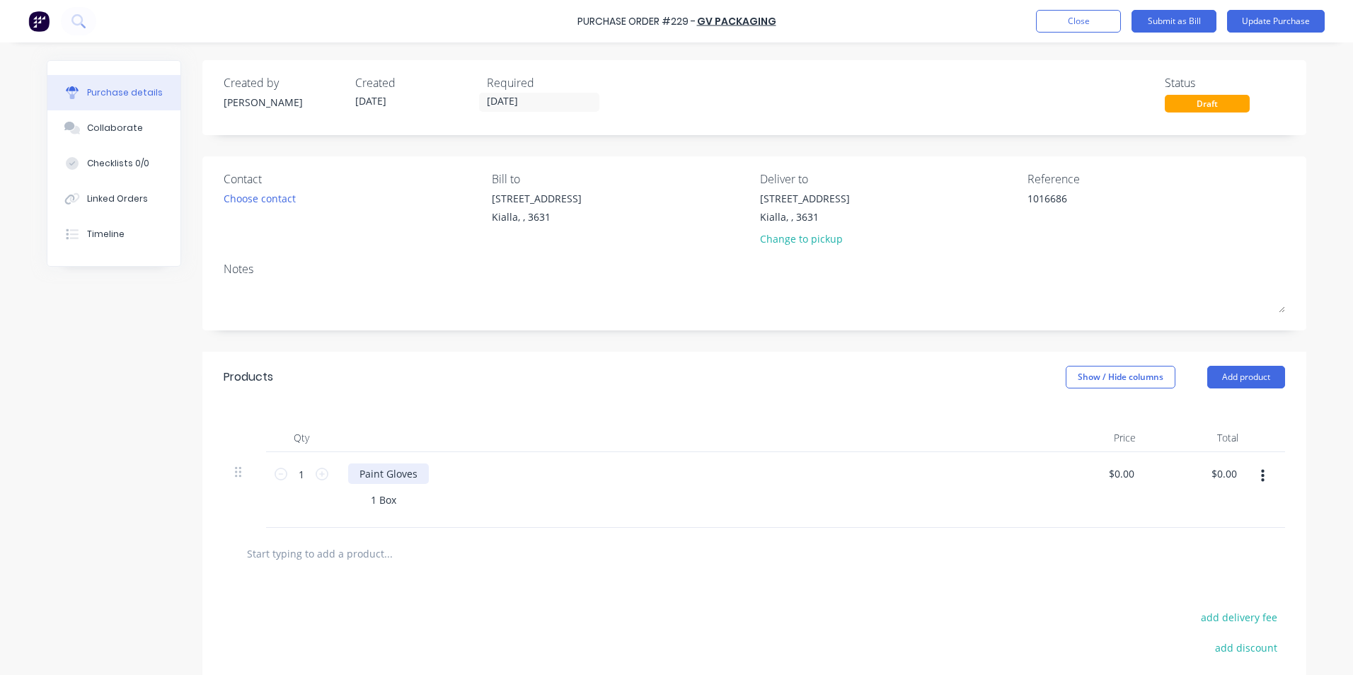
type textarea "x"
click at [411, 474] on div "Paint Gloves" at bounding box center [388, 473] width 81 height 21
type textarea "x"
click at [391, 500] on div "1 Box" at bounding box center [383, 500] width 48 height 21
type textarea "x"
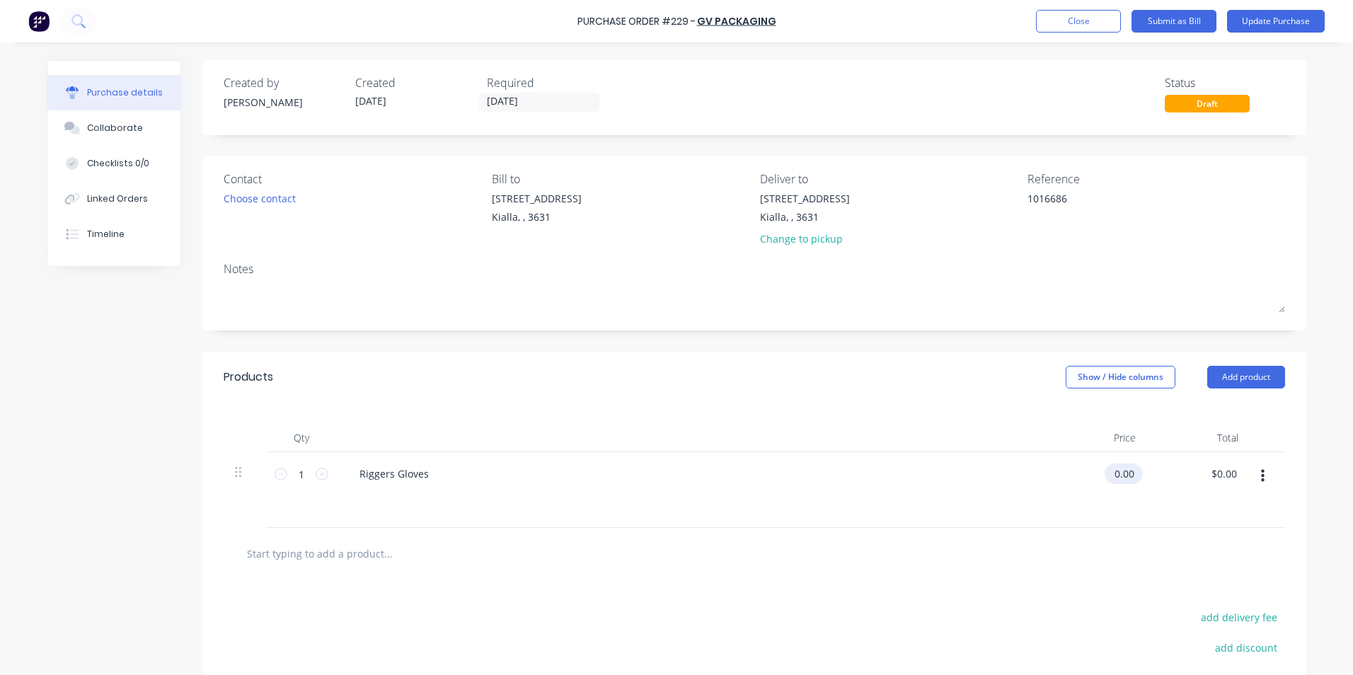
click at [1131, 470] on input "0.00" at bounding box center [1121, 473] width 33 height 21
type input "0"
type input "8.30"
type textarea "x"
type input "$8.30"
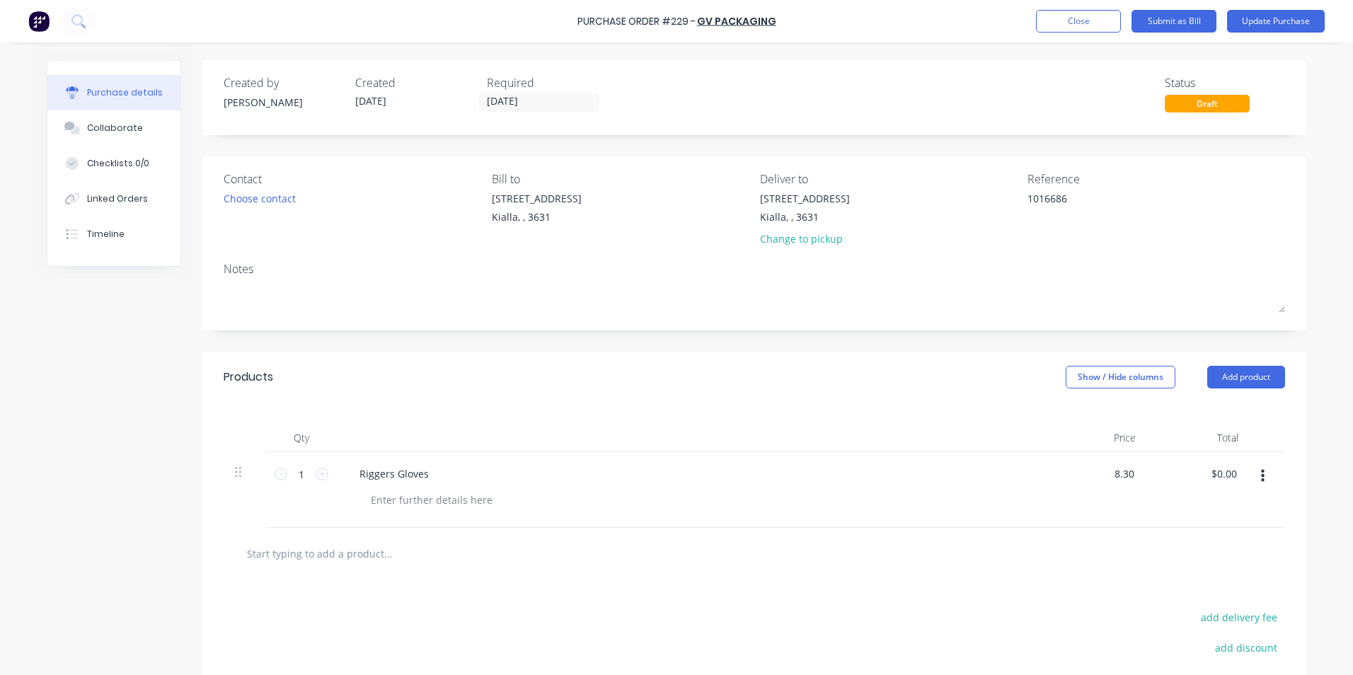
type input "$8.30"
click at [1213, 500] on div "$8.30 $8.30" at bounding box center [1198, 490] width 103 height 76
click at [1264, 21] on button "Update Purchase" at bounding box center [1276, 21] width 98 height 23
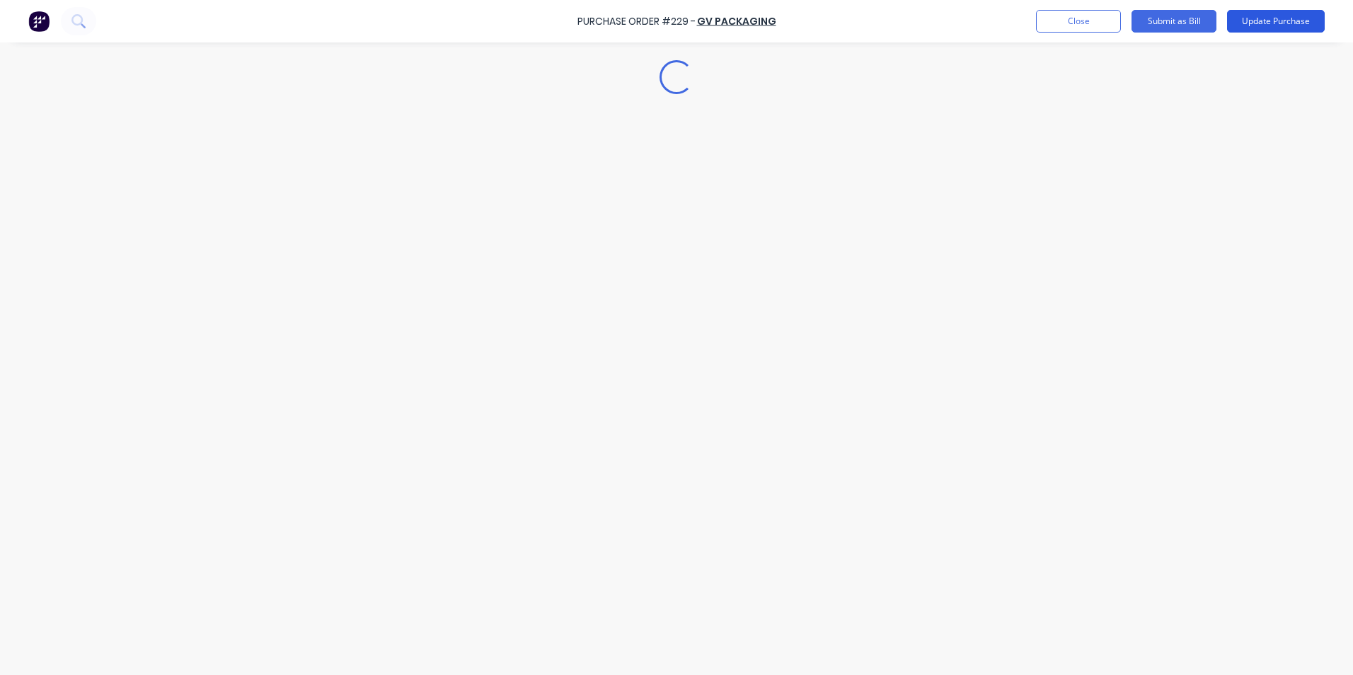
type textarea "x"
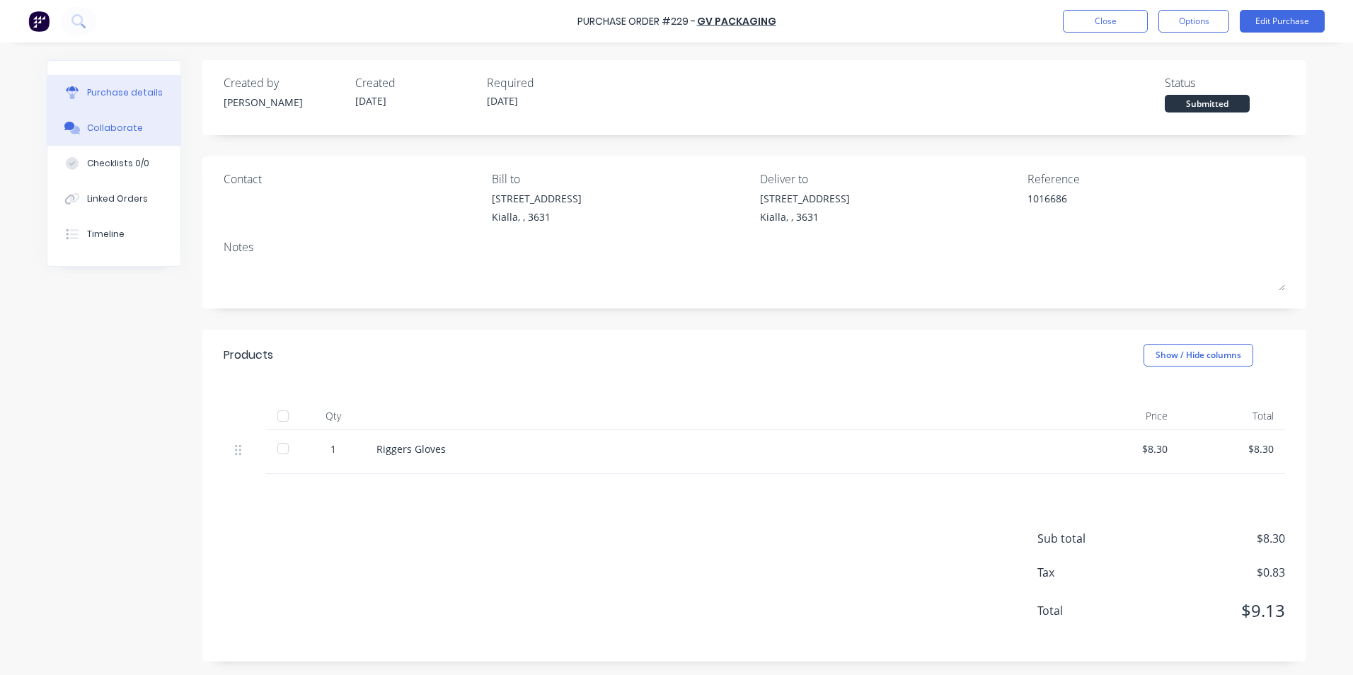
click at [125, 129] on div "Collaborate" at bounding box center [115, 128] width 56 height 13
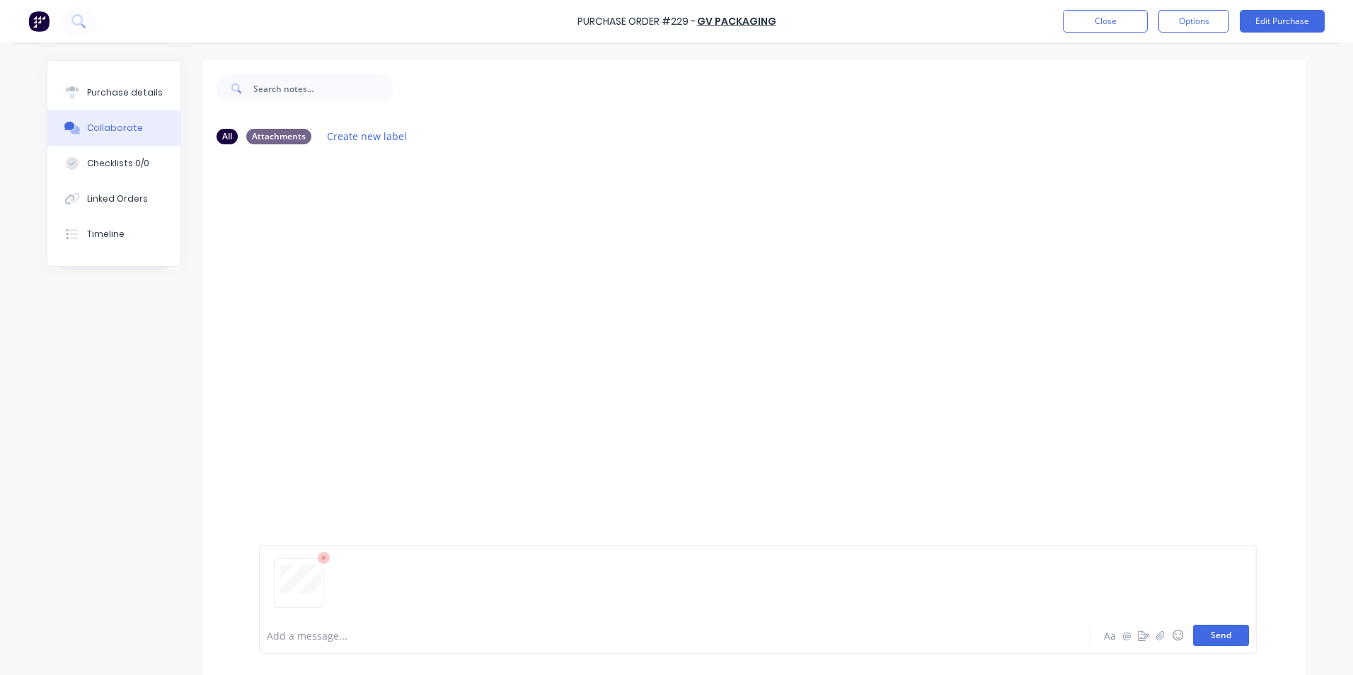
click at [1206, 635] on button "Send" at bounding box center [1221, 635] width 56 height 21
click at [87, 90] on div "Purchase details" at bounding box center [125, 92] width 76 height 13
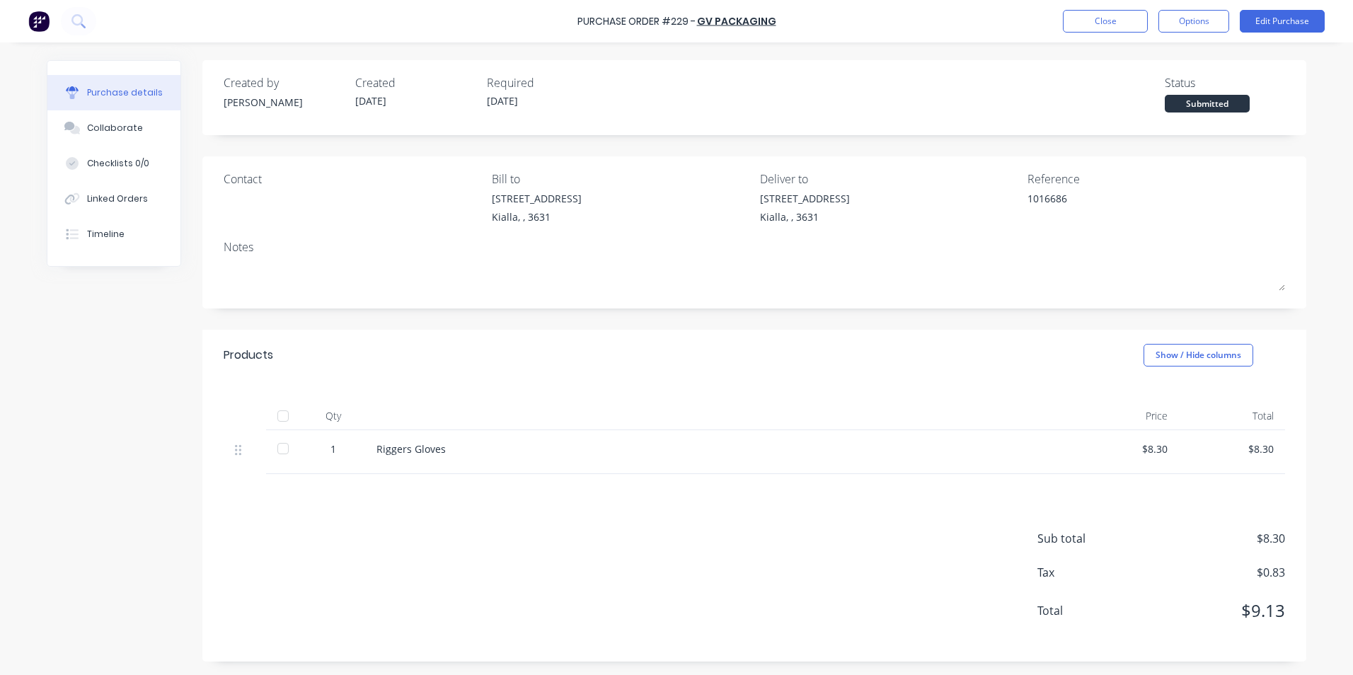
click at [279, 415] on div at bounding box center [283, 416] width 28 height 28
click at [1209, 21] on button "Options" at bounding box center [1193, 21] width 71 height 23
click at [1170, 87] on div "Convert to Bill" at bounding box center [1161, 86] width 109 height 21
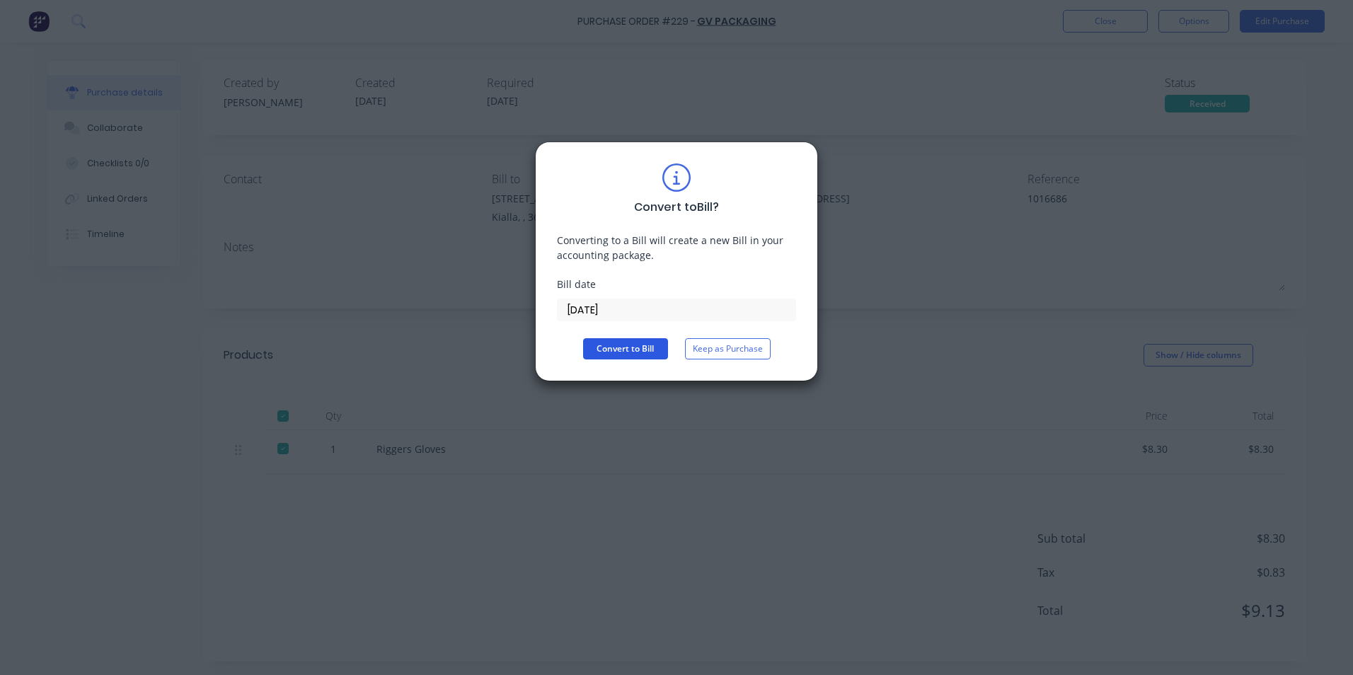
click at [619, 349] on button "Convert to Bill" at bounding box center [625, 348] width 85 height 21
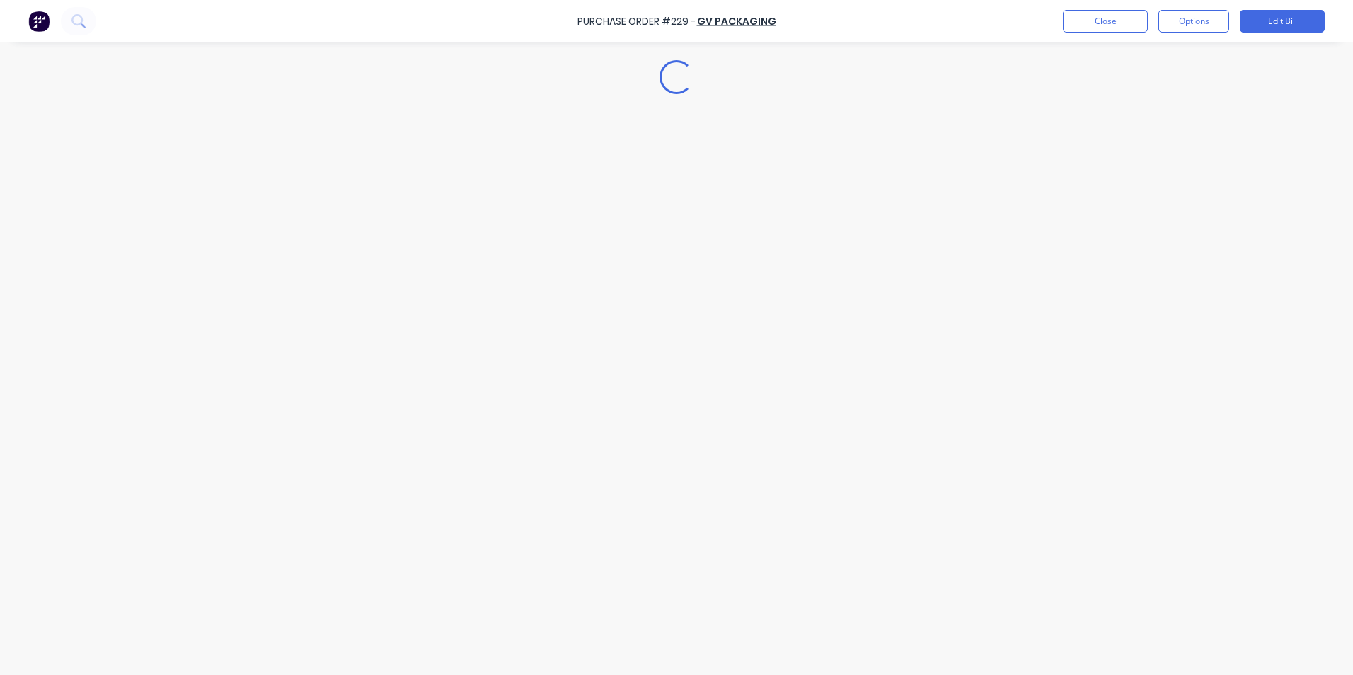
type textarea "x"
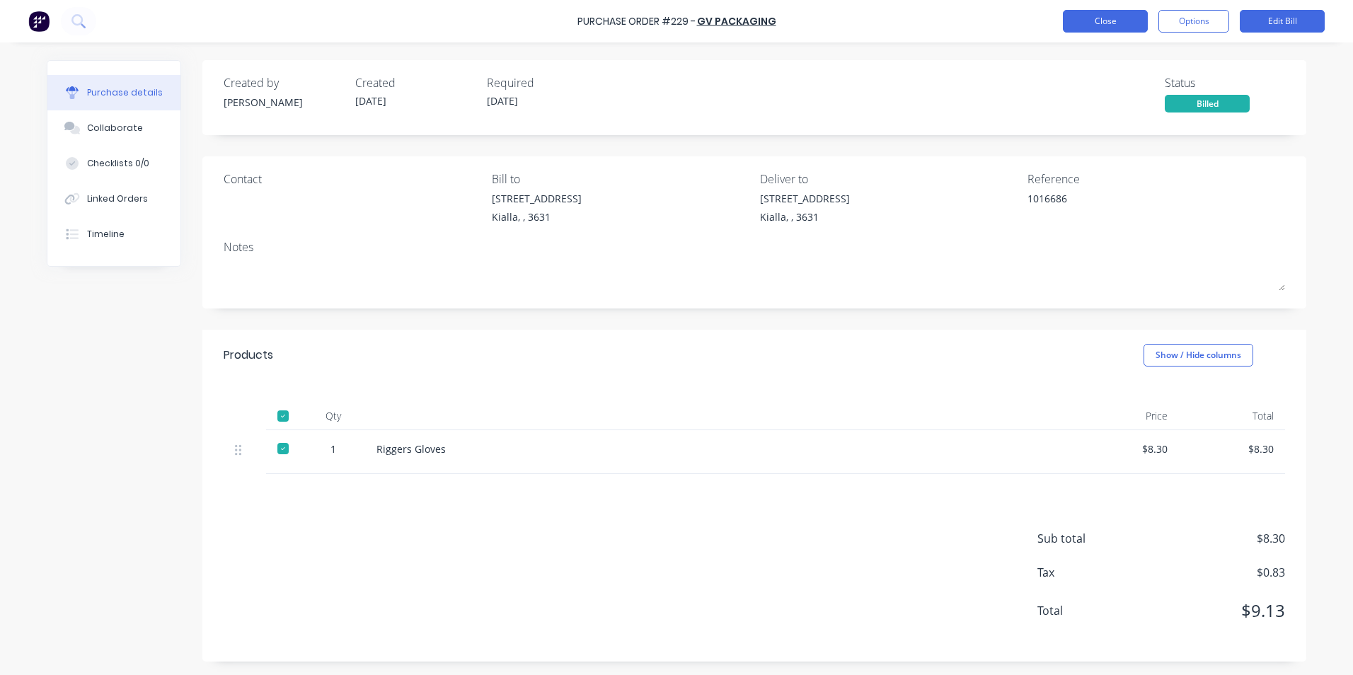
click at [1117, 16] on button "Close" at bounding box center [1105, 21] width 85 height 23
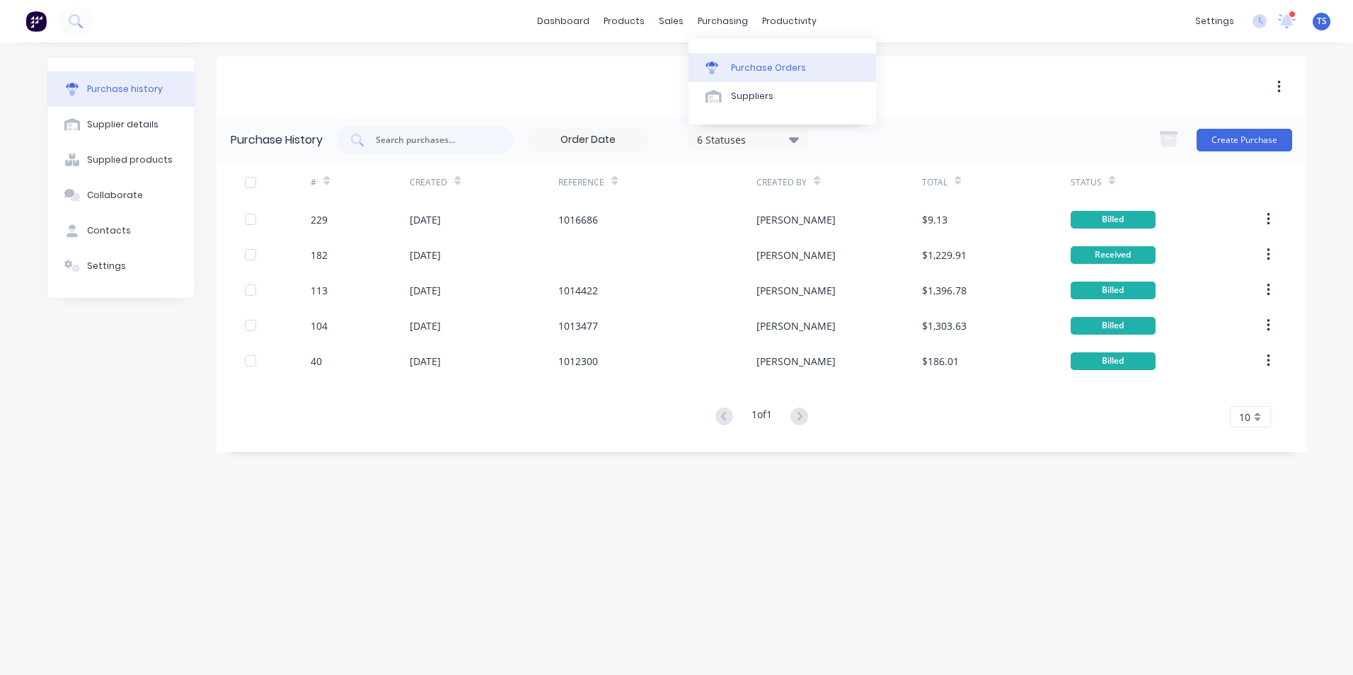
click at [759, 69] on div "Purchase Orders" at bounding box center [768, 68] width 75 height 13
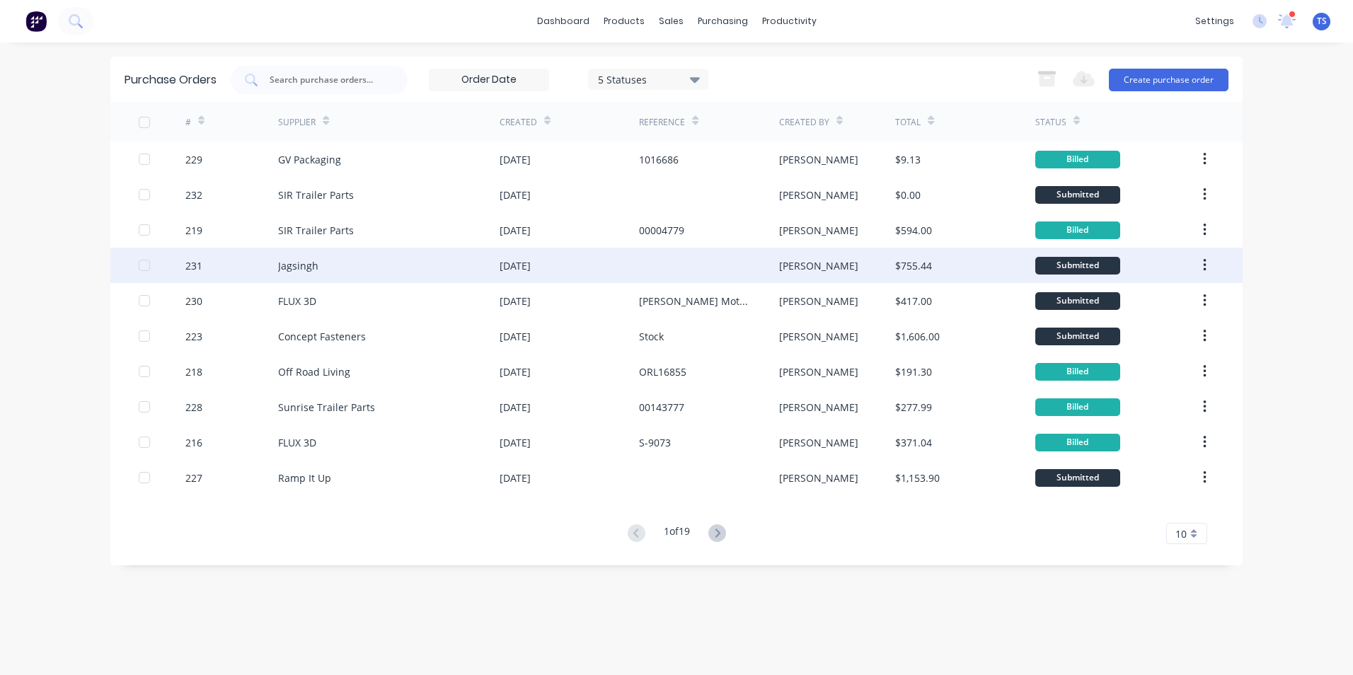
click at [285, 266] on div "Jagsingh" at bounding box center [298, 265] width 40 height 15
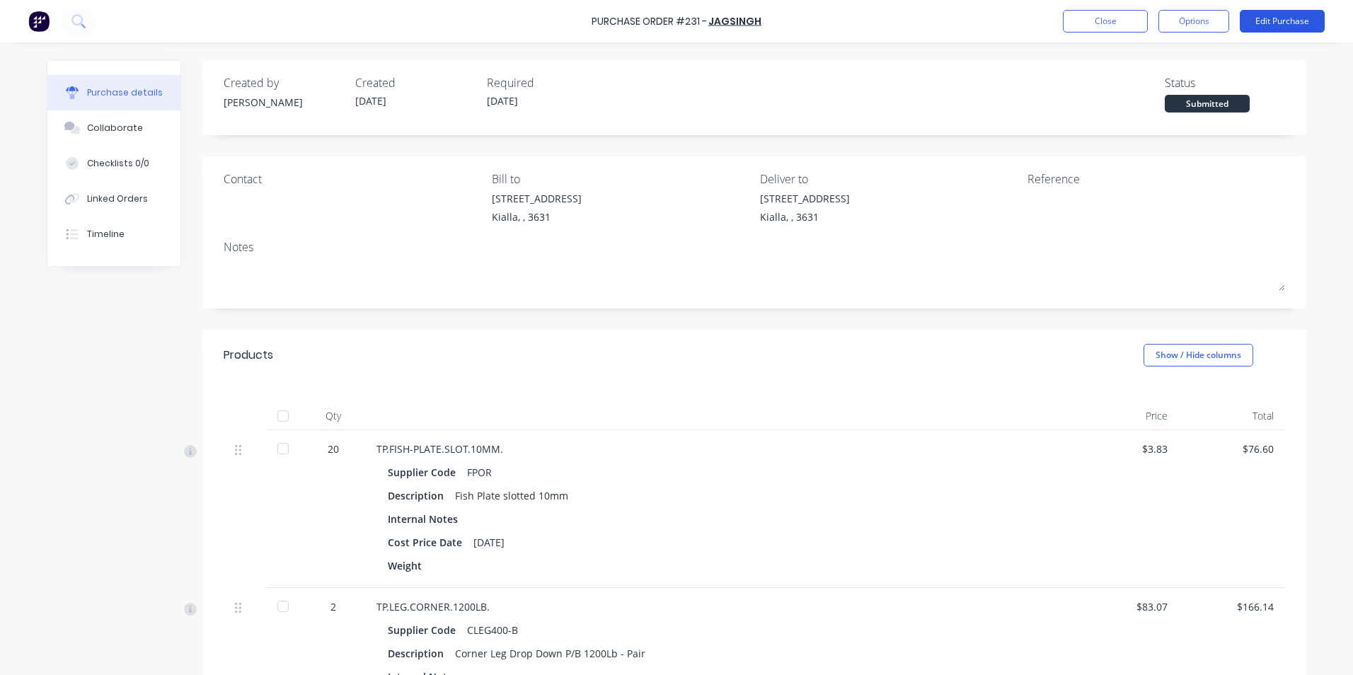
click at [1270, 21] on button "Edit Purchase" at bounding box center [1282, 21] width 85 height 23
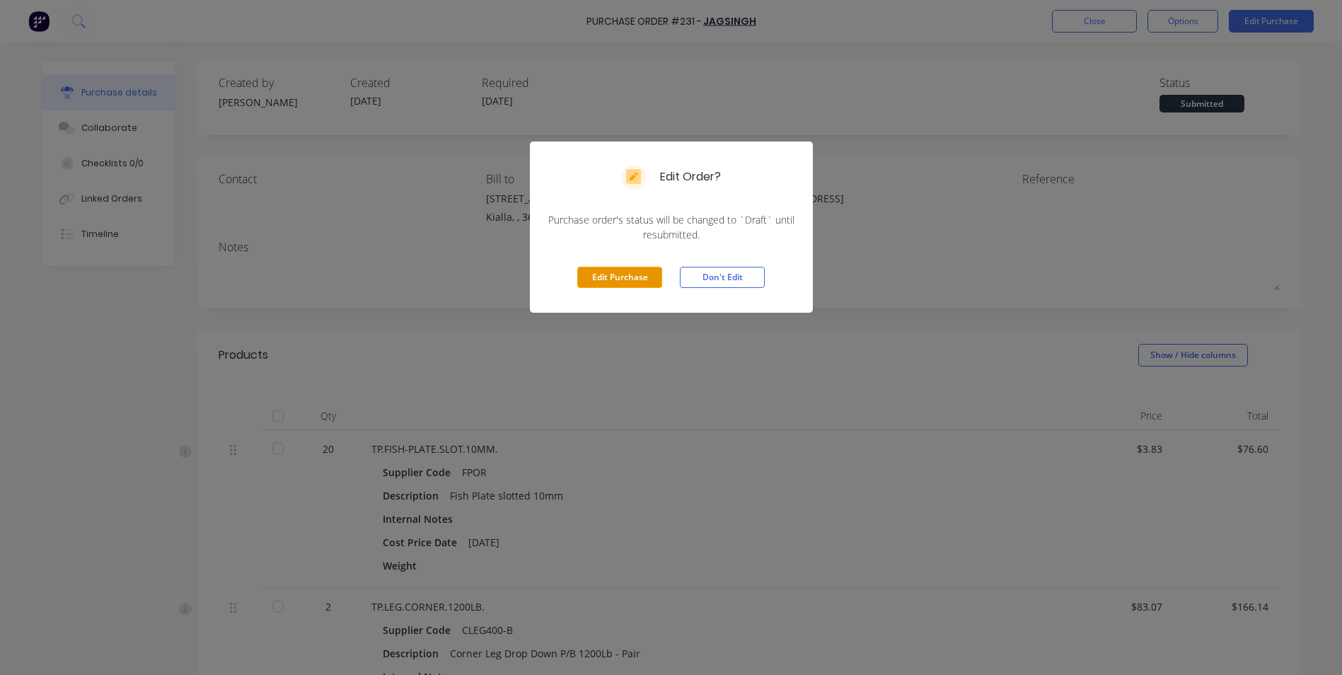
click at [629, 282] on button "Edit Purchase" at bounding box center [619, 277] width 85 height 21
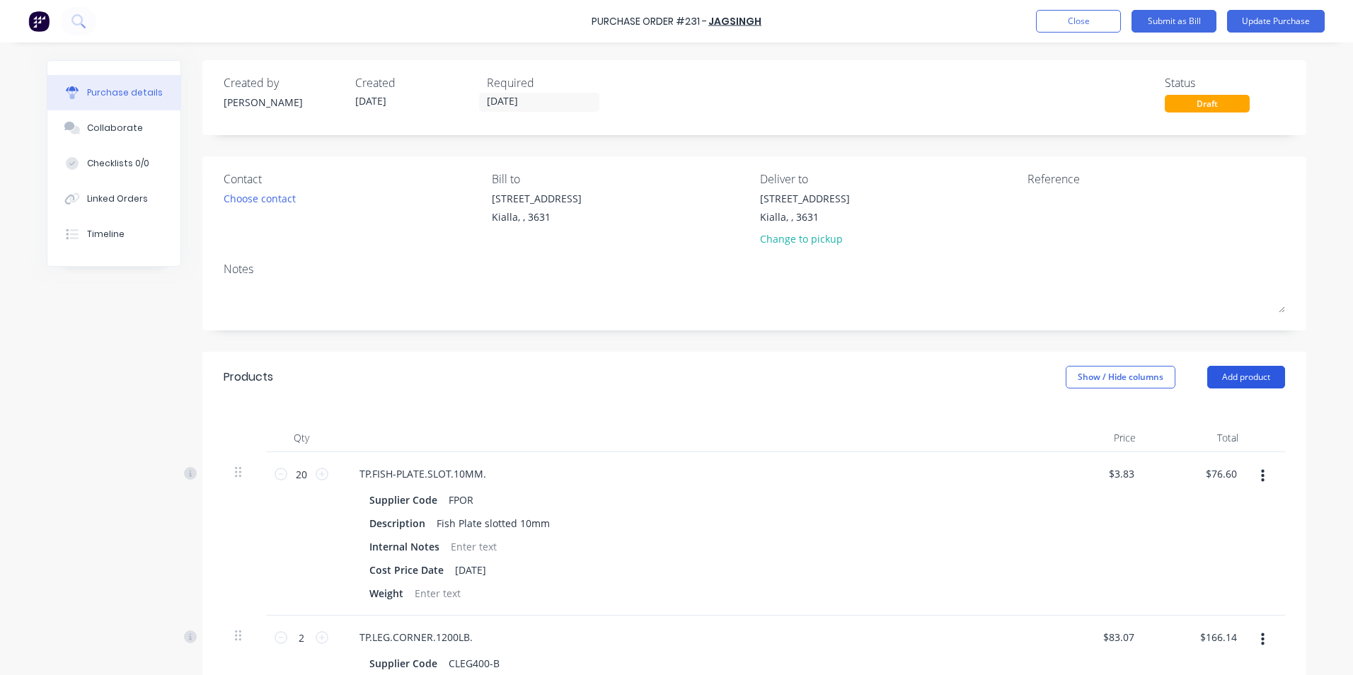
click at [1247, 373] on button "Add product" at bounding box center [1246, 377] width 78 height 23
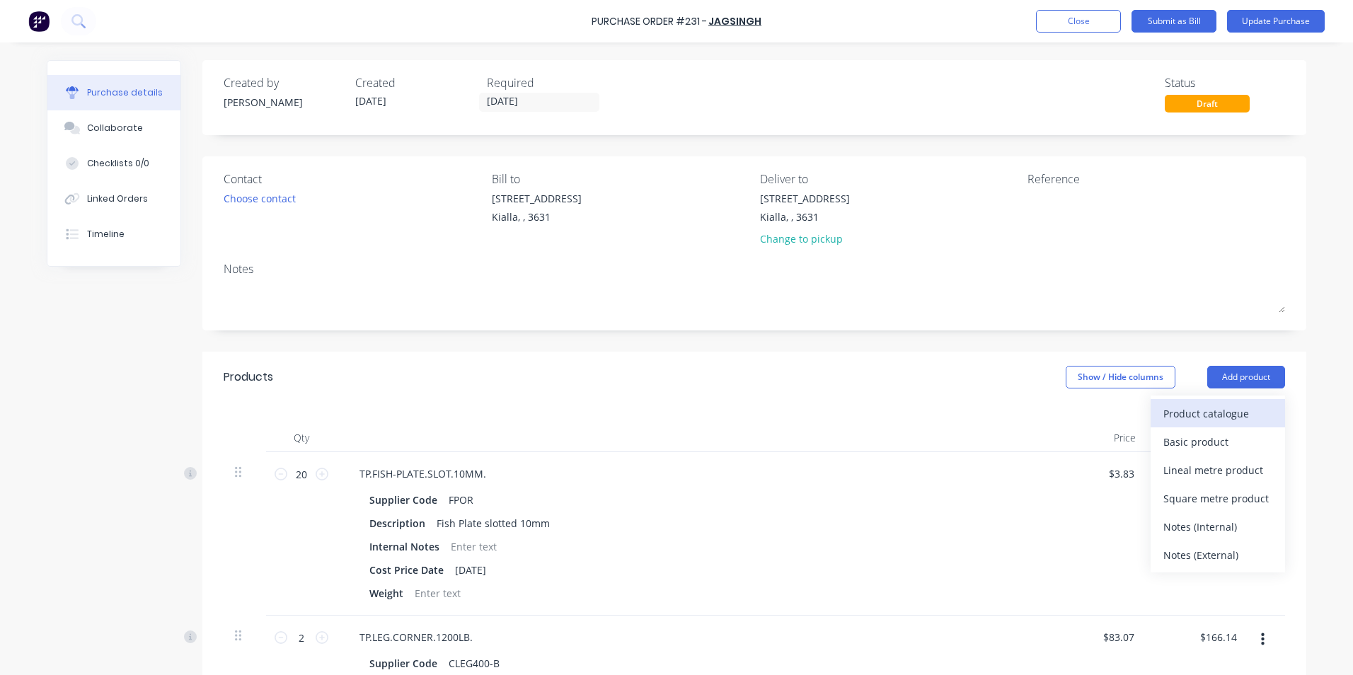
click at [1163, 410] on div "Product catalogue" at bounding box center [1217, 413] width 109 height 21
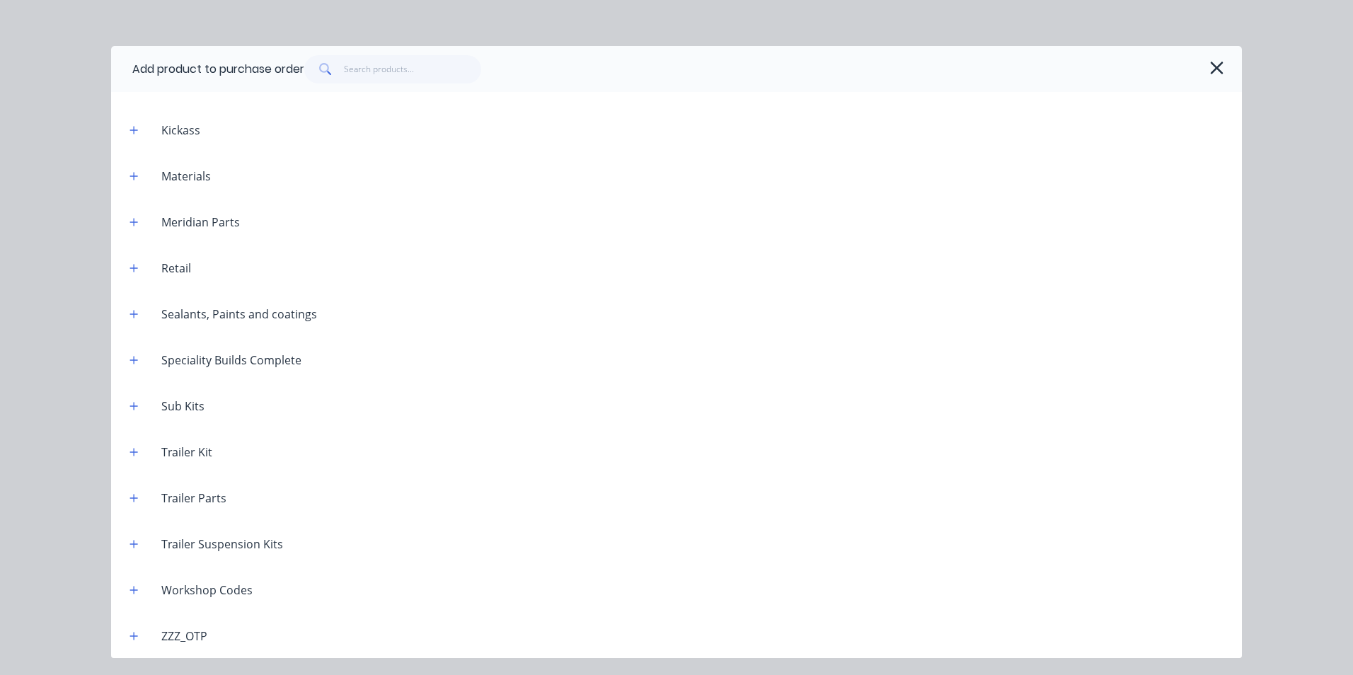
scroll to position [5445, 0]
click at [132, 500] on icon "button" at bounding box center [133, 497] width 8 height 10
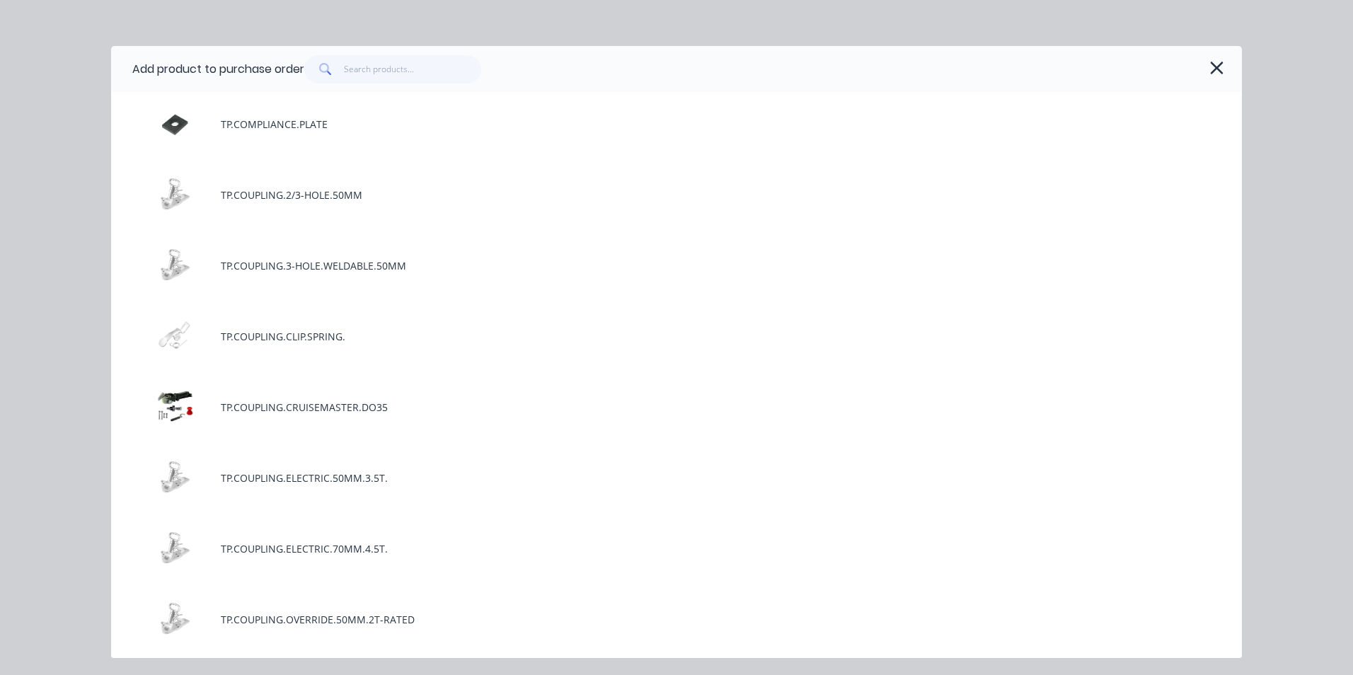
scroll to position [10964, 0]
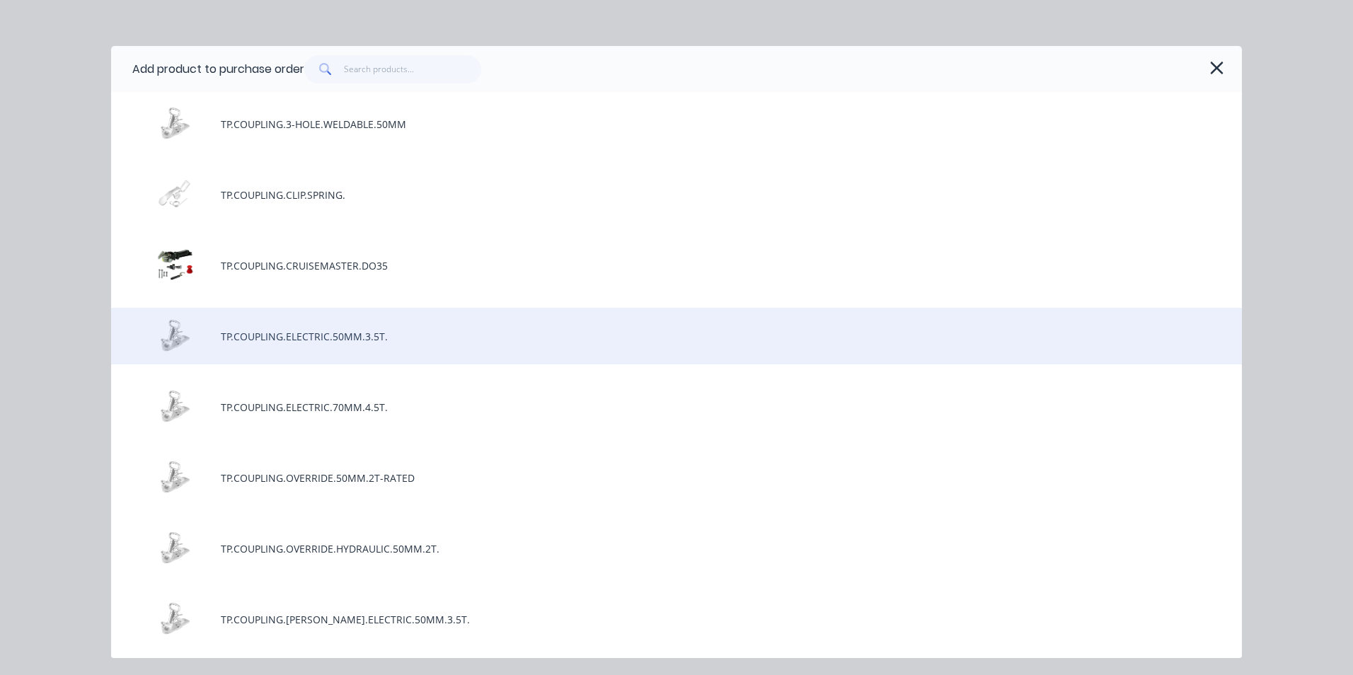
click at [284, 342] on div "TP.COUPLING.ELECTRIC.50MM.3.5T." at bounding box center [676, 336] width 1131 height 57
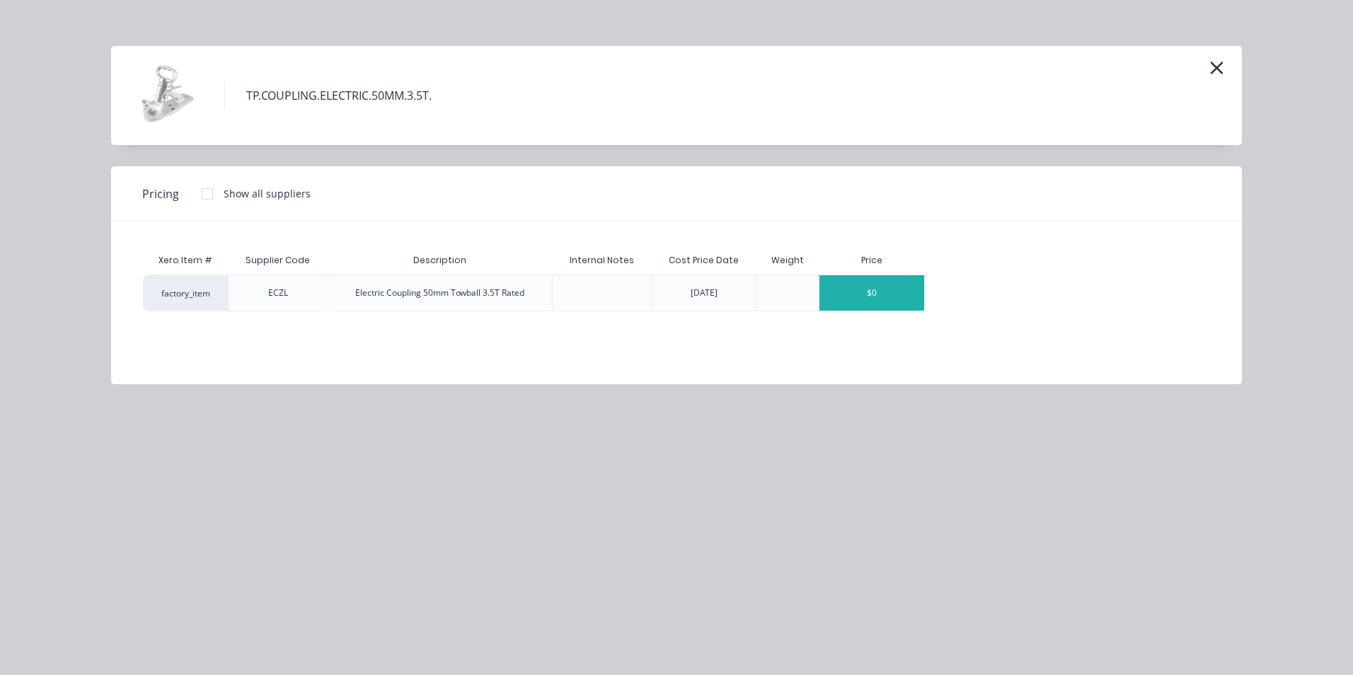
click at [905, 299] on div "$0" at bounding box center [871, 292] width 105 height 35
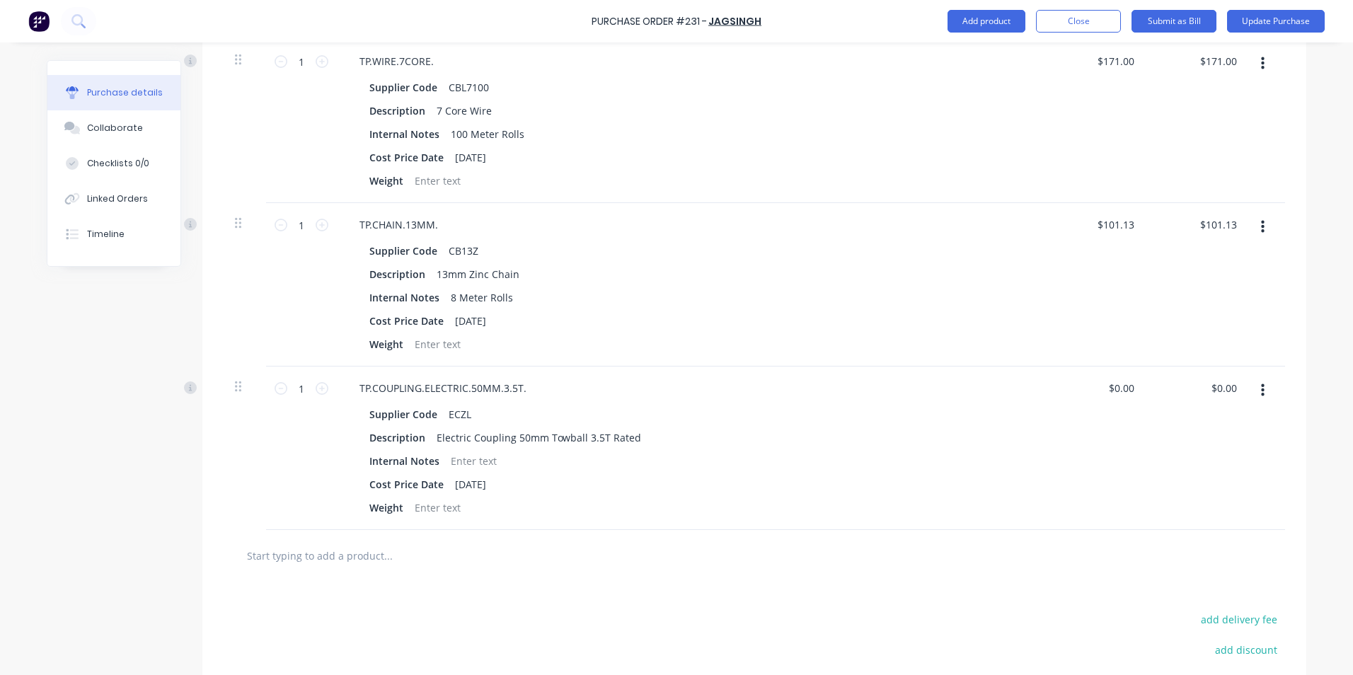
scroll to position [1132, 0]
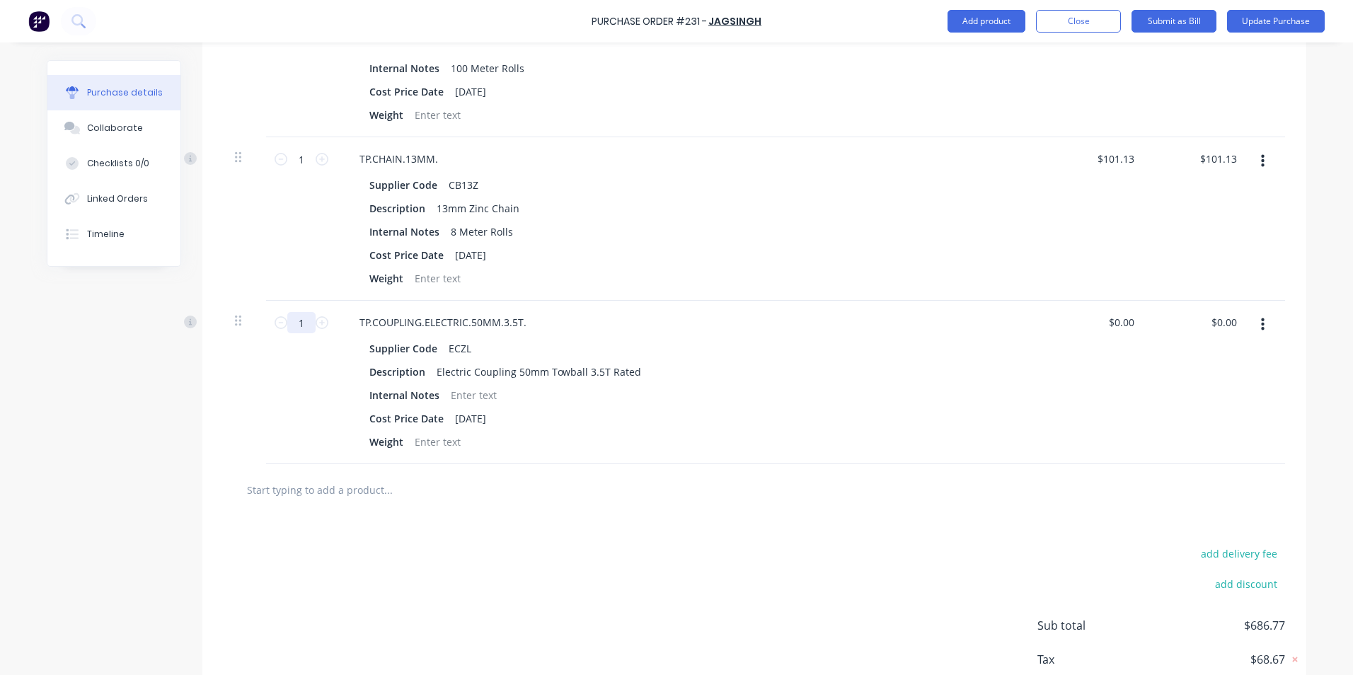
click at [299, 321] on input "1" at bounding box center [301, 322] width 28 height 21
type input "2"
click at [284, 443] on div "2 2" at bounding box center [301, 382] width 71 height 163
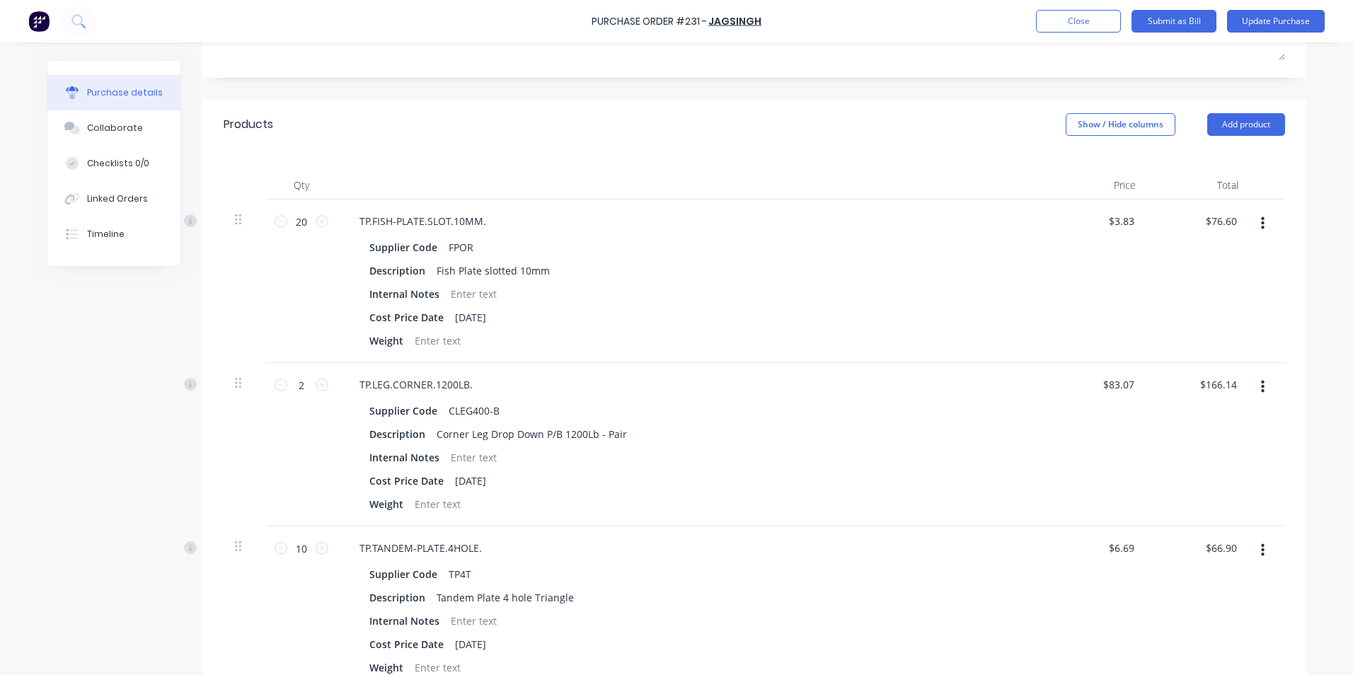
scroll to position [283, 0]
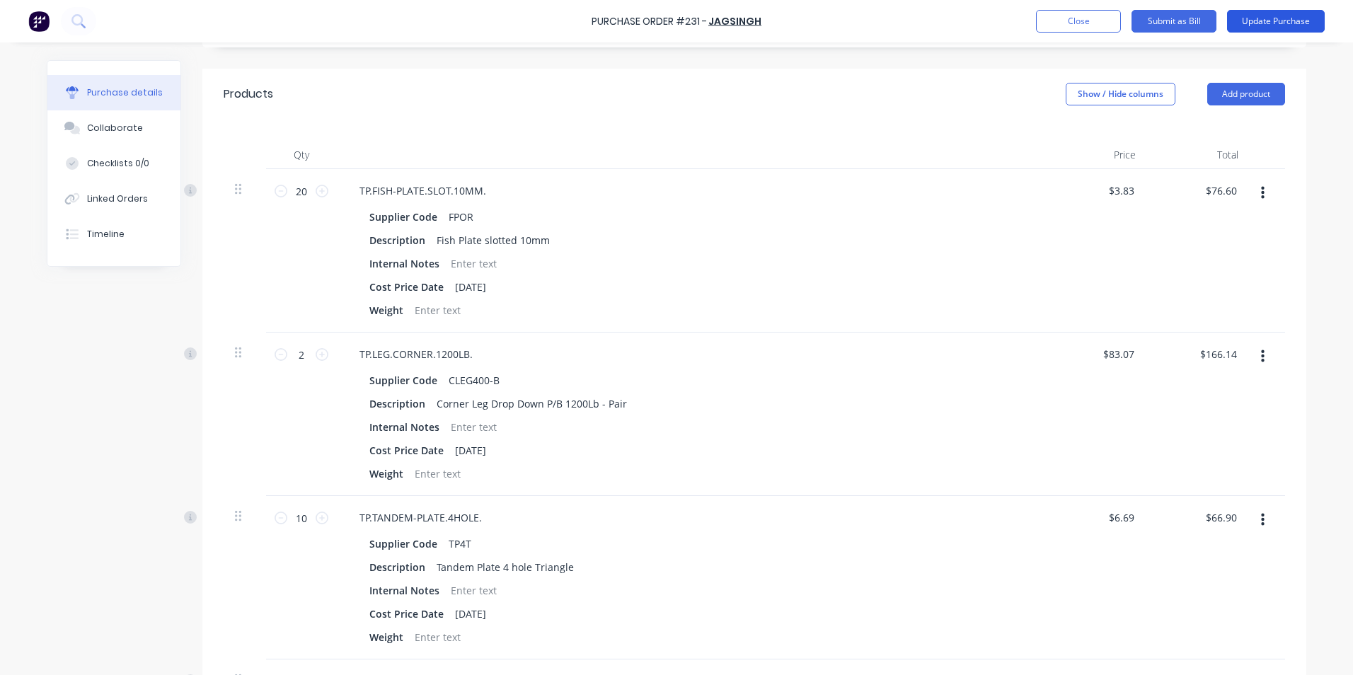
click at [1270, 21] on button "Update Purchase" at bounding box center [1276, 21] width 98 height 23
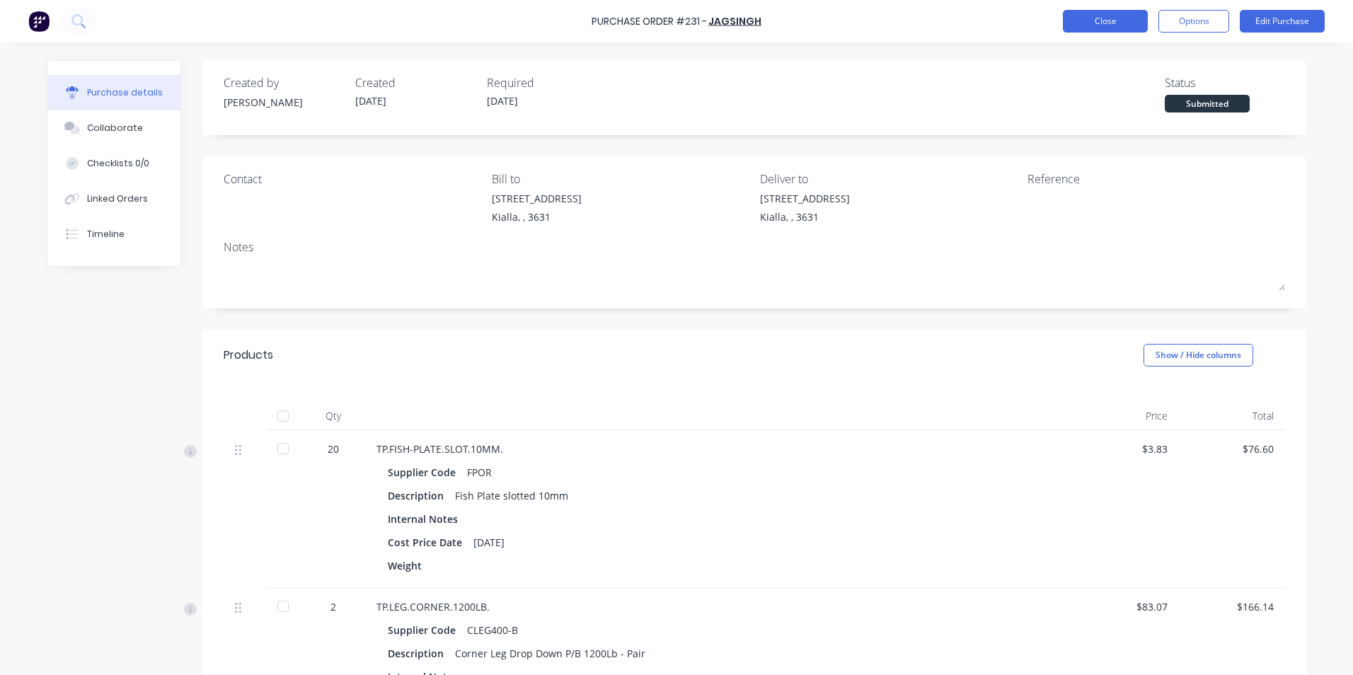
click at [1104, 24] on button "Close" at bounding box center [1105, 21] width 85 height 23
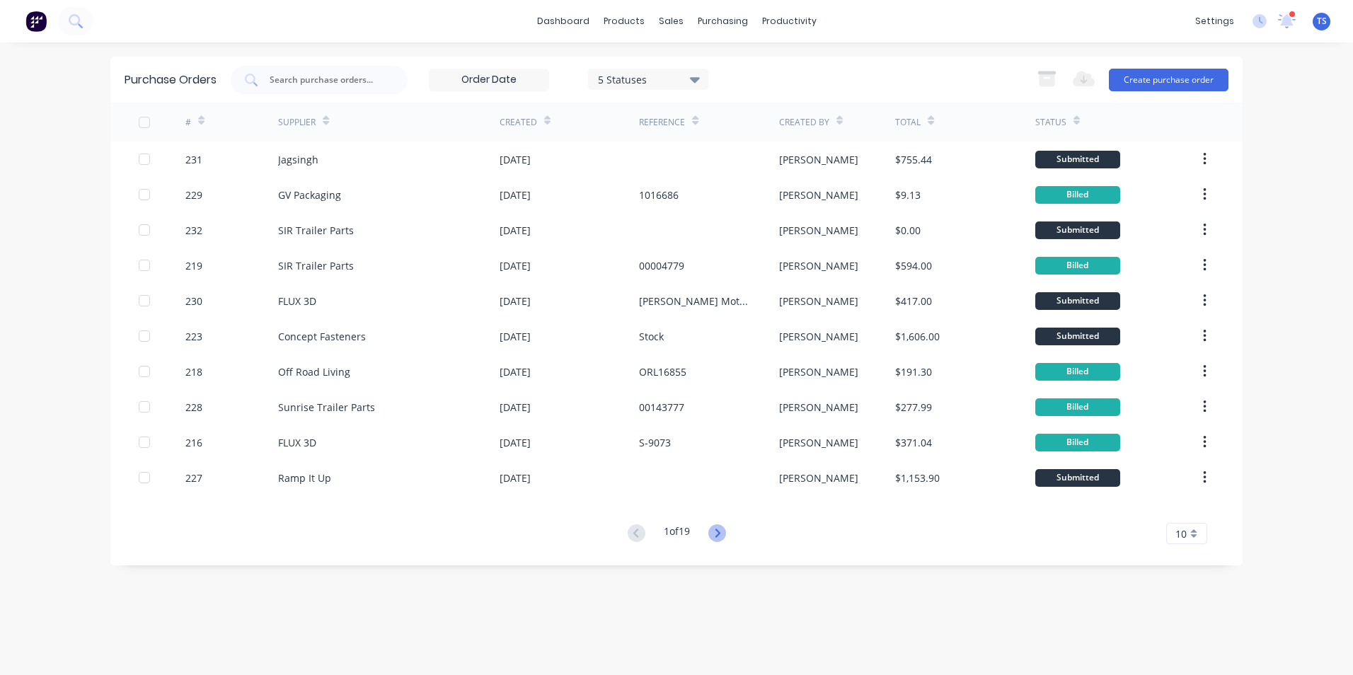
click at [722, 536] on icon at bounding box center [717, 533] width 18 height 18
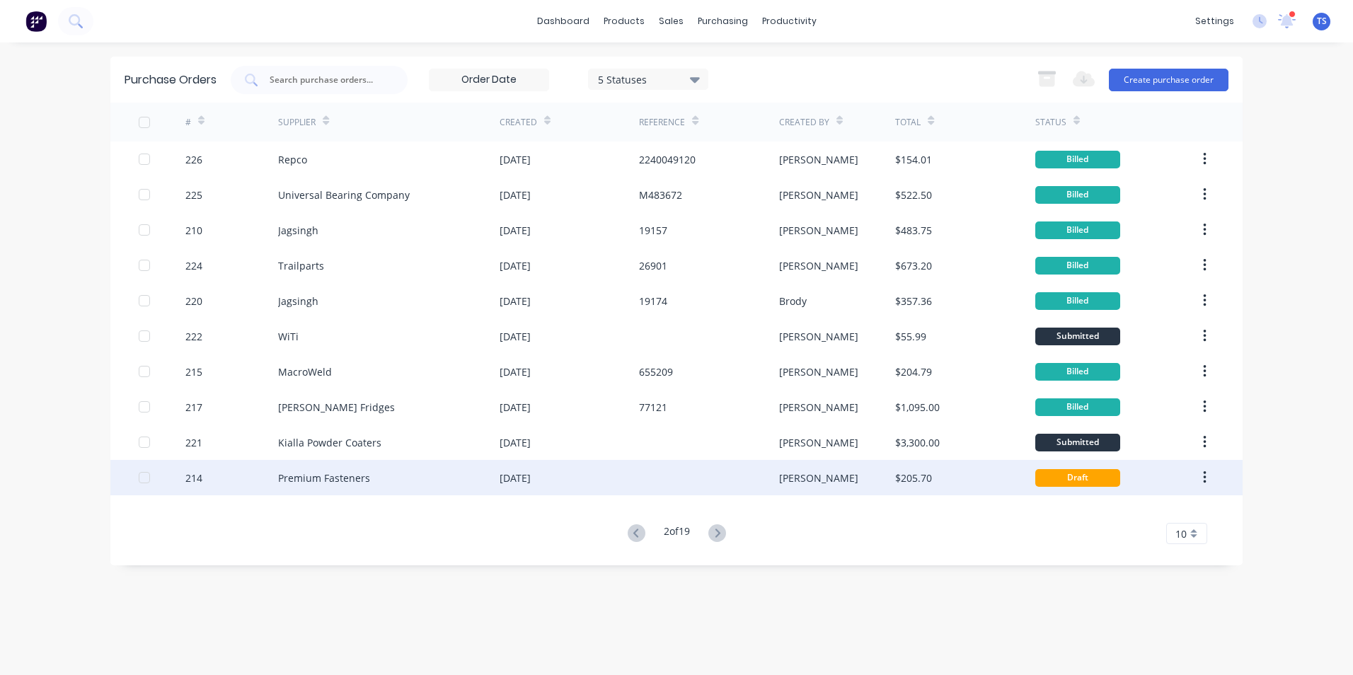
click at [328, 484] on div "Premium Fasteners" at bounding box center [324, 478] width 92 height 15
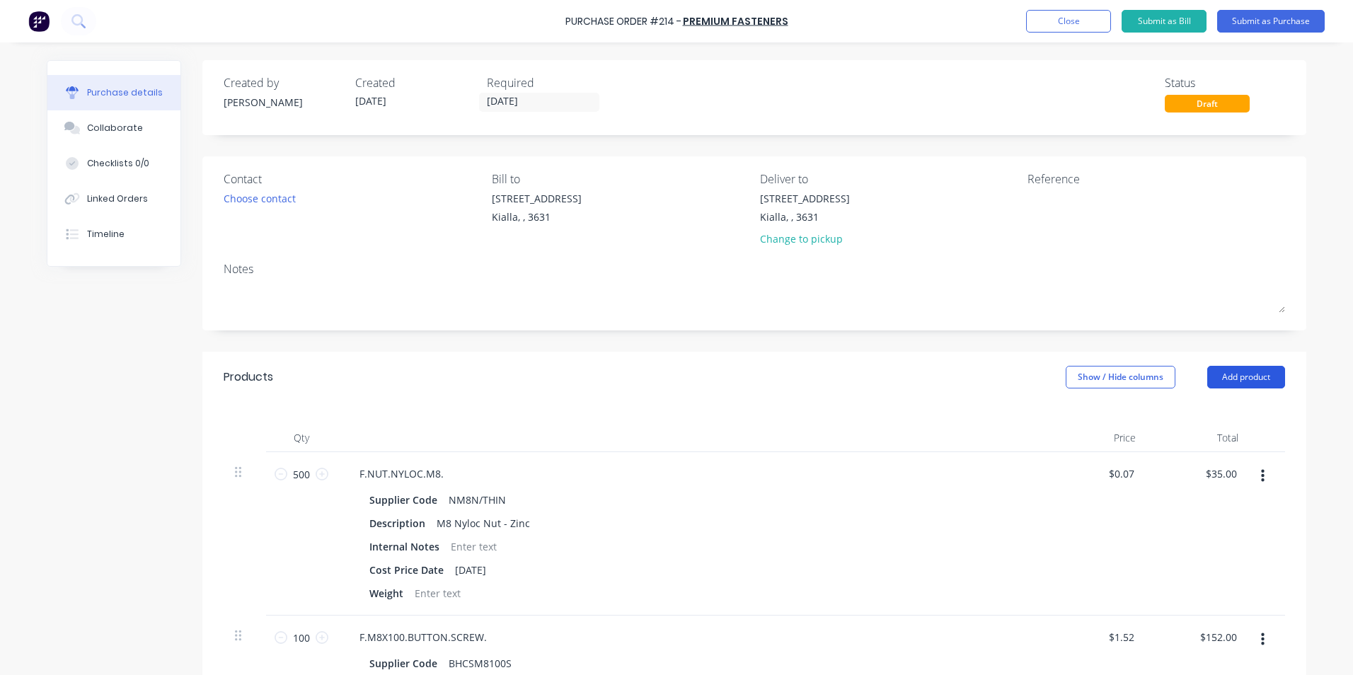
click at [1218, 375] on button "Add product" at bounding box center [1246, 377] width 78 height 23
click at [1207, 421] on div "Product catalogue" at bounding box center [1217, 413] width 109 height 21
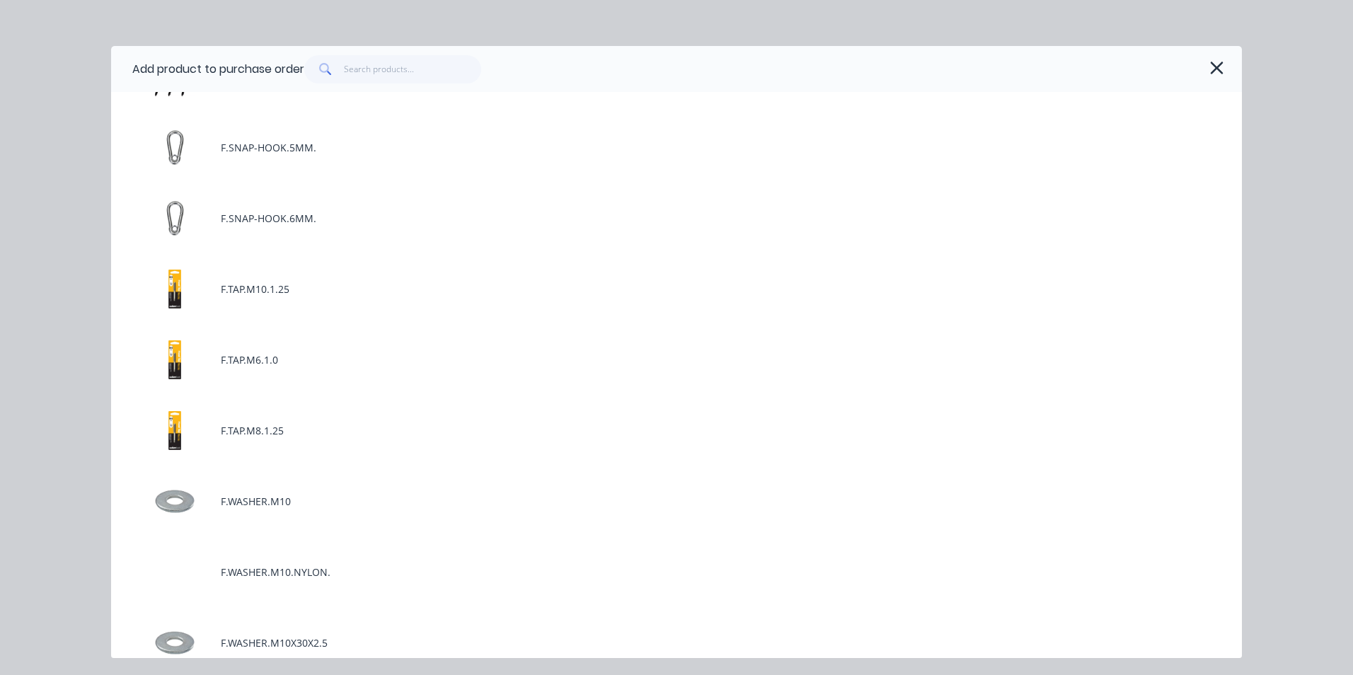
scroll to position [4245, 0]
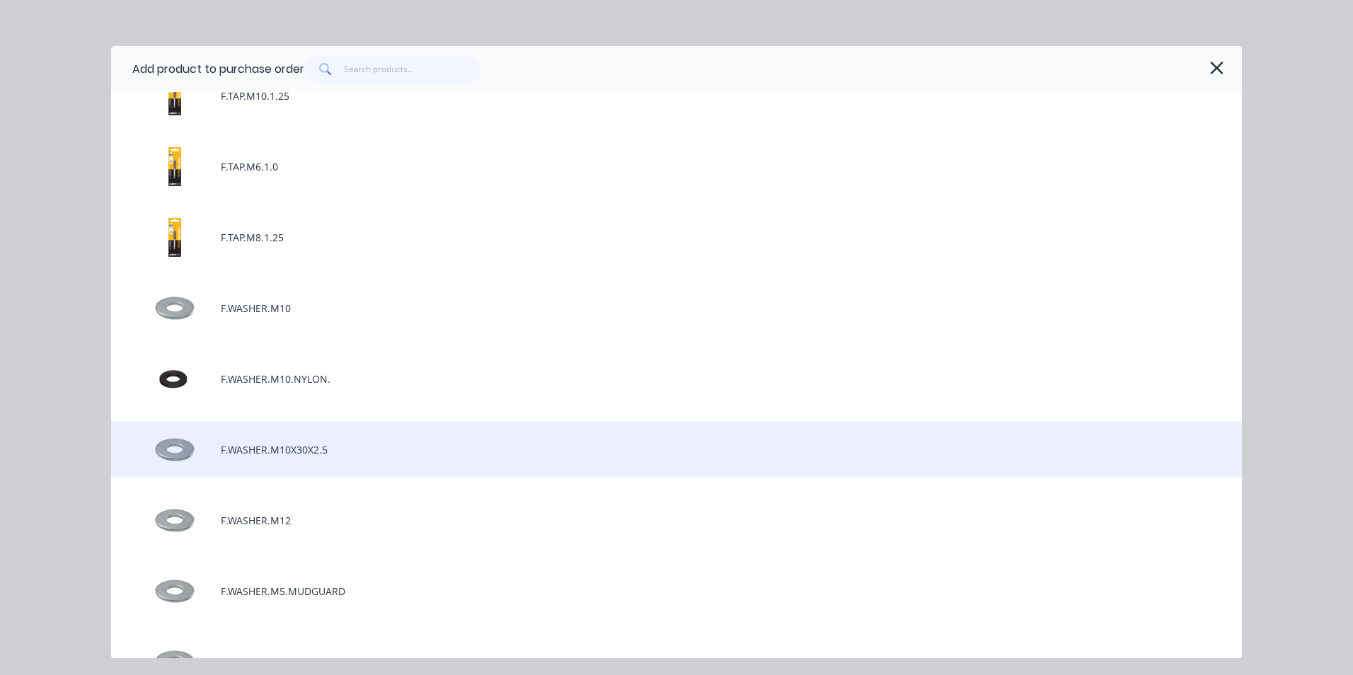
click at [389, 458] on div "F.WASHER.M10X30X2.5" at bounding box center [676, 449] width 1131 height 57
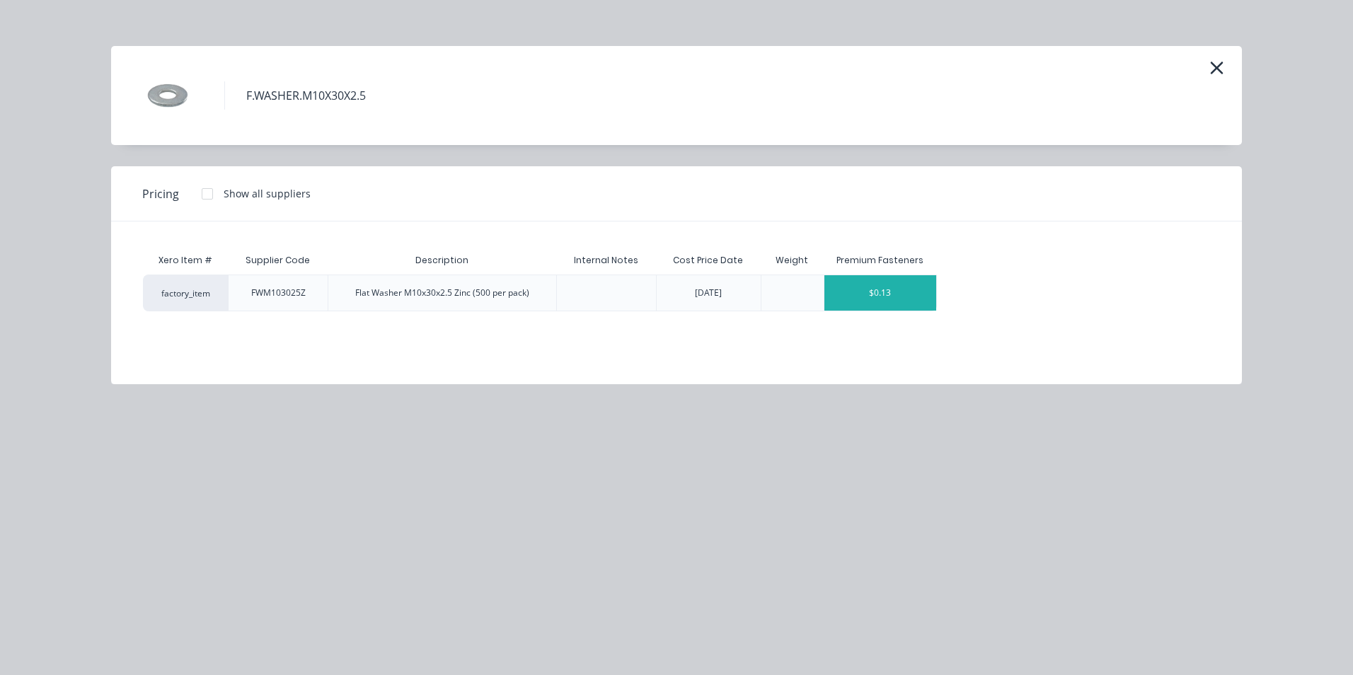
click at [922, 289] on div "$0.13" at bounding box center [880, 292] width 113 height 35
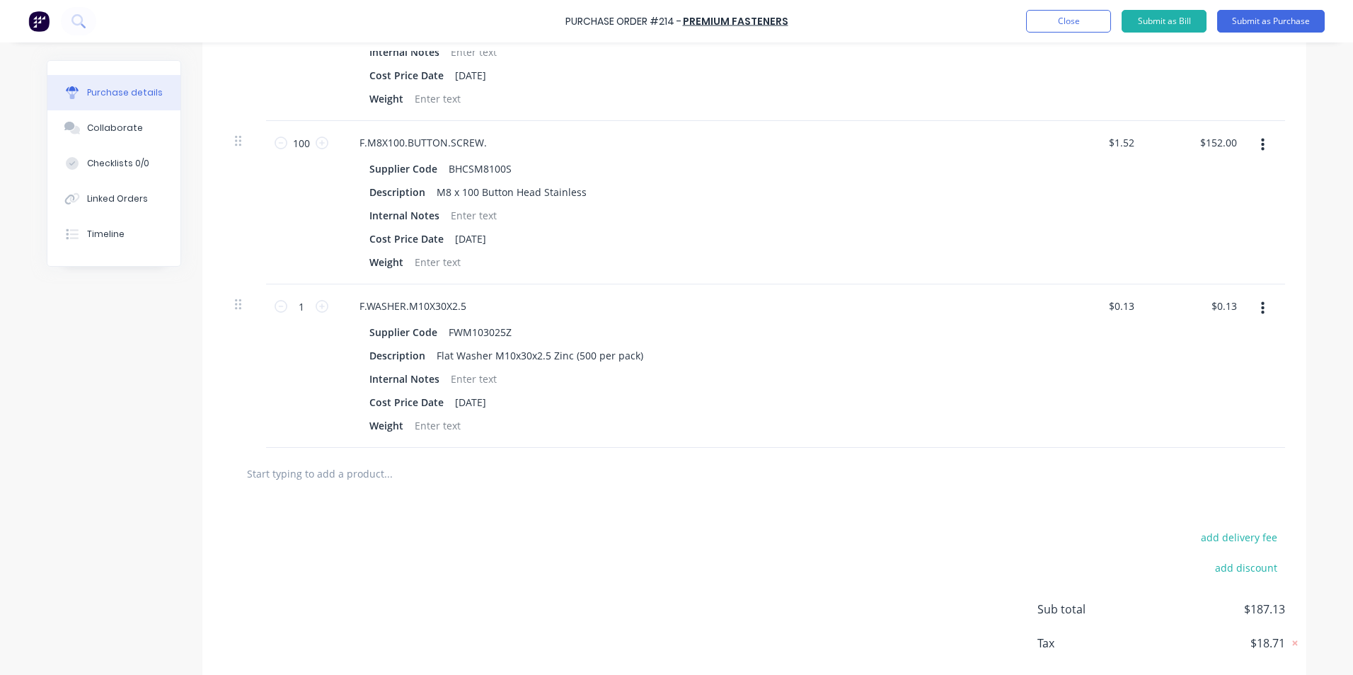
scroll to position [495, 0]
click at [300, 312] on input "1" at bounding box center [301, 305] width 28 height 21
type input "5"
type input "$0.65"
type input "50"
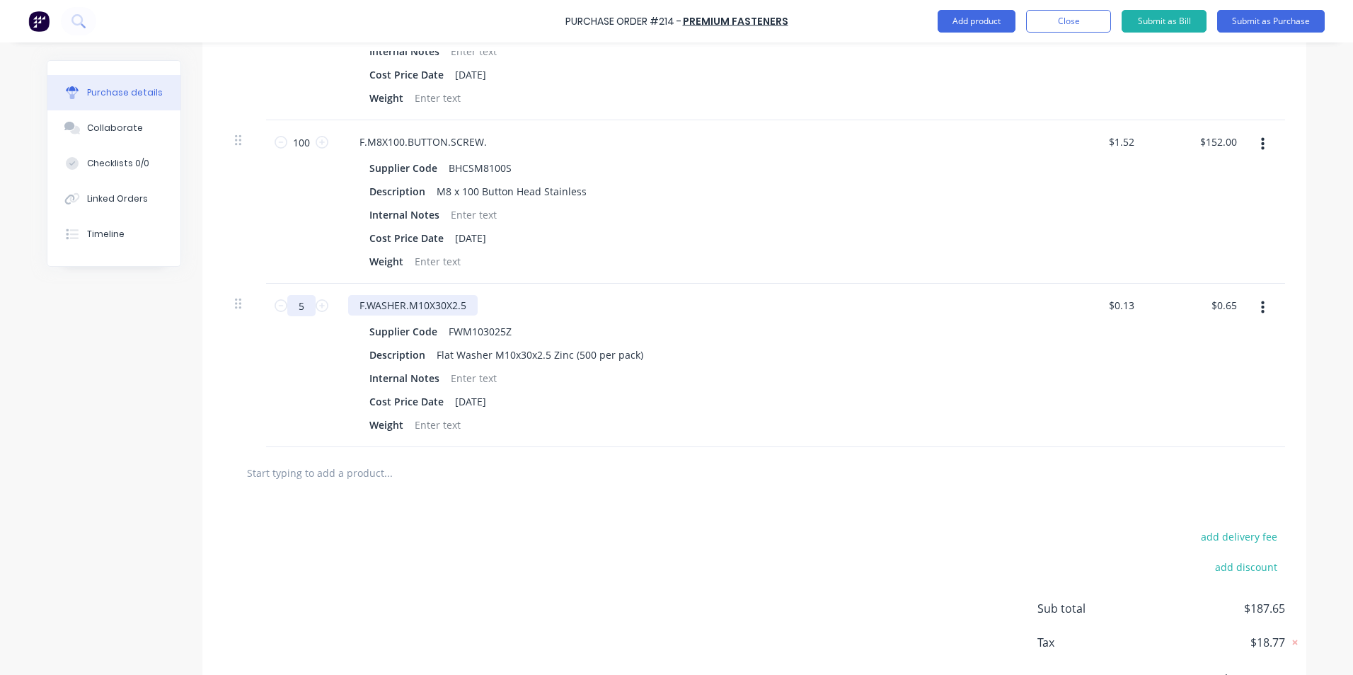
type input "$6.50"
type input "500"
type input "$65.00"
type input "500"
click at [804, 376] on div "Internal Notes" at bounding box center [688, 378] width 648 height 21
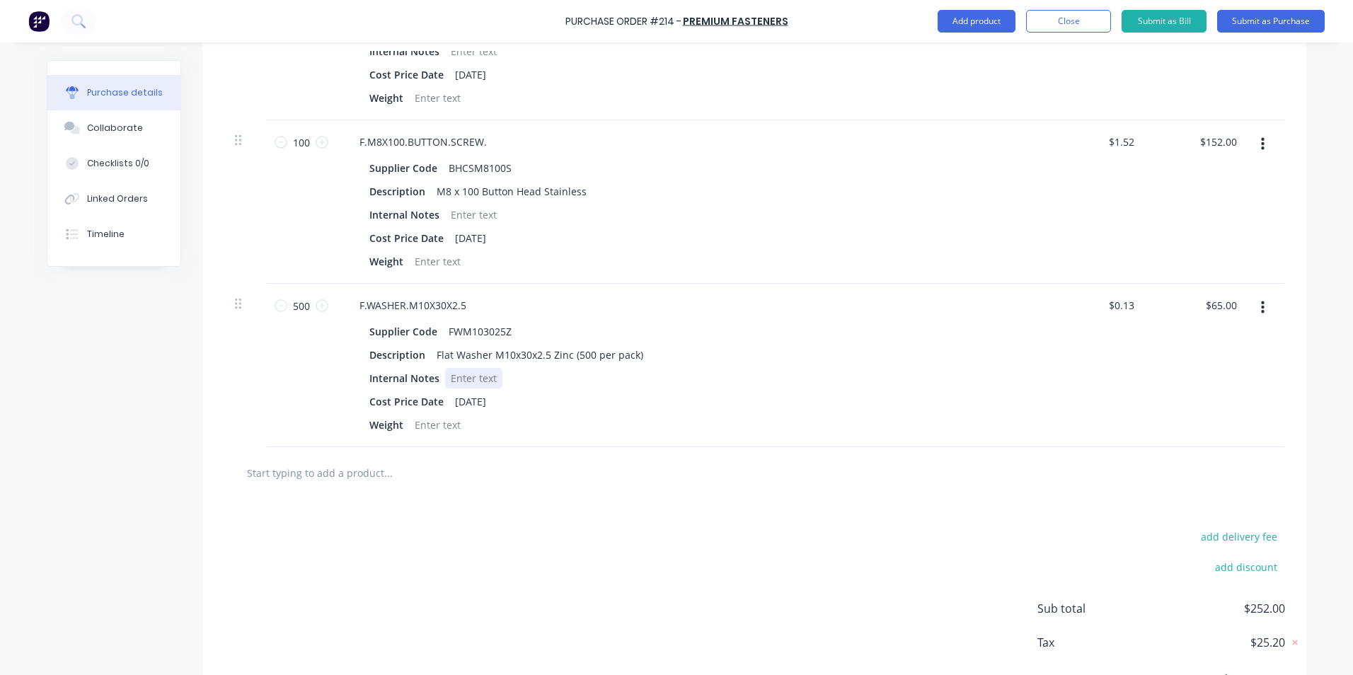
scroll to position [283, 0]
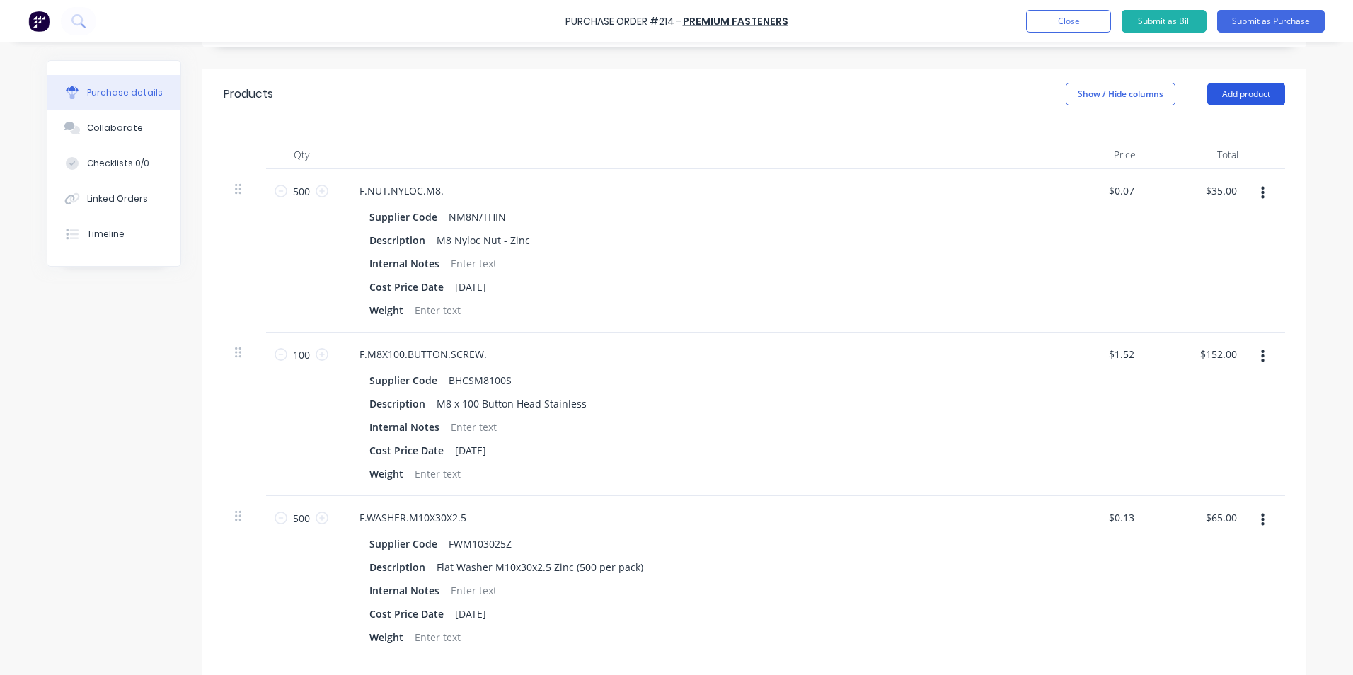
click at [1243, 98] on button "Add product" at bounding box center [1246, 94] width 78 height 23
click at [1217, 134] on div "Product catalogue" at bounding box center [1217, 130] width 109 height 21
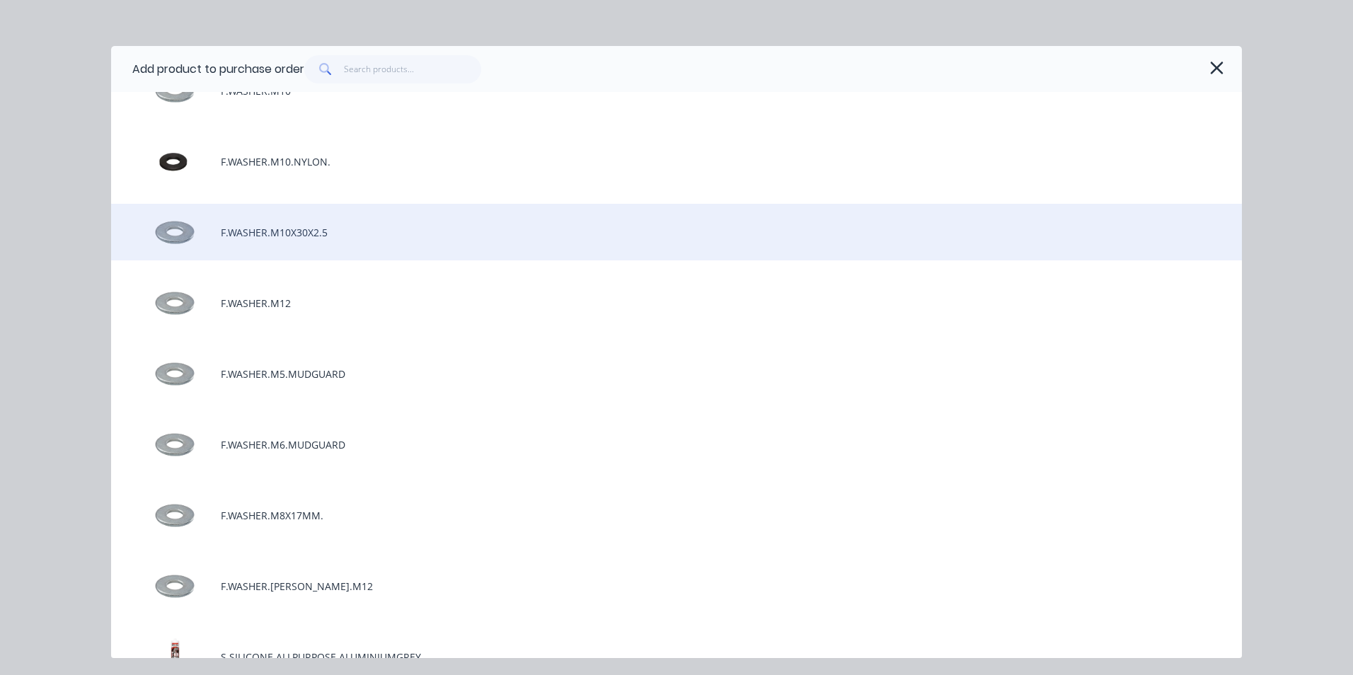
scroll to position [4528, 0]
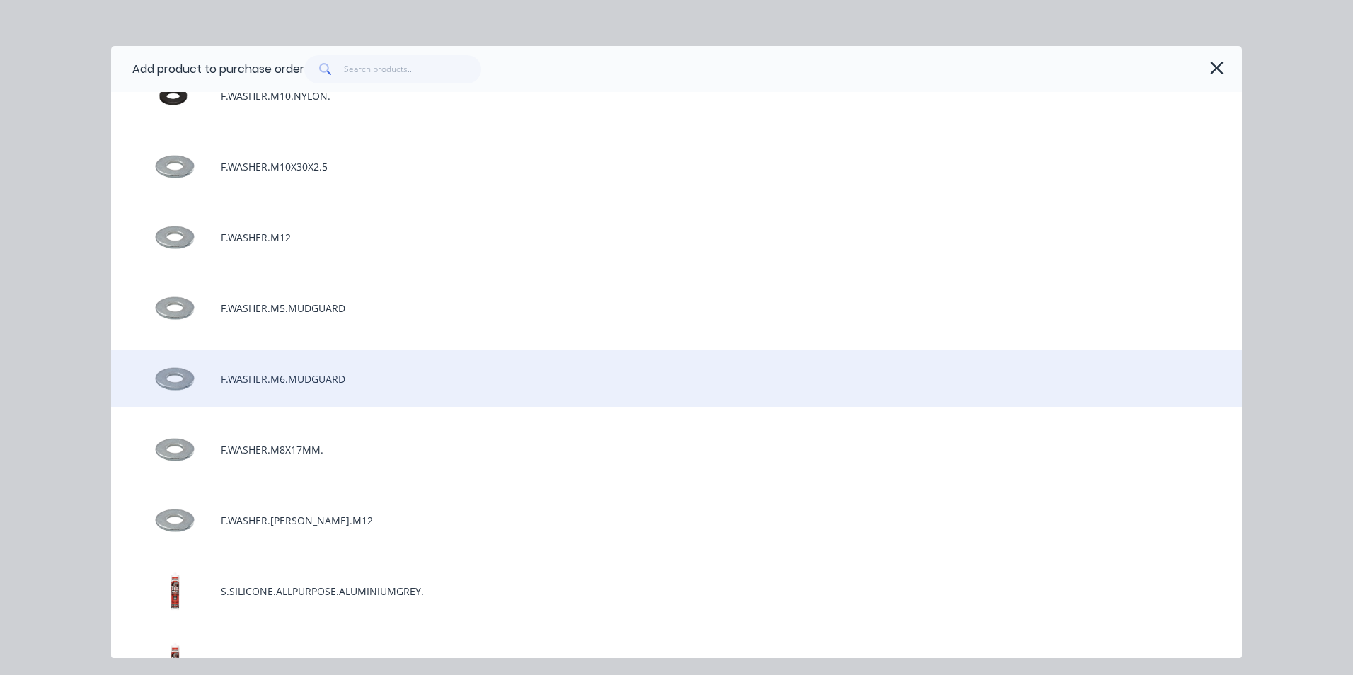
click at [372, 379] on div "F.WASHER.M6.MUDGUARD" at bounding box center [676, 378] width 1131 height 57
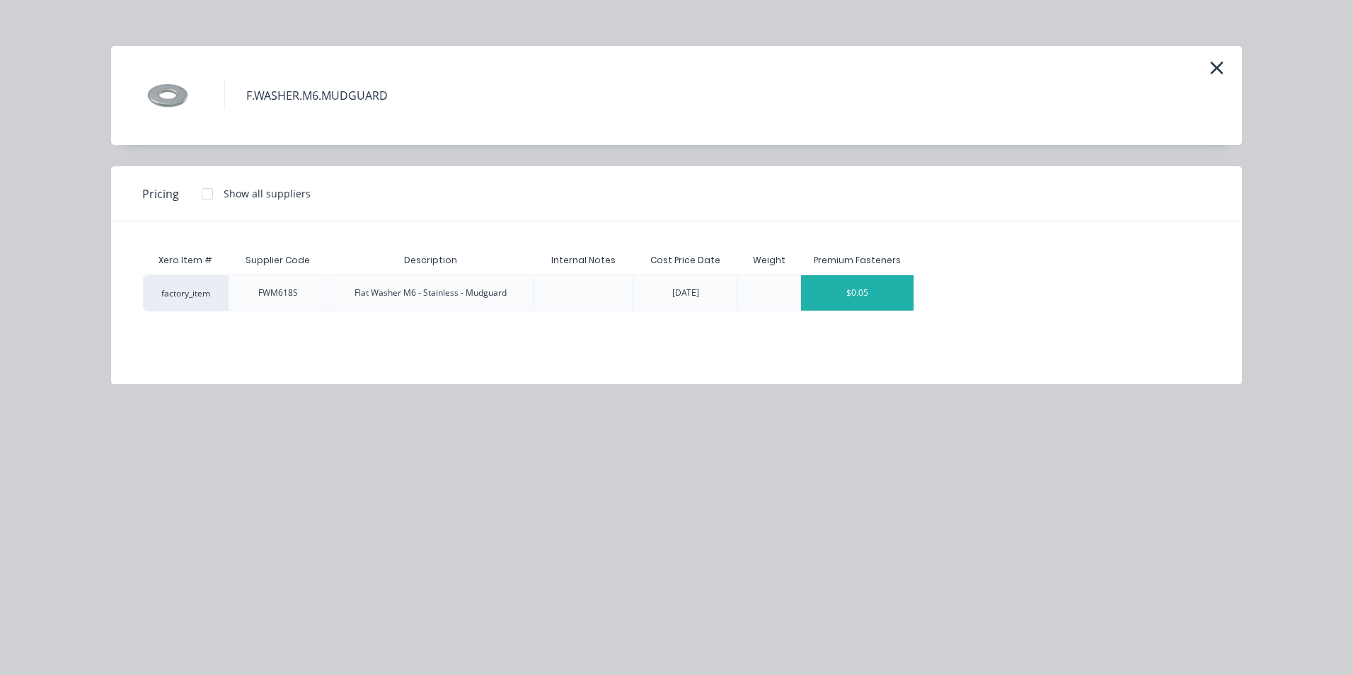
click at [880, 292] on div "$0.05" at bounding box center [857, 292] width 113 height 35
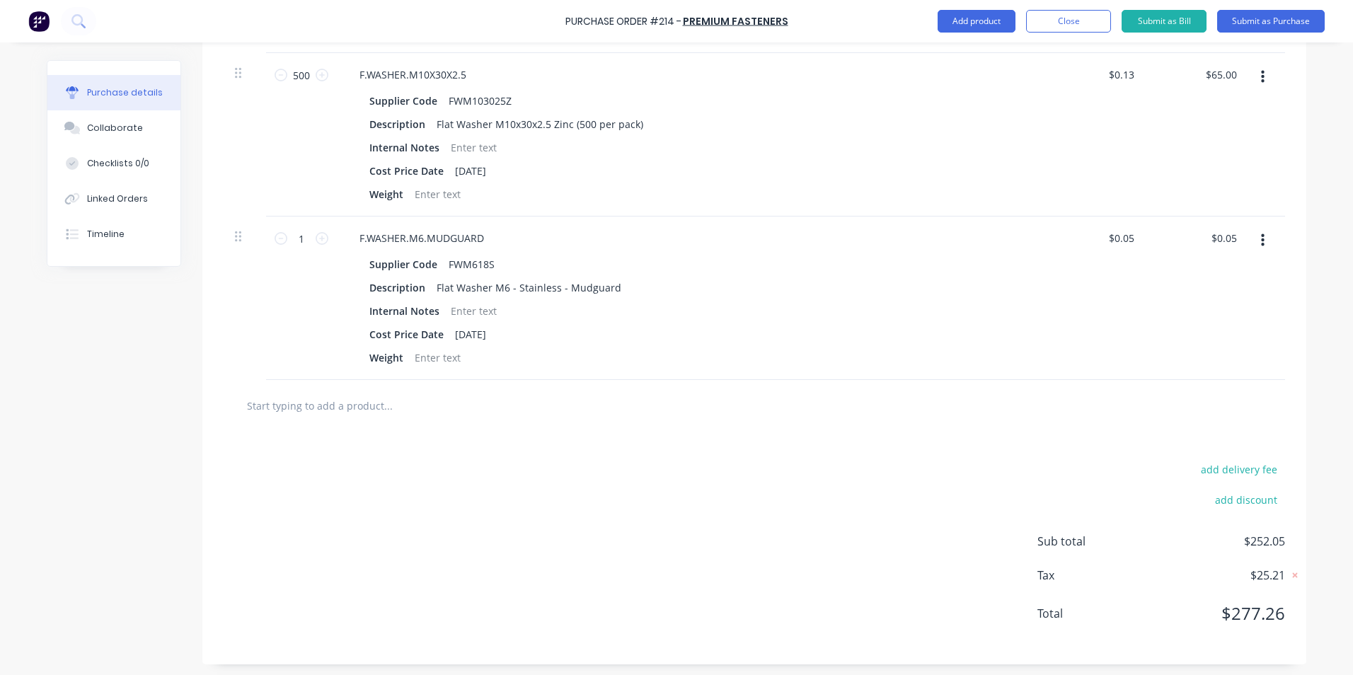
scroll to position [730, 0]
click at [301, 235] on input "1" at bounding box center [301, 234] width 28 height 21
type input "5"
type input "$0.25"
type input "50"
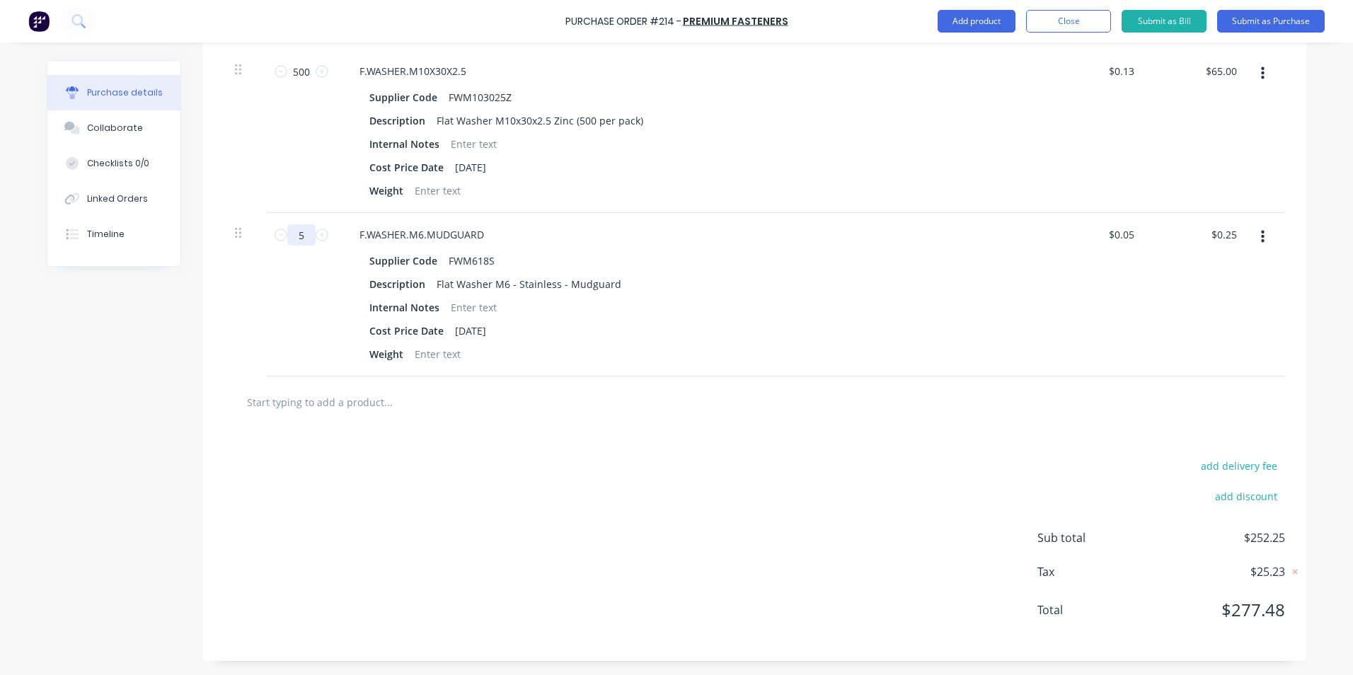
type input "$2.50"
type input "500"
type input "$25.00"
type input "500"
click at [379, 456] on div "add delivery fee add discount Sub total $277.00 Tax $27.70 Total $304.70" at bounding box center [754, 544] width 1104 height 233
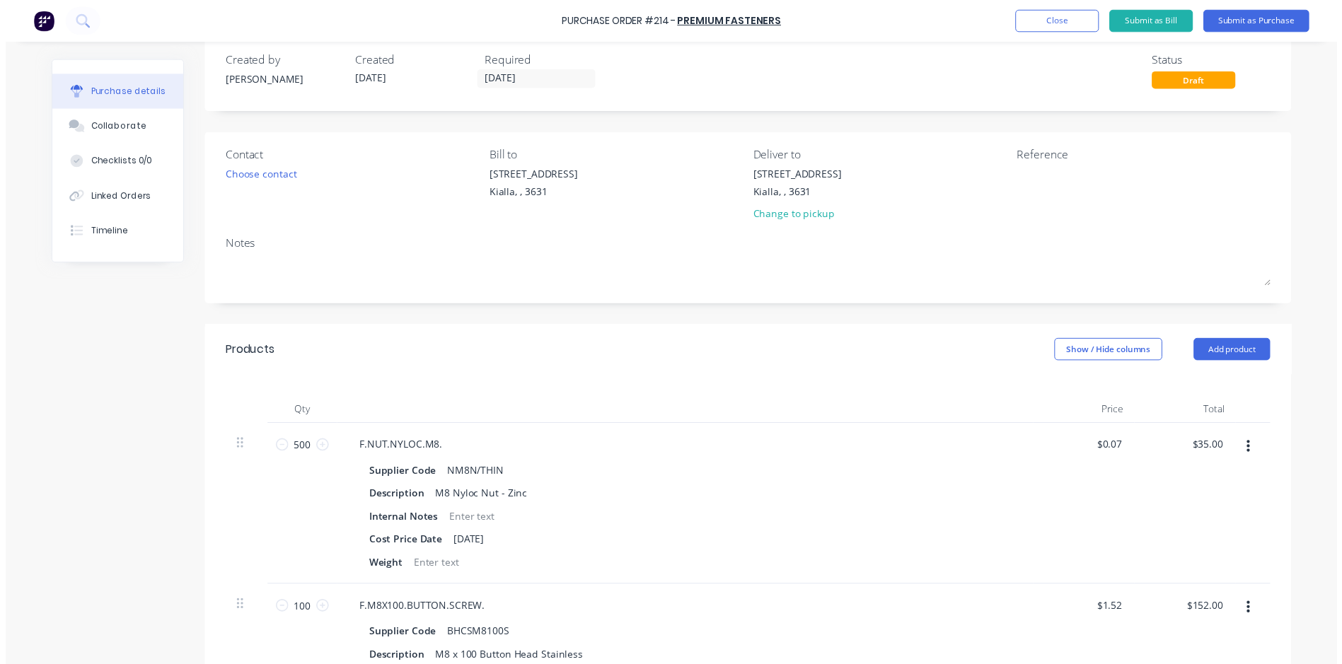
scroll to position [0, 0]
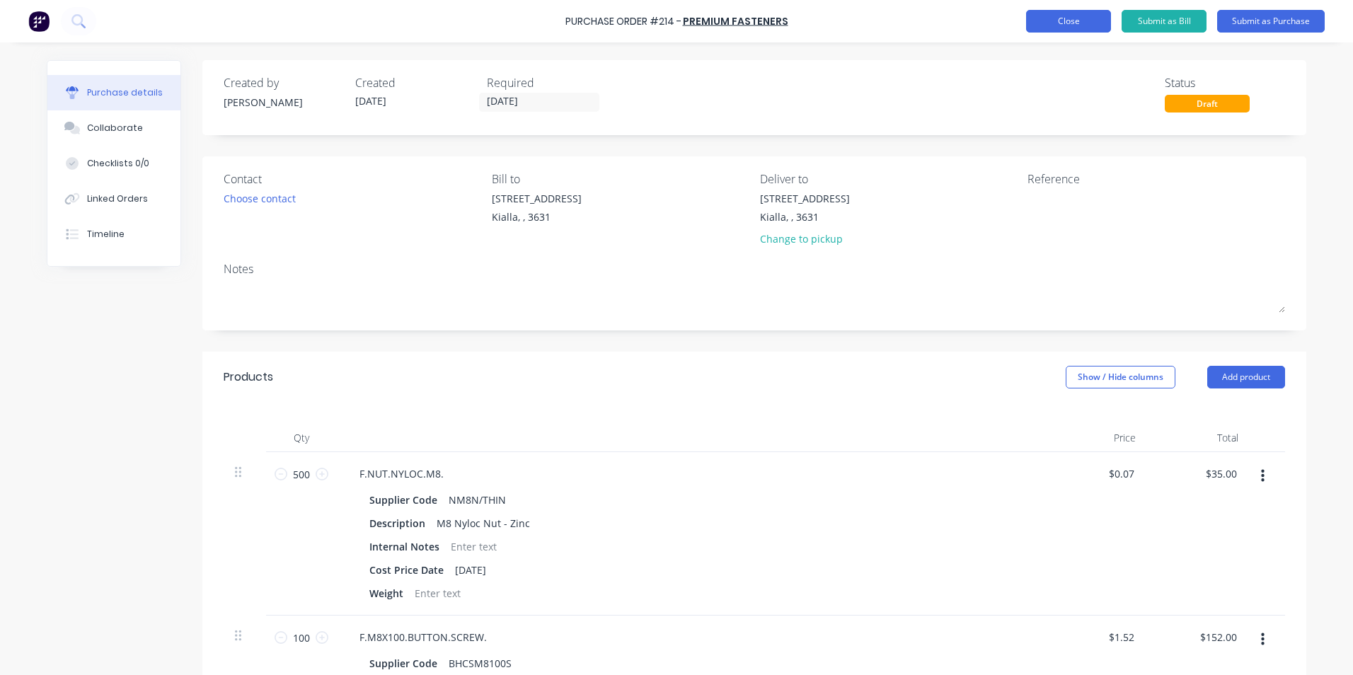
click at [1057, 21] on button "Close" at bounding box center [1068, 21] width 85 height 23
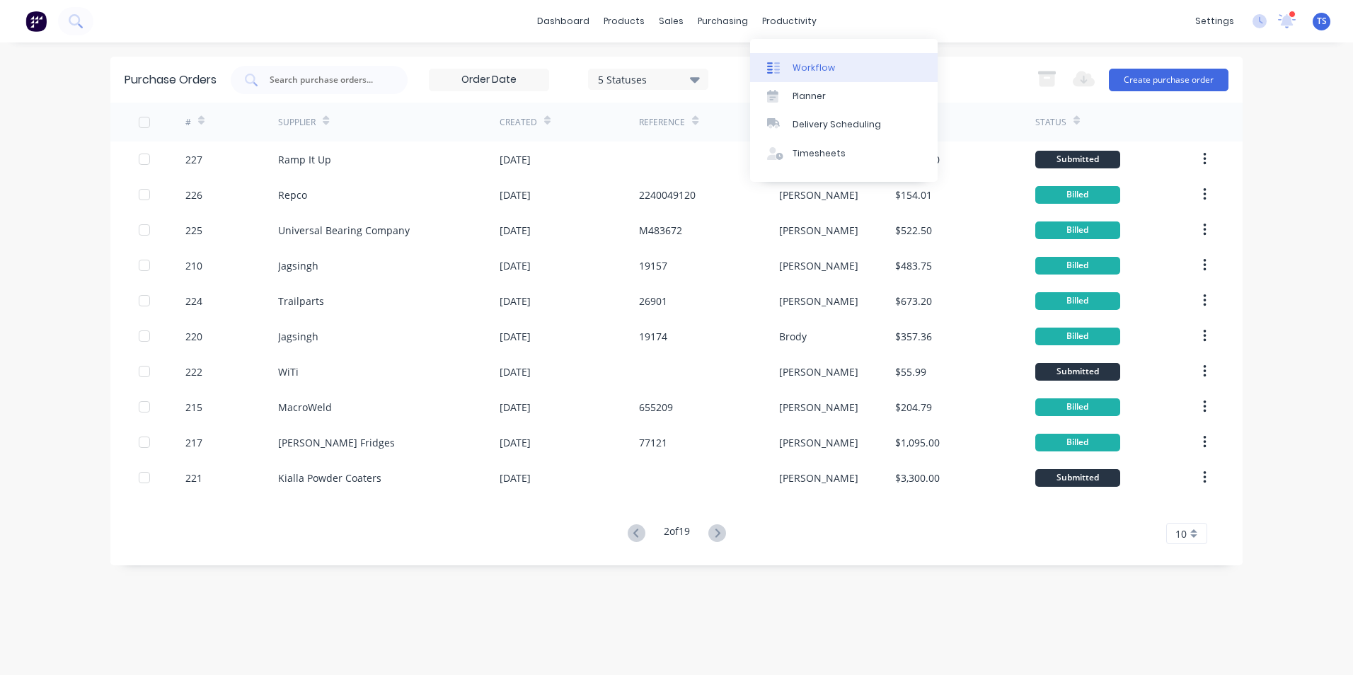
click at [798, 67] on div "Workflow" at bounding box center [813, 68] width 42 height 13
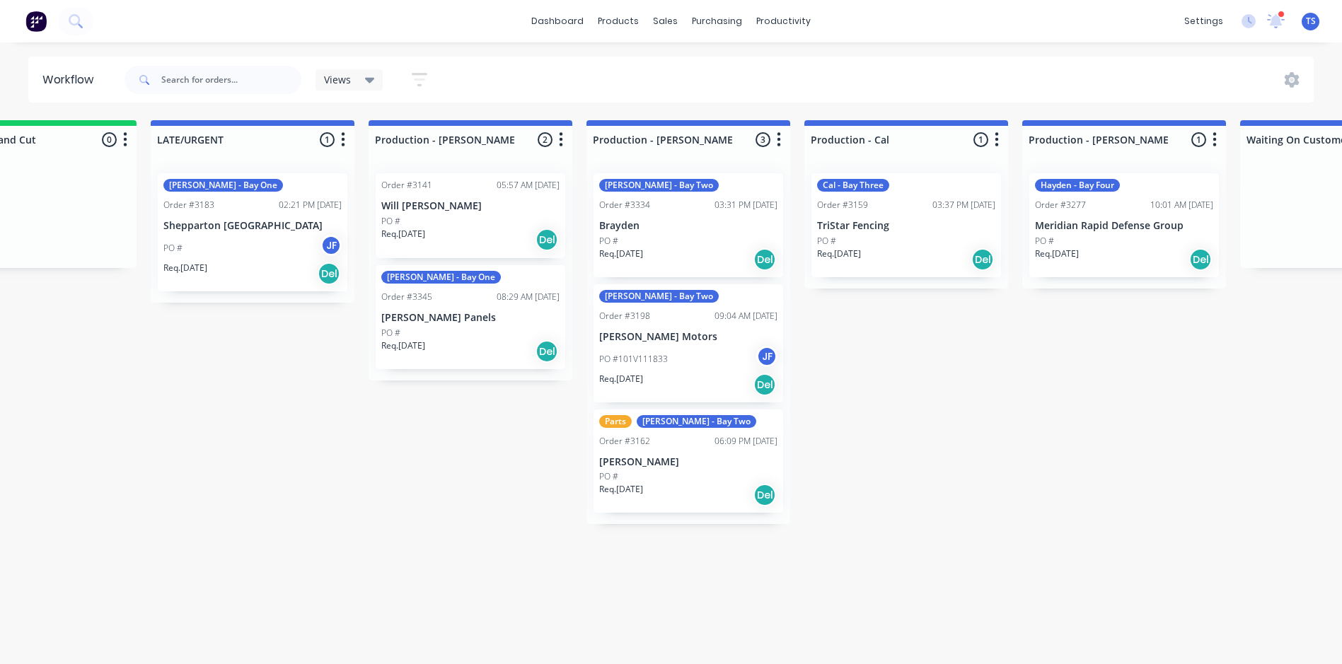
scroll to position [0, 1176]
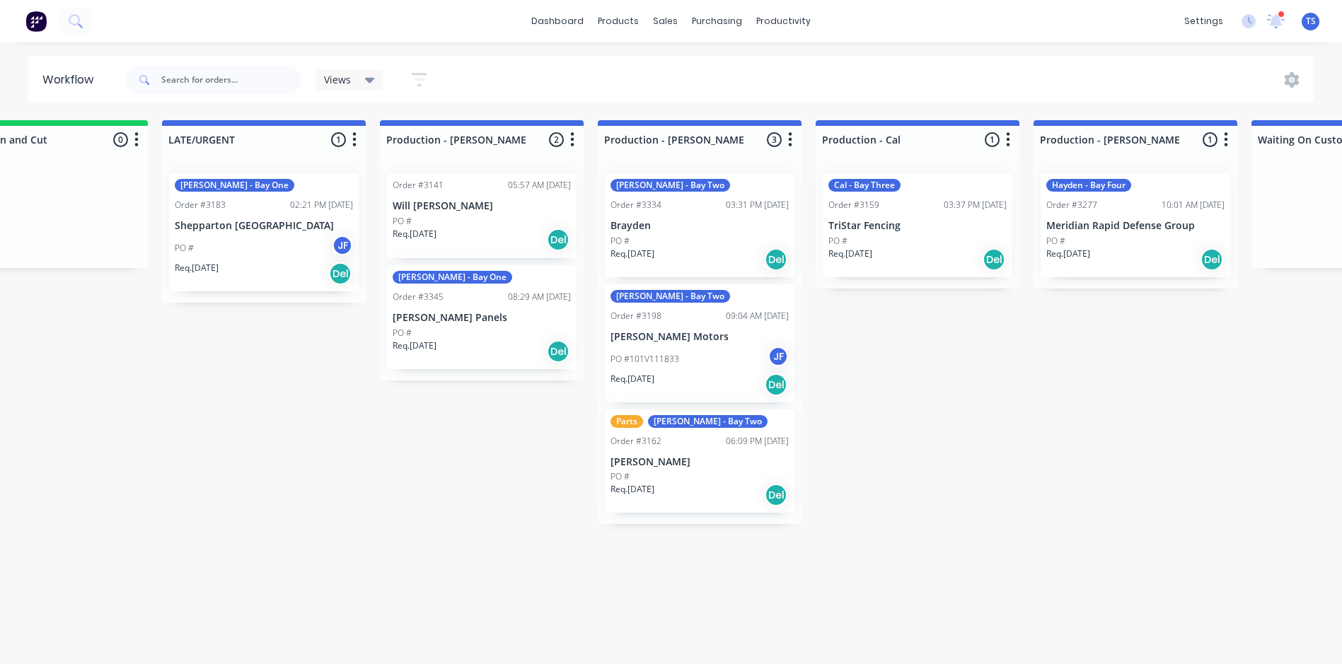
click at [478, 318] on p "[PERSON_NAME] Panels" at bounding box center [482, 318] width 178 height 12
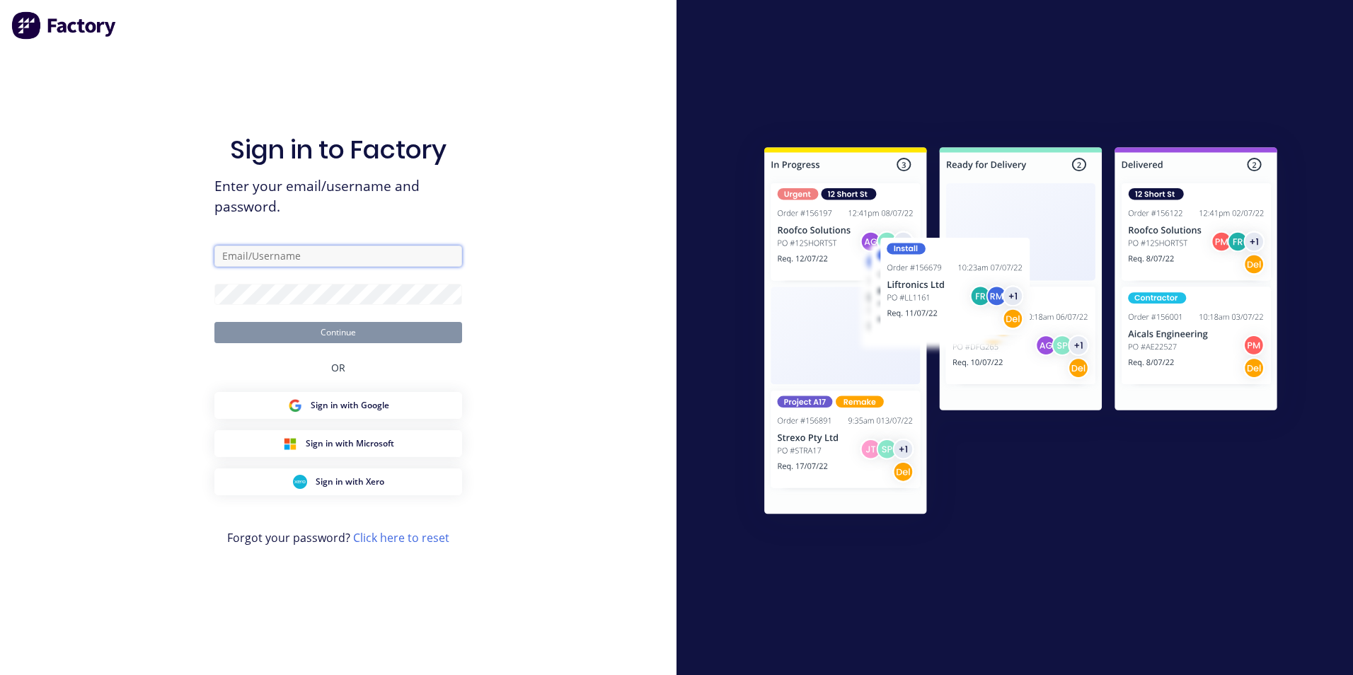
type input "[EMAIL_ADDRESS][DOMAIN_NAME]"
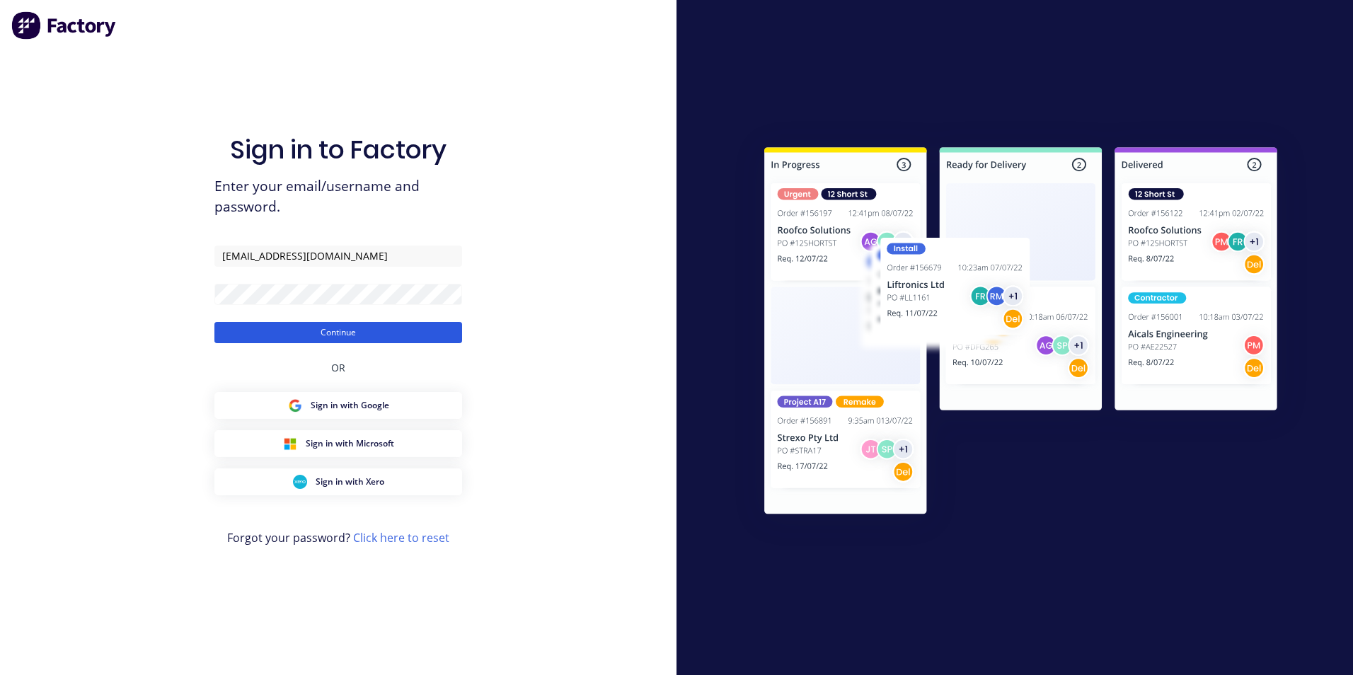
click at [429, 334] on button "Continue" at bounding box center [338, 332] width 248 height 21
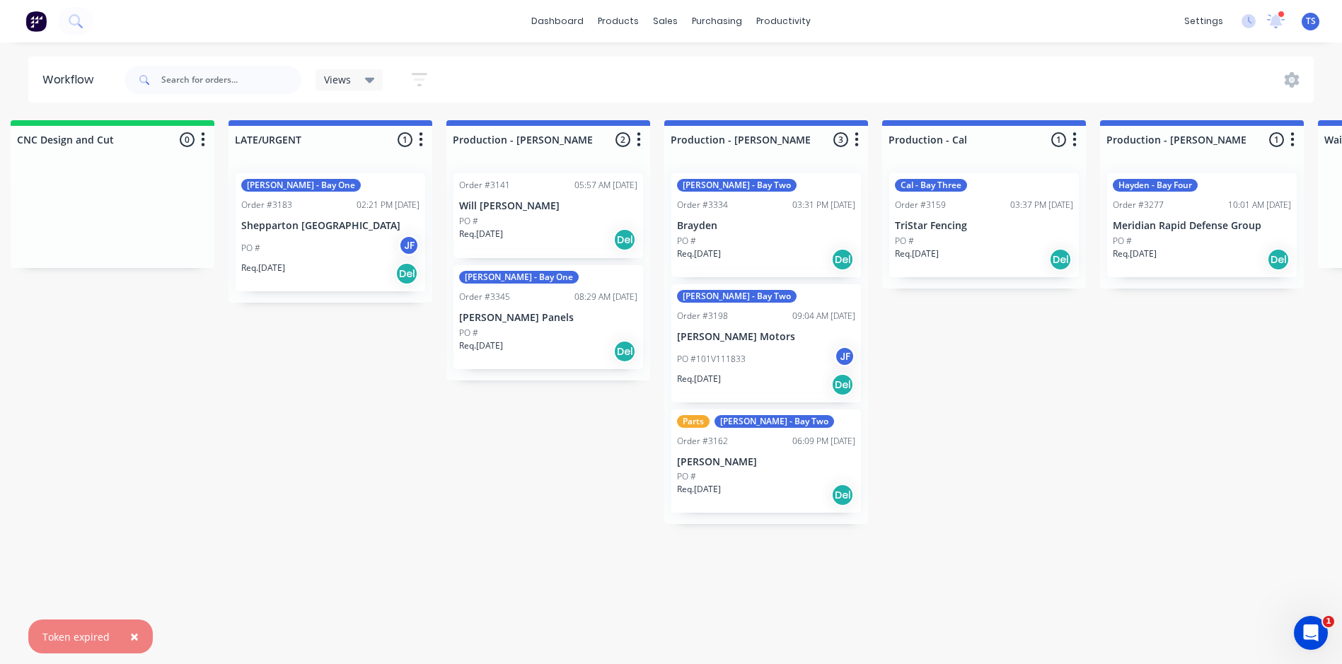
scroll to position [0, 1159]
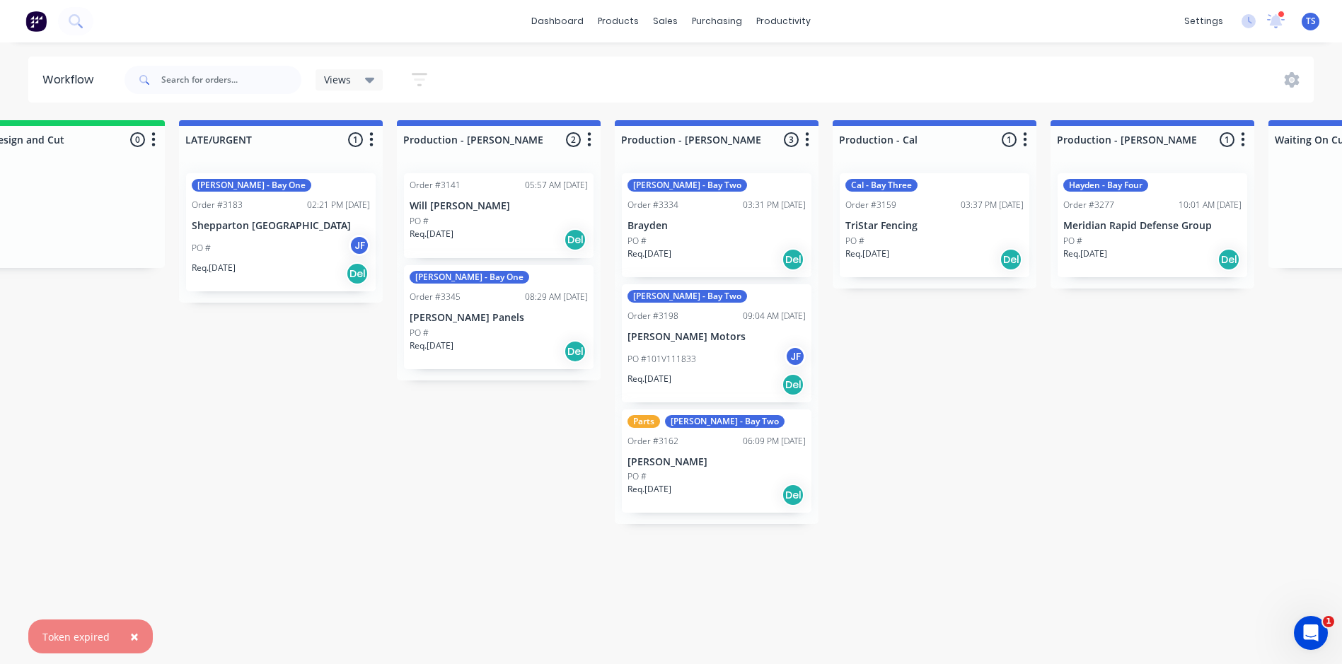
click at [477, 351] on div "Req. [DATE] Del" at bounding box center [499, 352] width 178 height 24
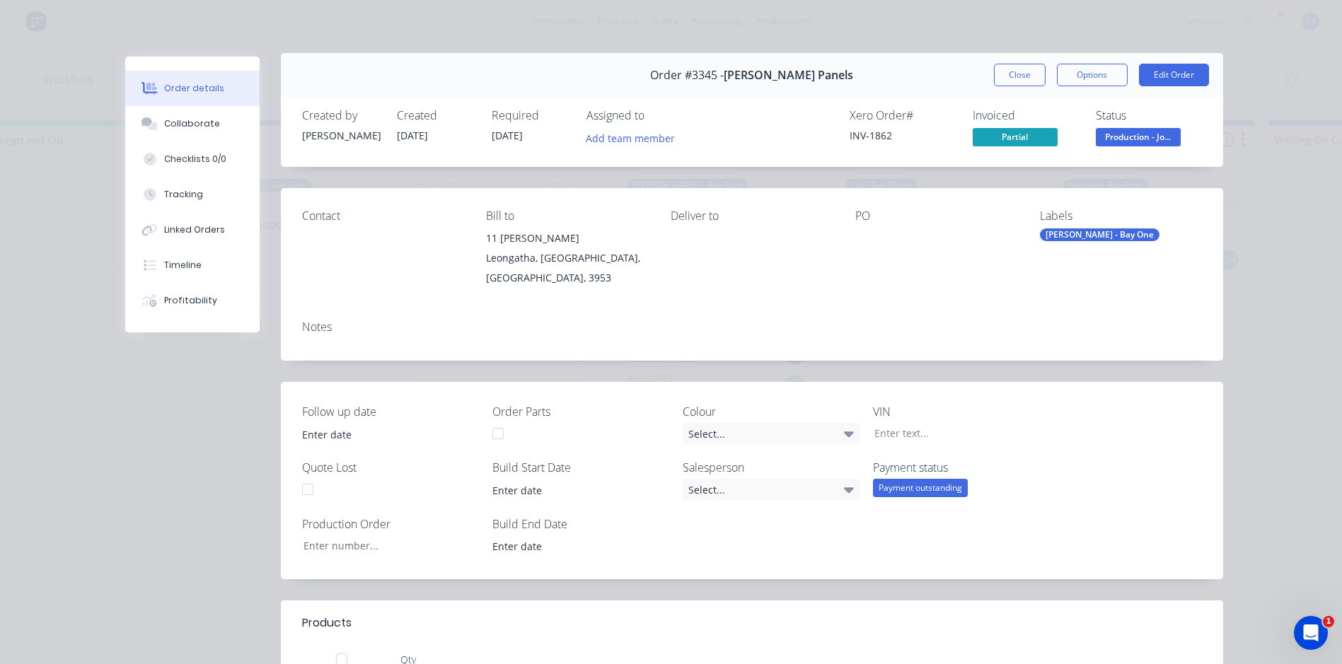
scroll to position [0, 0]
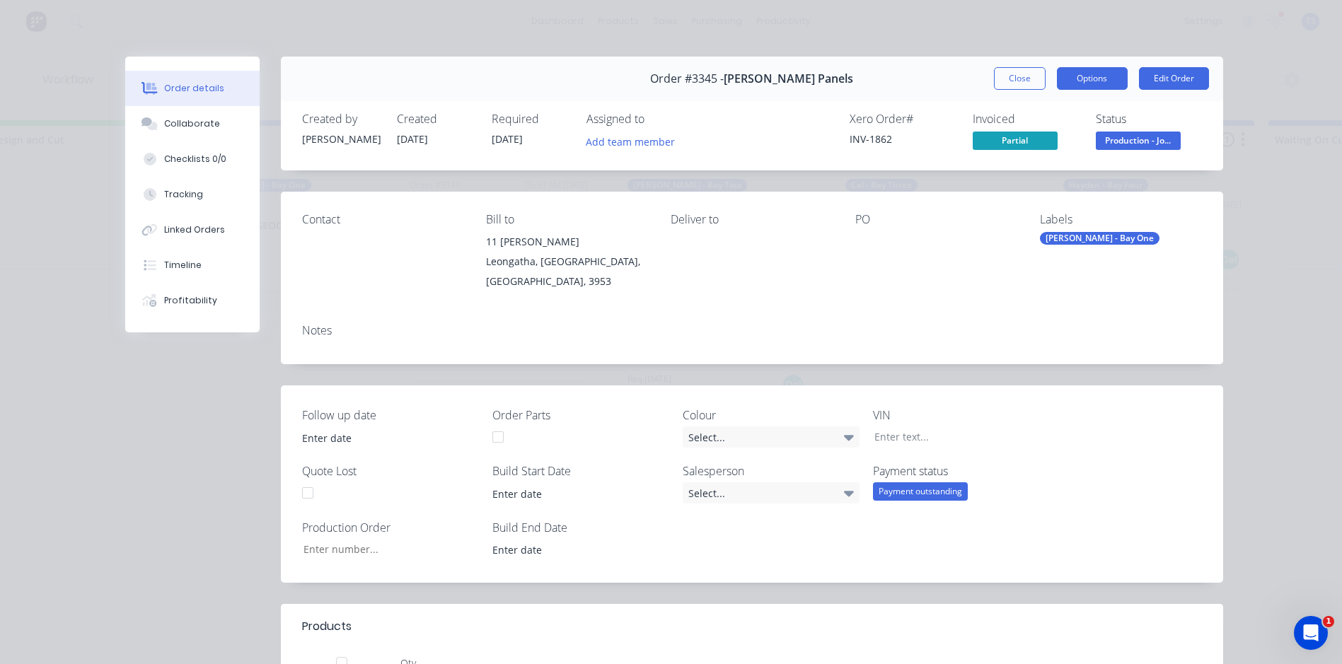
click at [1075, 76] on button "Options" at bounding box center [1092, 78] width 71 height 23
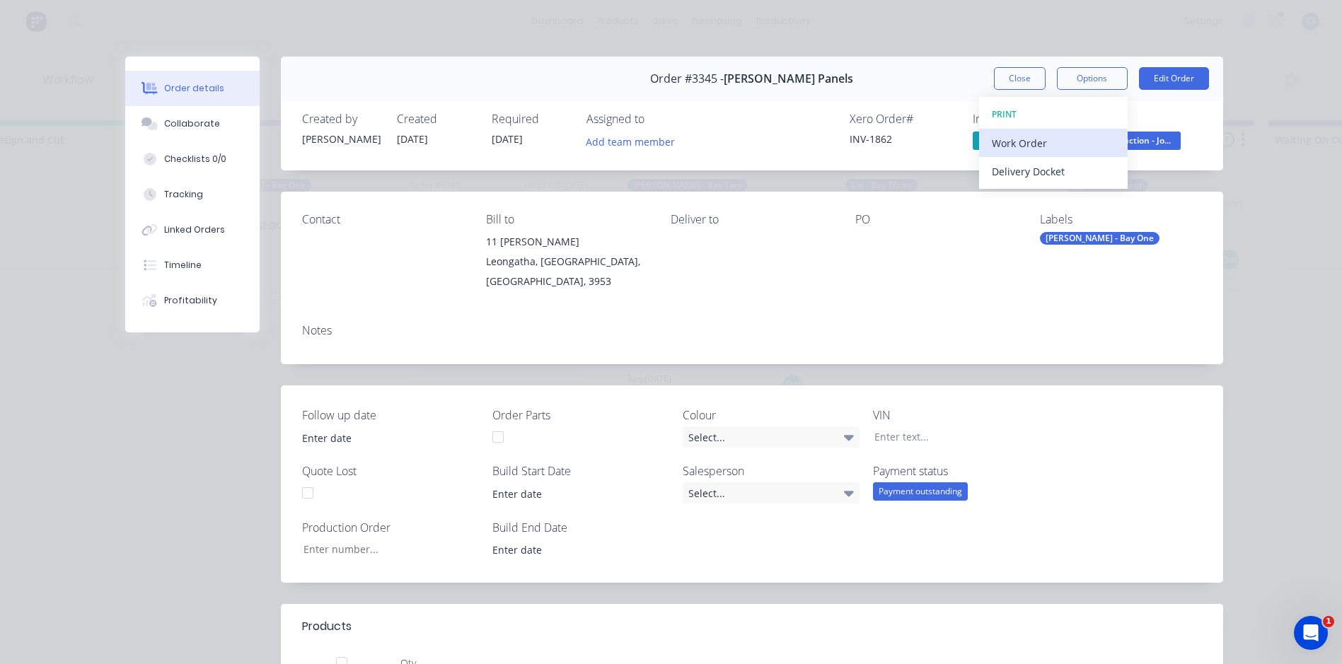
click at [1063, 137] on div "Work Order" at bounding box center [1053, 143] width 123 height 21
click at [1061, 166] on div "Standard" at bounding box center [1053, 171] width 123 height 21
click at [1025, 78] on button "Close" at bounding box center [1020, 78] width 52 height 23
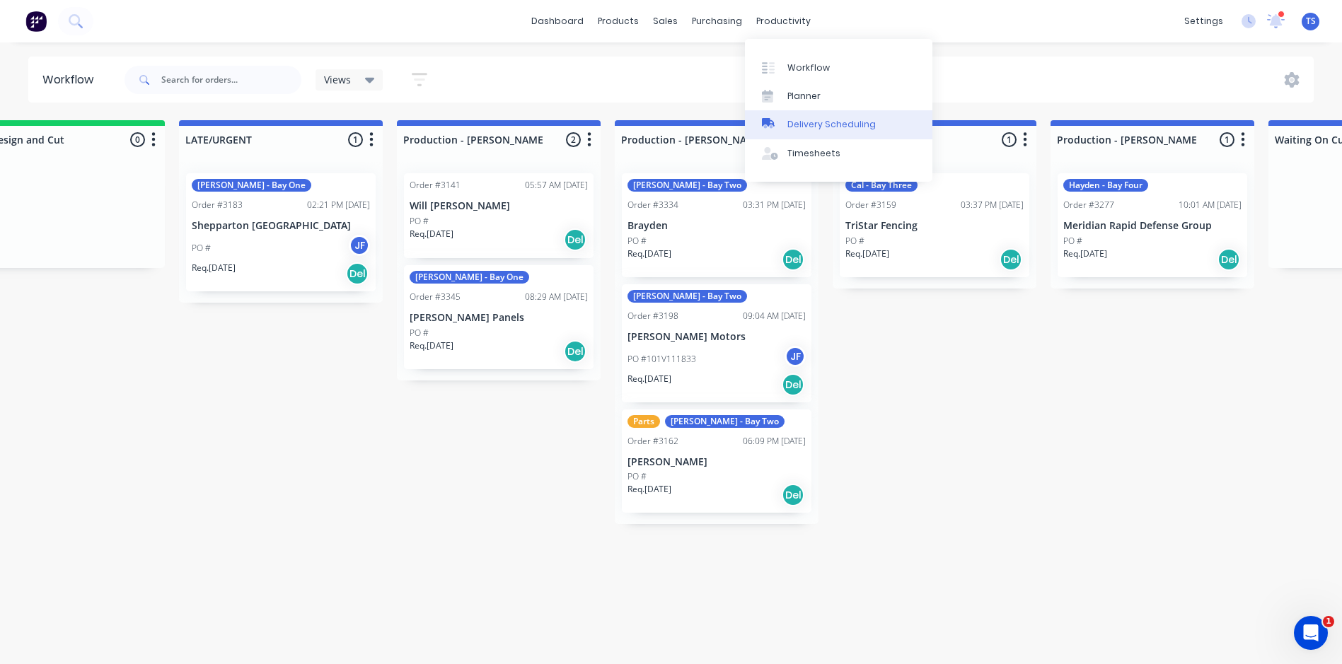
click at [795, 127] on div "Delivery Scheduling" at bounding box center [832, 124] width 88 height 13
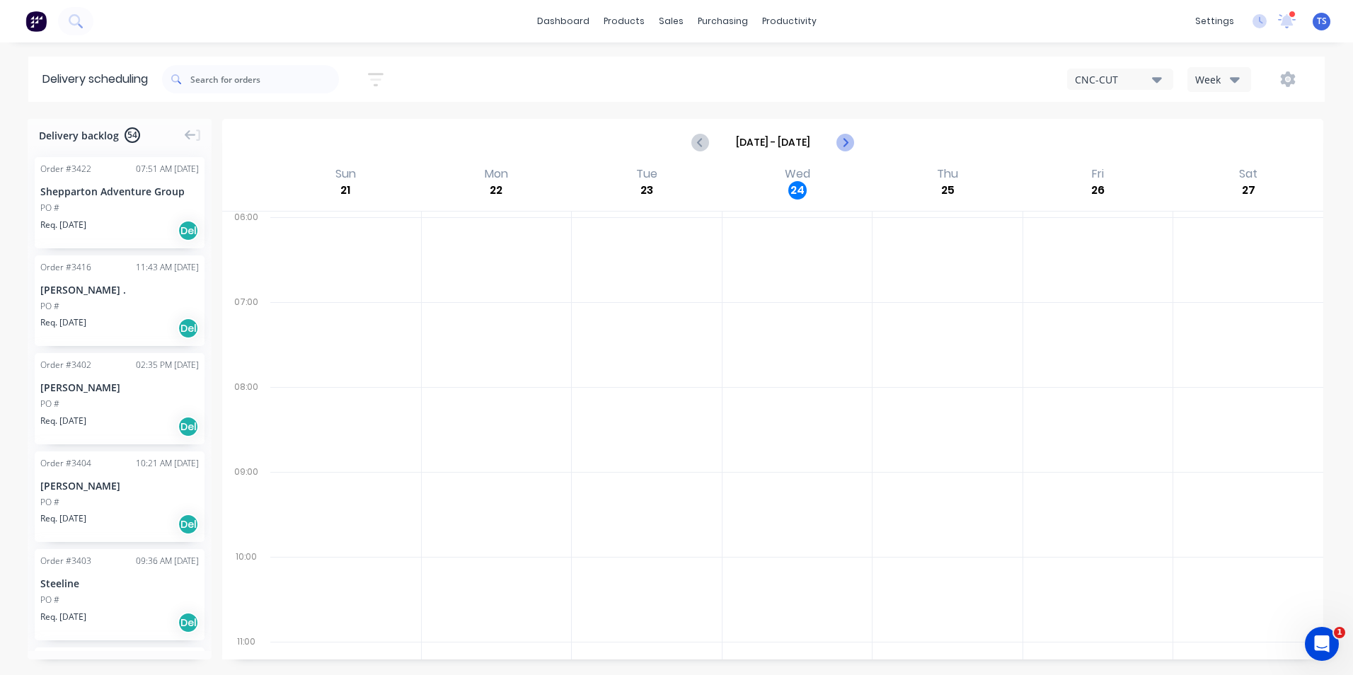
click at [845, 144] on icon "Next page" at bounding box center [844, 142] width 6 height 11
type input "[DATE] - [DATE]"
click at [1158, 76] on icon "button" at bounding box center [1157, 79] width 10 height 16
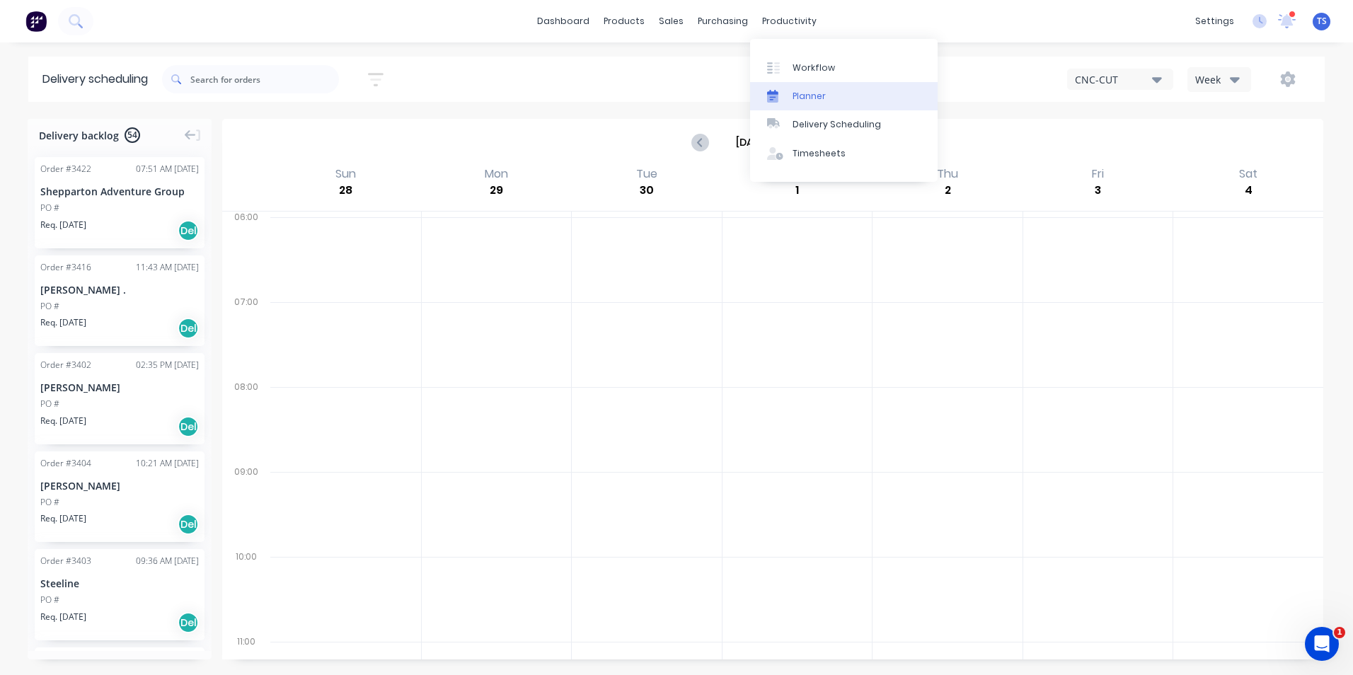
click at [807, 104] on link "Planner" at bounding box center [844, 96] width 188 height 28
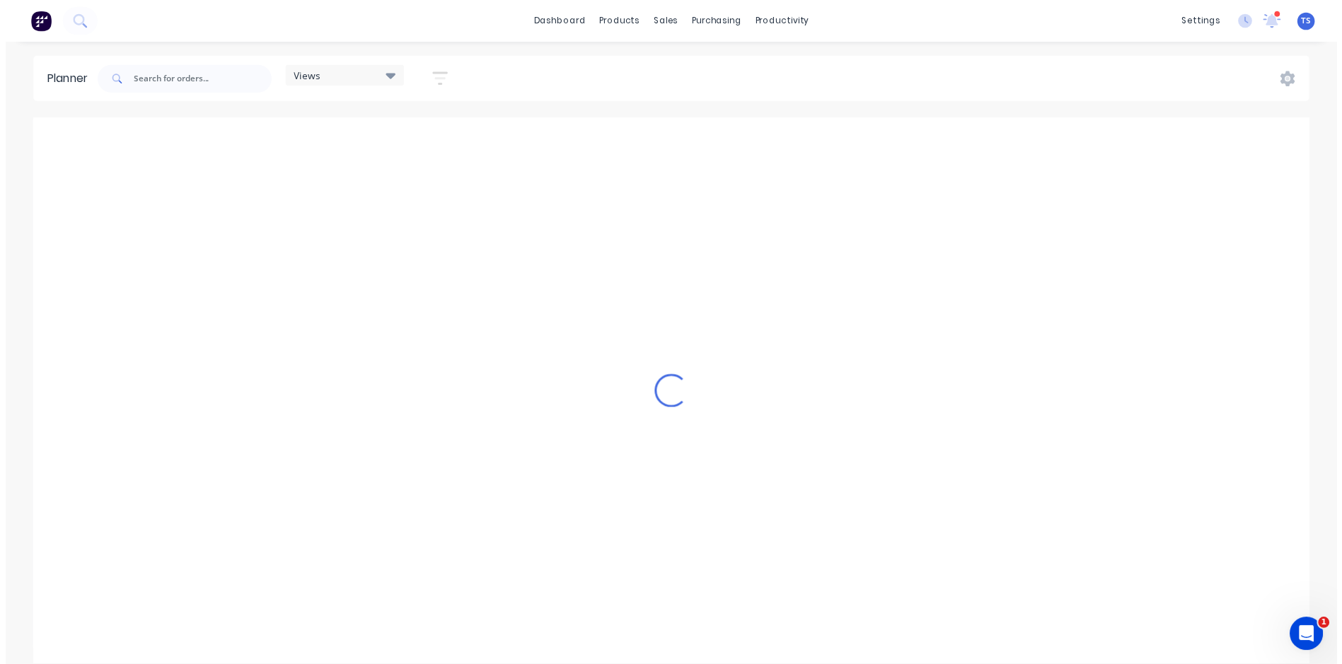
scroll to position [0, 1112]
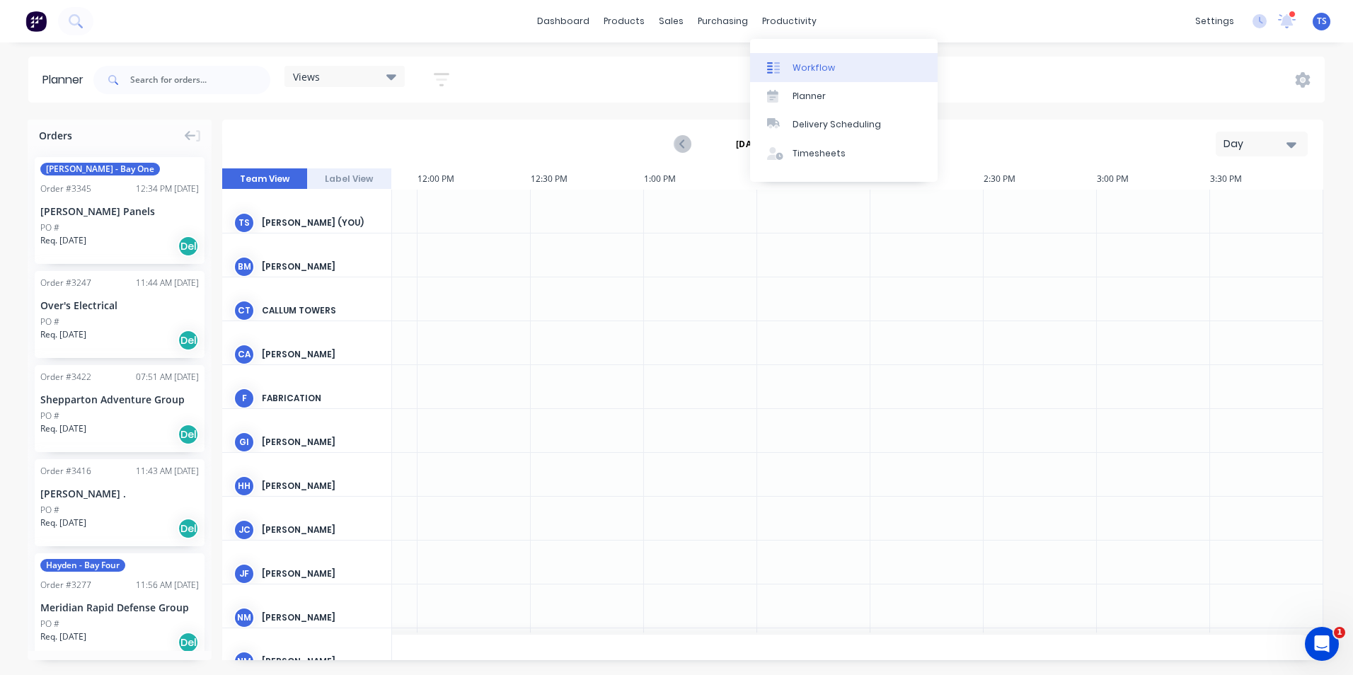
click at [802, 68] on div "Workflow" at bounding box center [813, 68] width 42 height 13
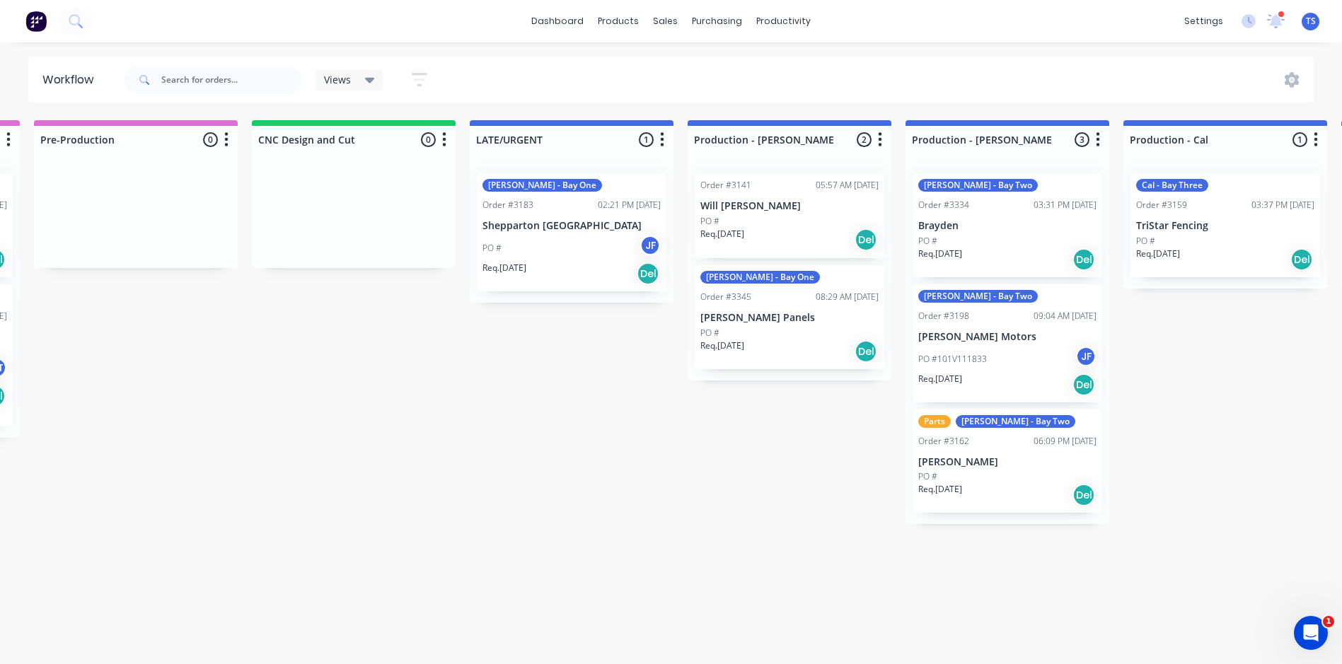
scroll to position [0, 915]
